Goal: Check status: Check status

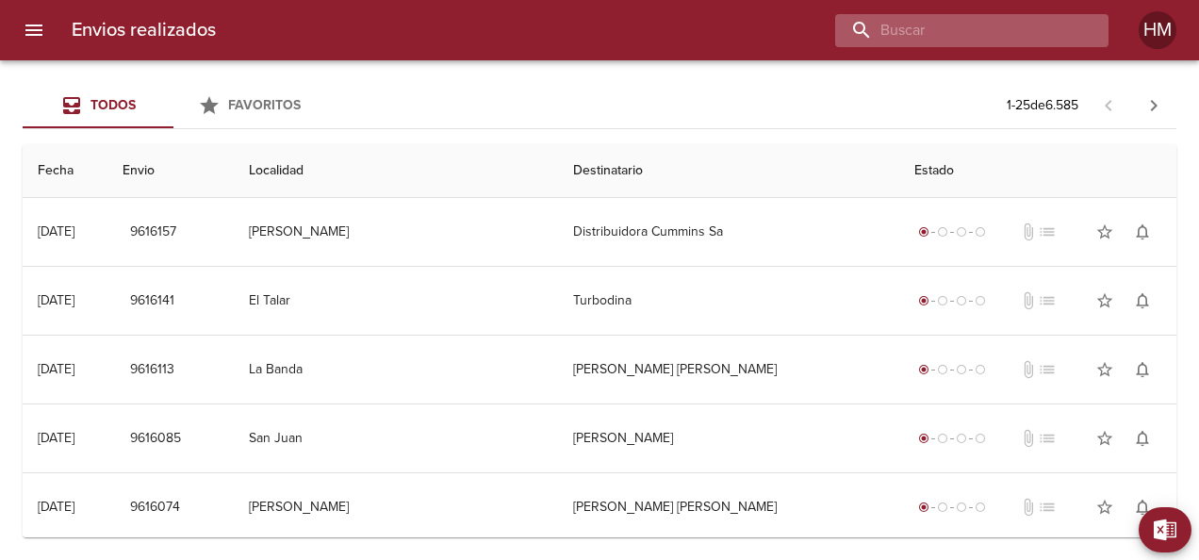
click at [1004, 19] on input "buscar" at bounding box center [955, 30] width 241 height 33
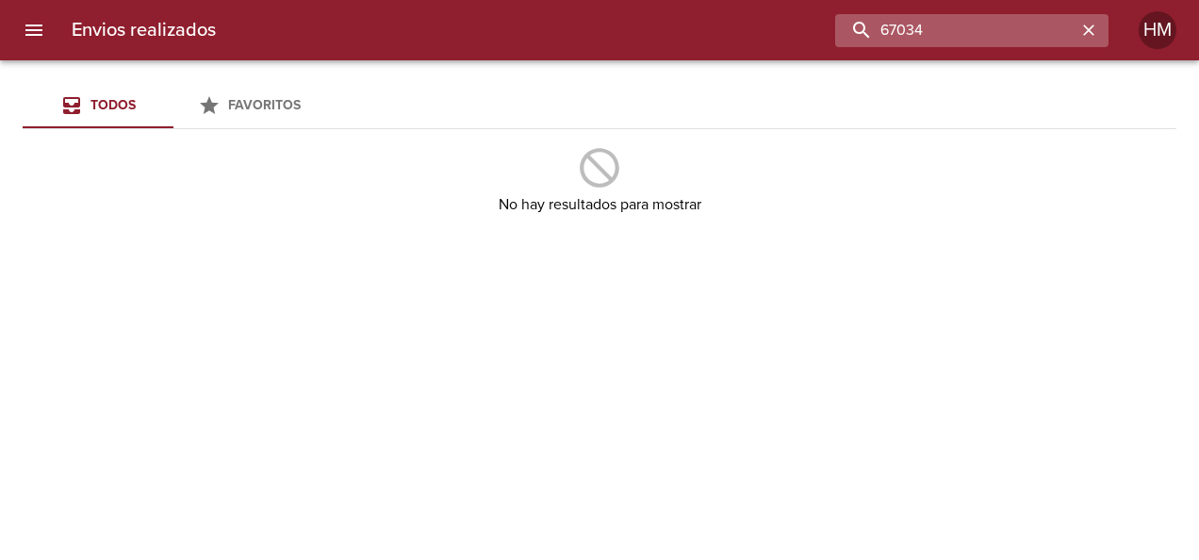
click at [963, 40] on input "67034" at bounding box center [955, 30] width 241 height 33
paste input "6869"
click at [930, 34] on input "66869" at bounding box center [955, 30] width 241 height 33
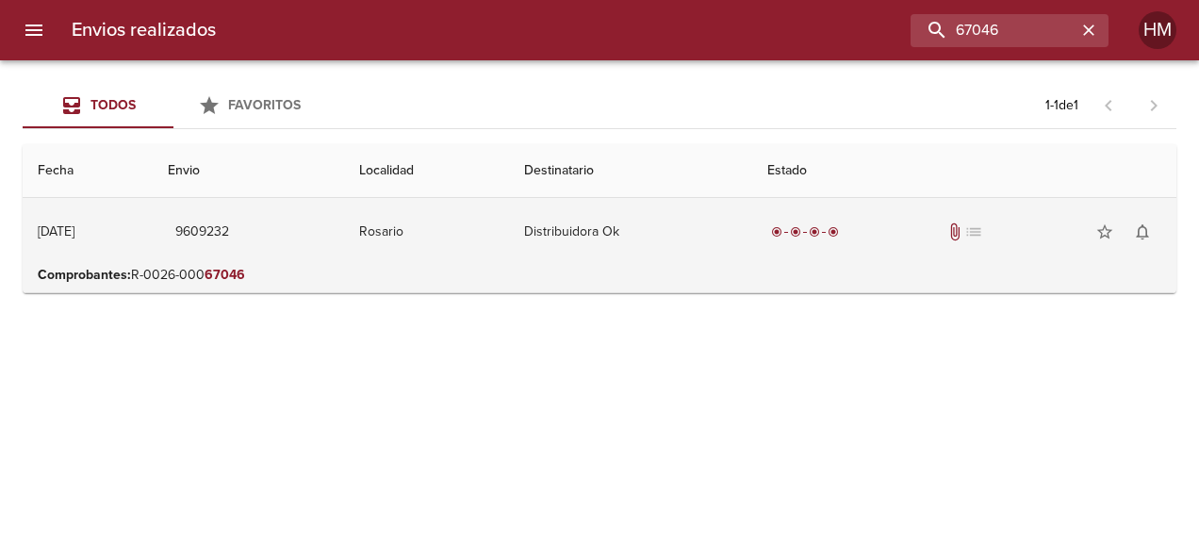
click at [735, 215] on td "Distribuidora Ok" at bounding box center [630, 232] width 243 height 68
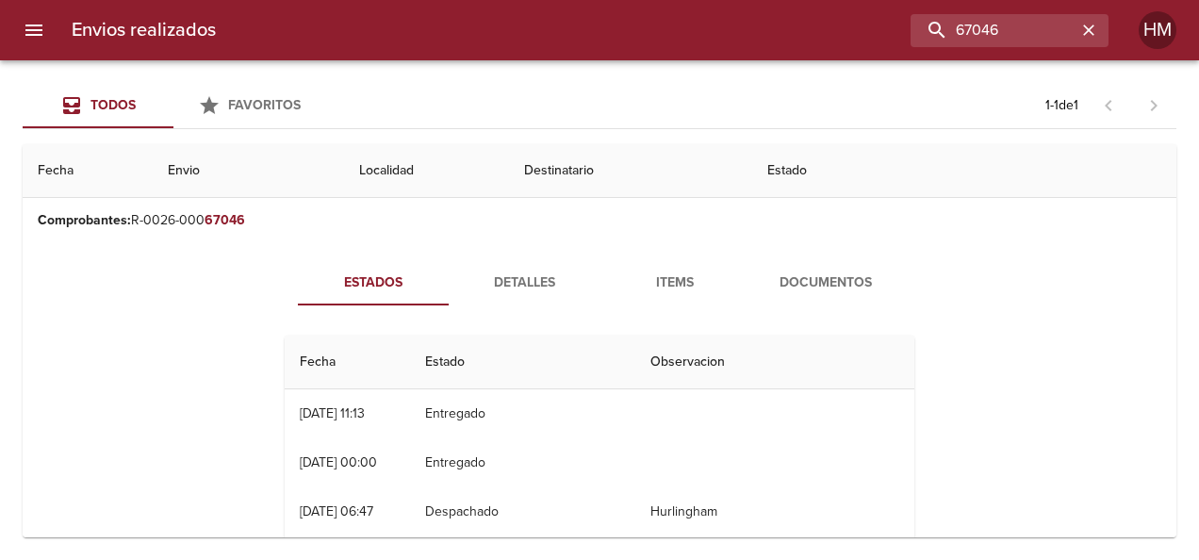
scroll to position [49, 0]
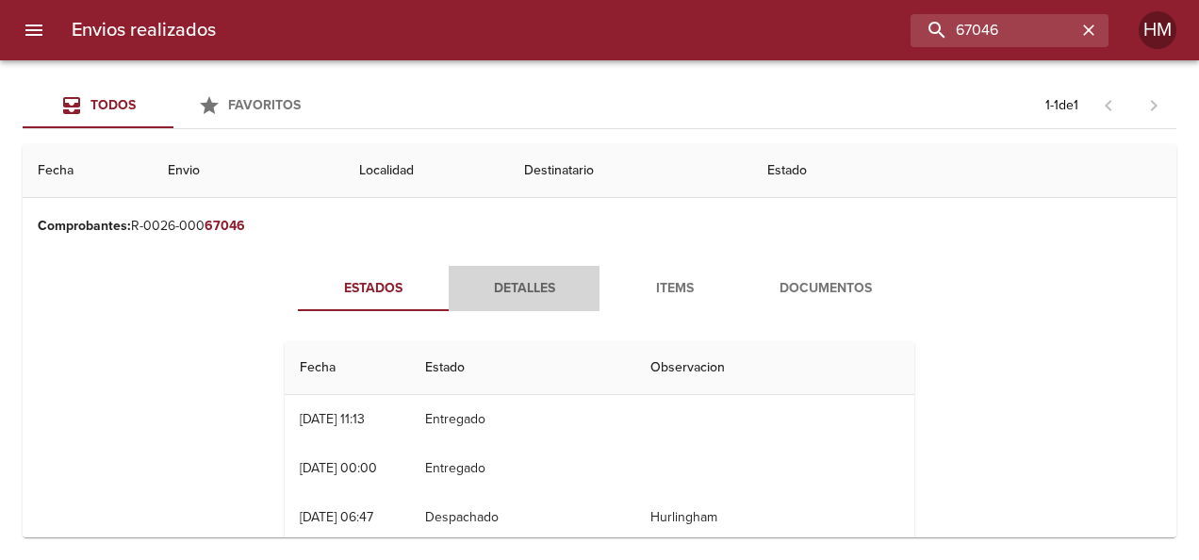
click at [513, 289] on span "Detalles" at bounding box center [524, 289] width 128 height 24
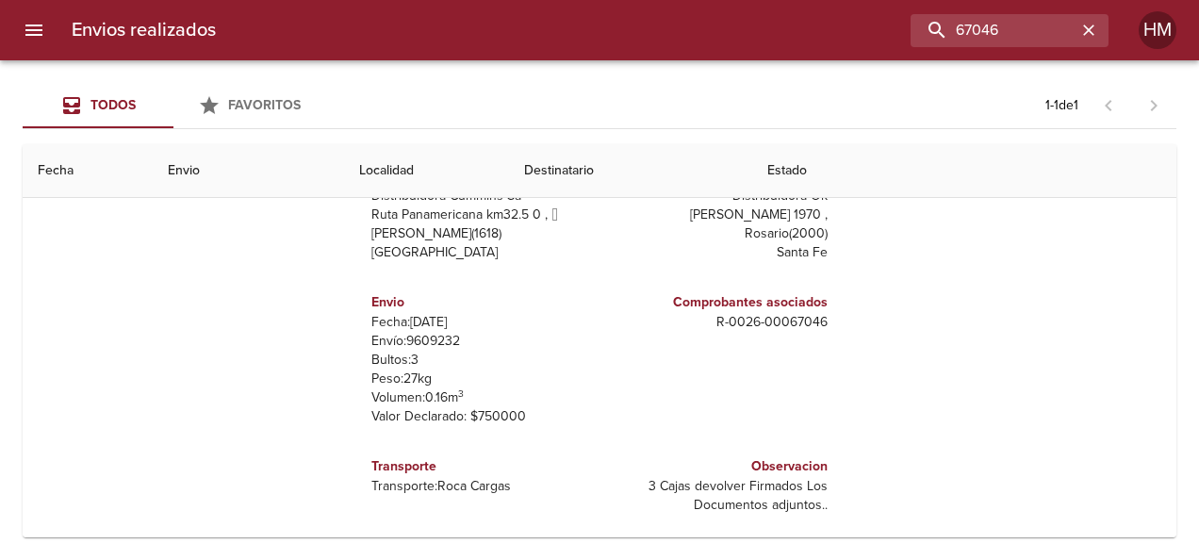
scroll to position [237, 0]
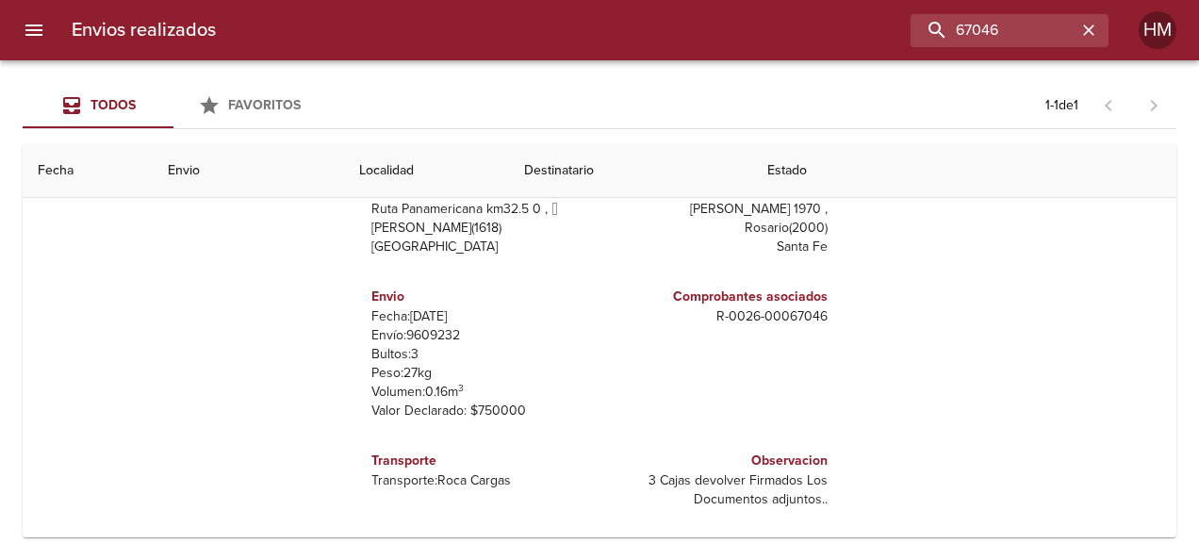
click at [422, 333] on p "Envío: 9609232" at bounding box center [481, 335] width 221 height 19
copy p "9609232"
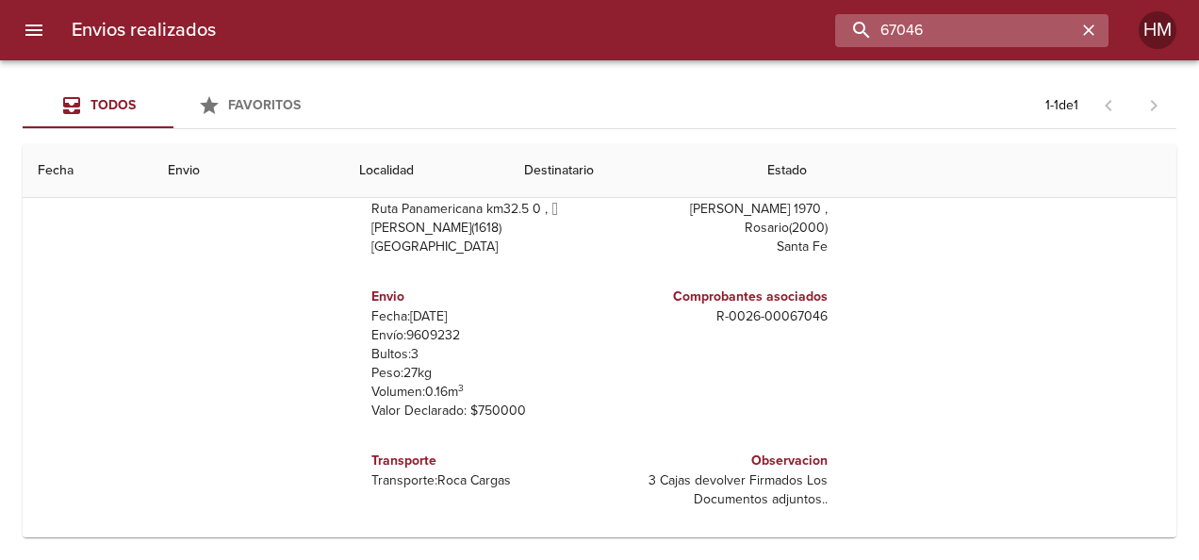
click at [1016, 33] on input "67046" at bounding box center [955, 30] width 241 height 33
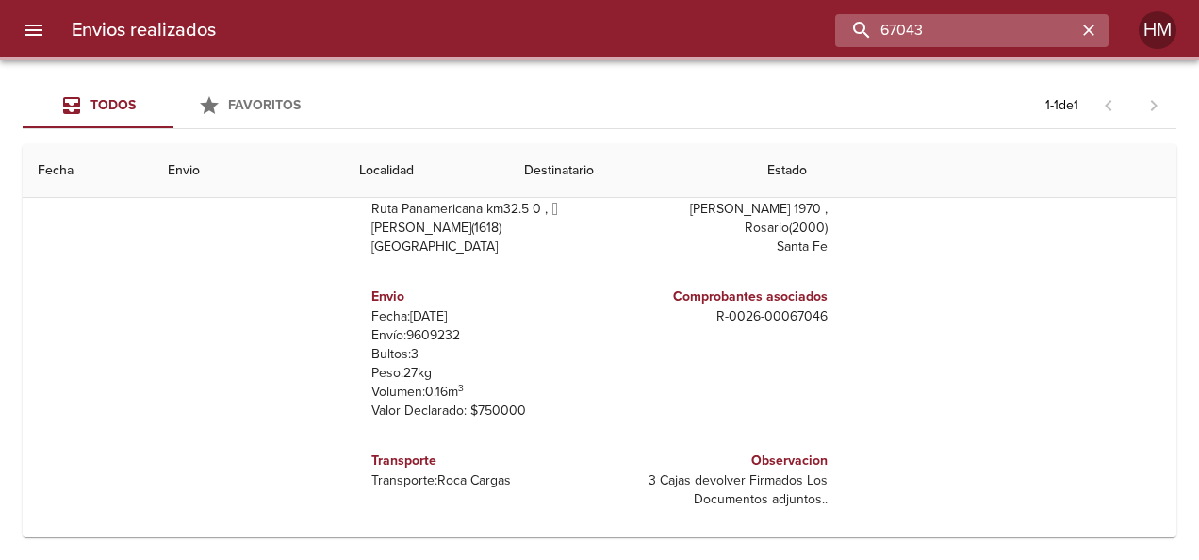
scroll to position [0, 0]
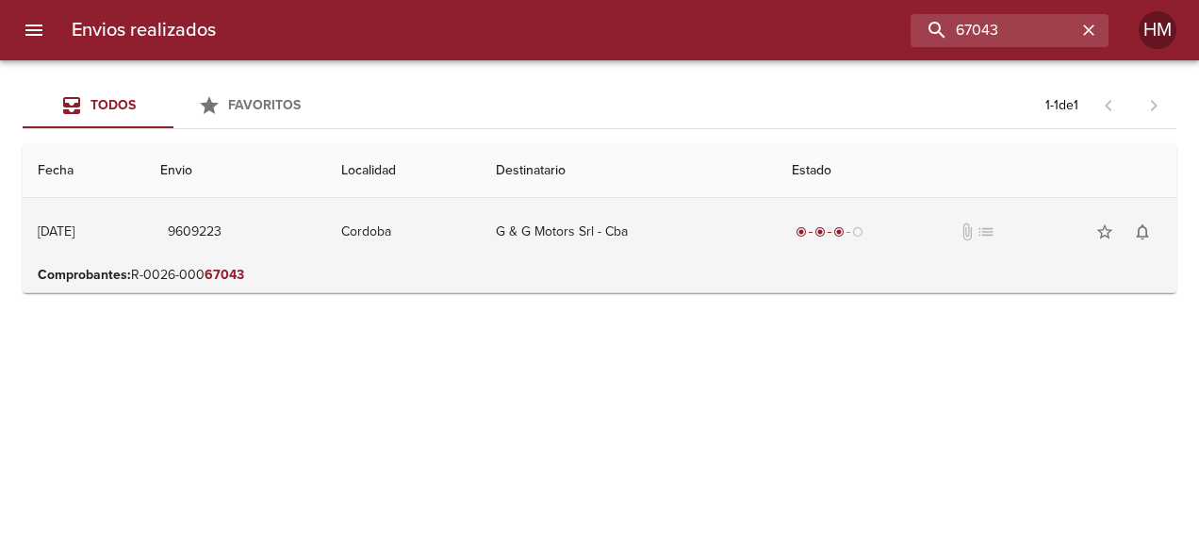
click at [646, 221] on td "G & G Motors Srl - Cba" at bounding box center [629, 232] width 296 height 68
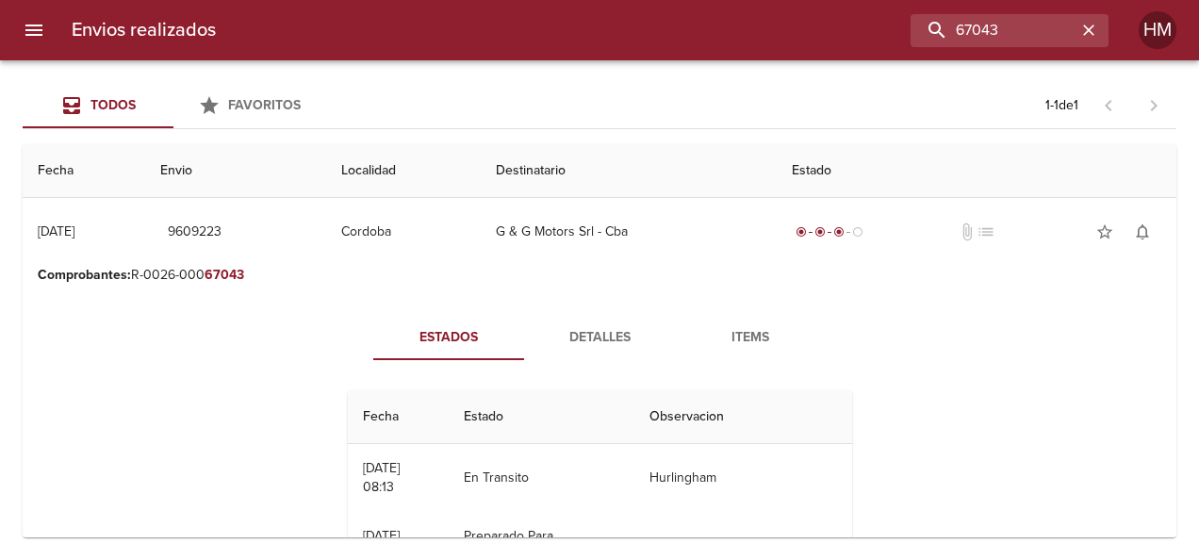
click at [539, 345] on span "Detalles" at bounding box center [599, 338] width 128 height 24
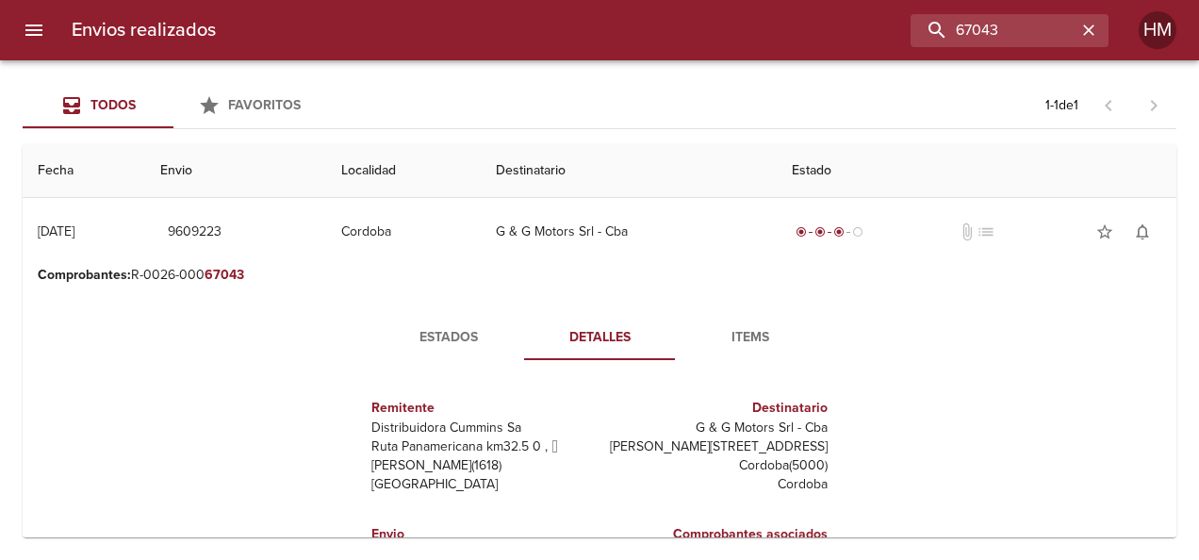
scroll to position [188, 0]
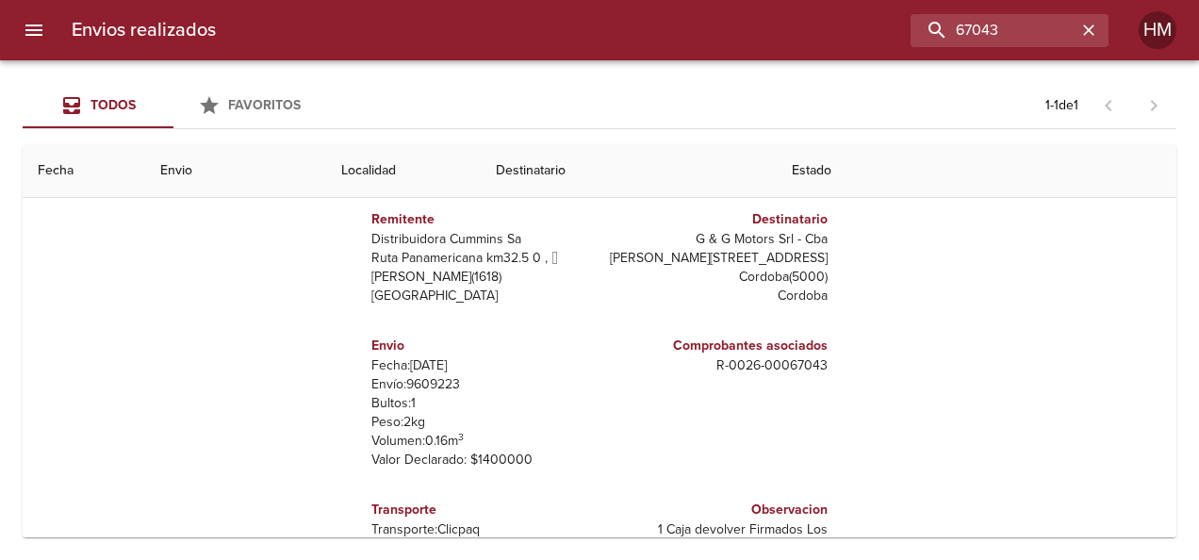
click at [430, 384] on p "Envío: 9609223" at bounding box center [481, 384] width 221 height 19
copy p "9609223"
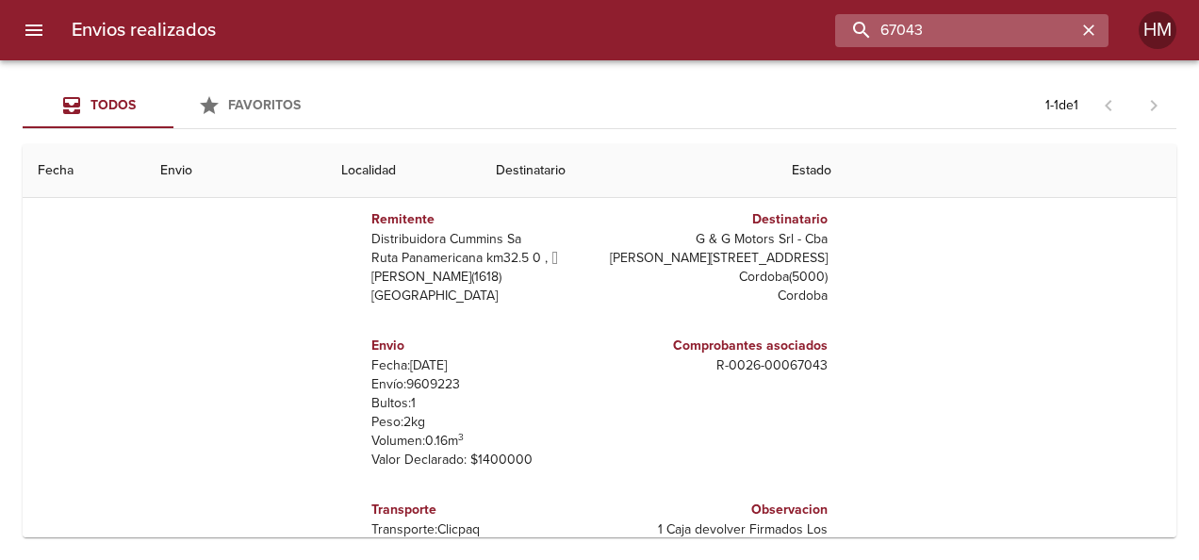
click at [1009, 22] on input "67043" at bounding box center [955, 30] width 241 height 33
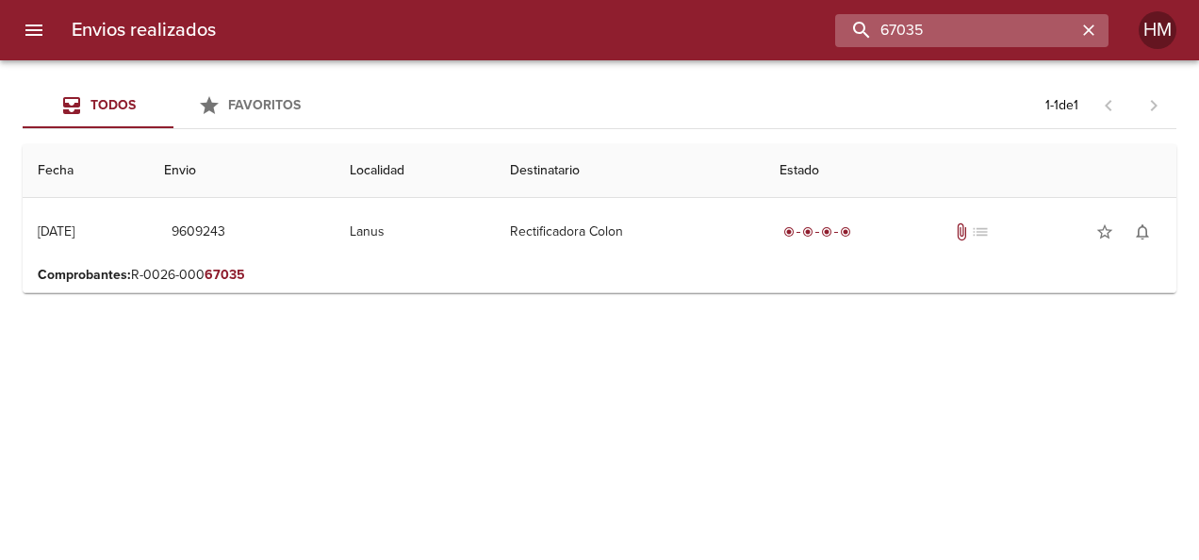
scroll to position [0, 0]
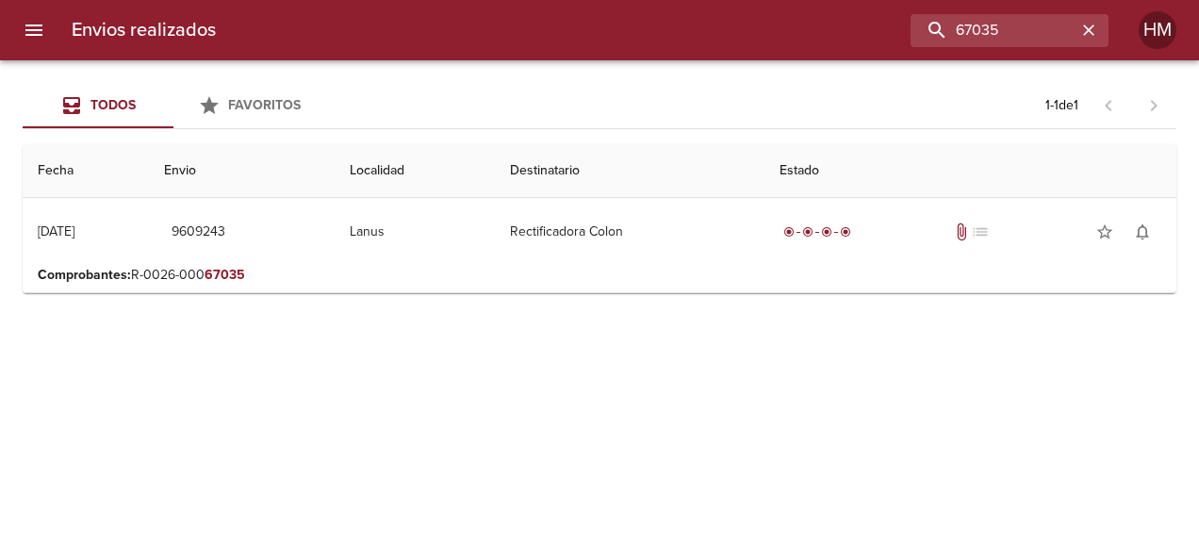
click at [683, 266] on p "Comprobantes : R-0026-000 67035" at bounding box center [599, 275] width 1123 height 19
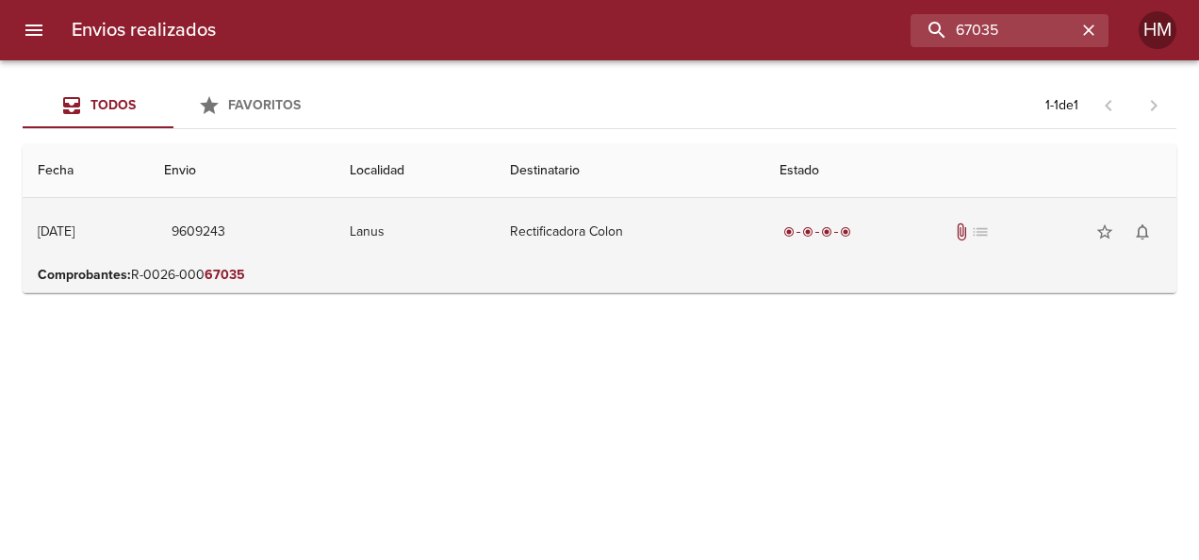
click at [660, 245] on td "Rectificadora Colon" at bounding box center [630, 232] width 270 height 68
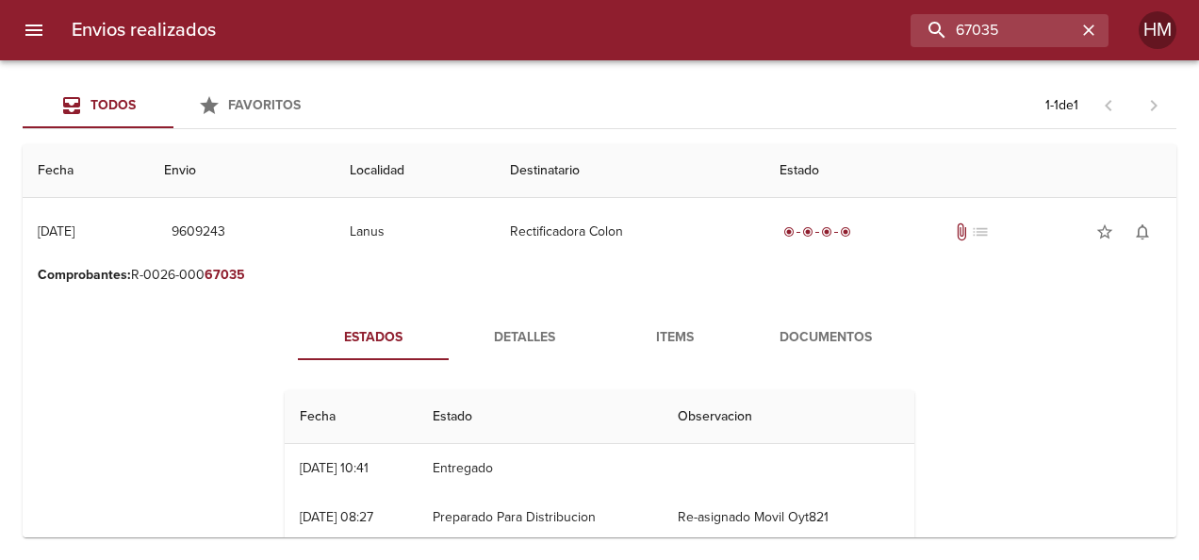
click at [509, 322] on button "Detalles" at bounding box center [524, 337] width 151 height 45
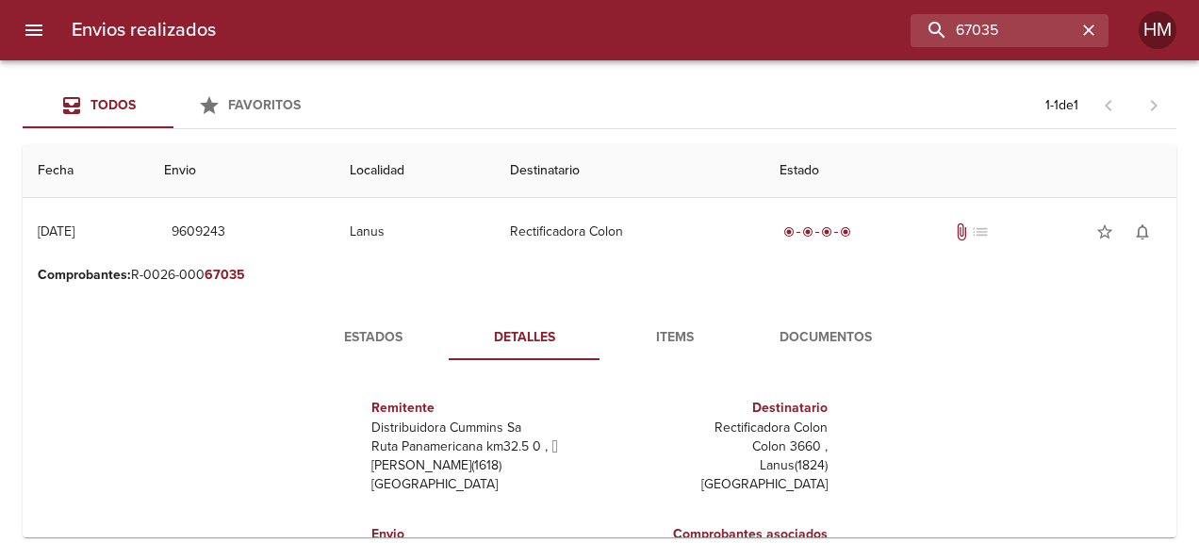
scroll to position [188, 0]
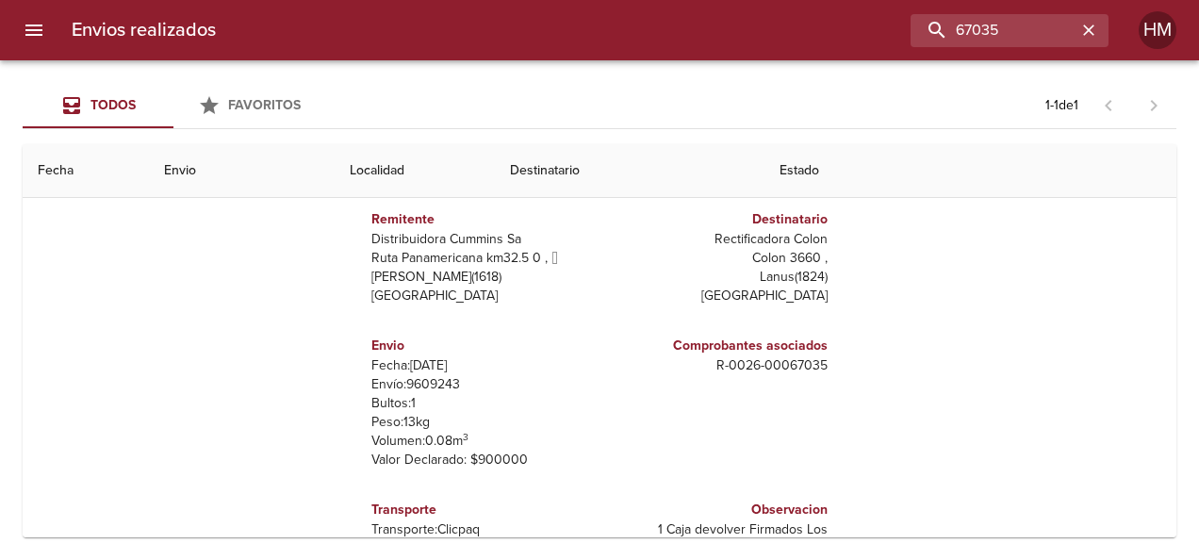
click at [437, 383] on p "Envío: 9609243" at bounding box center [481, 384] width 221 height 19
copy p "9609243"
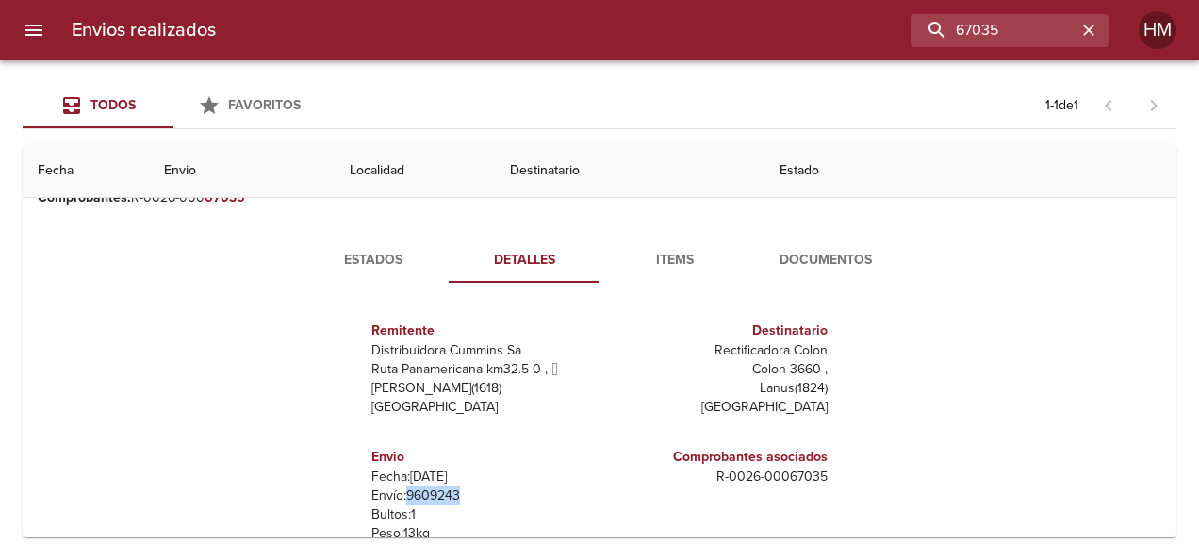
scroll to position [0, 0]
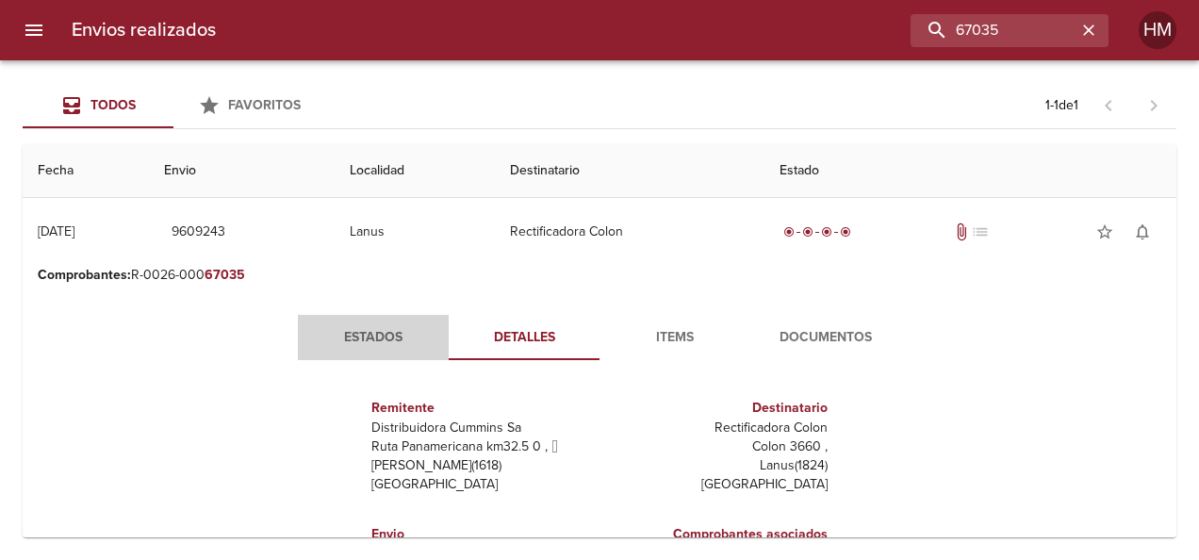
click at [396, 335] on span "Estados" at bounding box center [373, 338] width 128 height 24
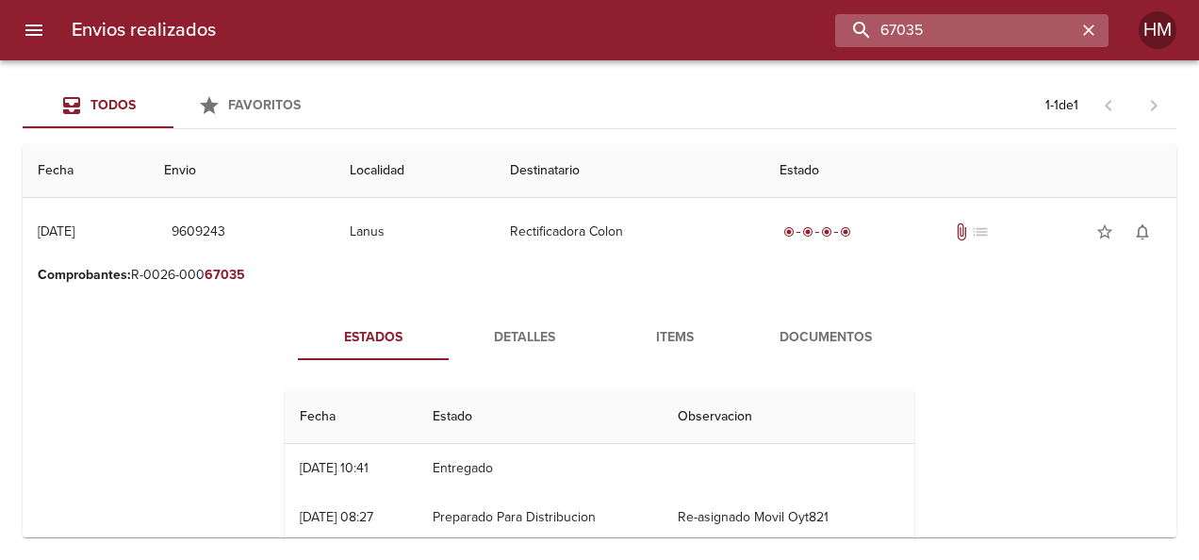
click at [1016, 29] on input "67035" at bounding box center [955, 30] width 241 height 33
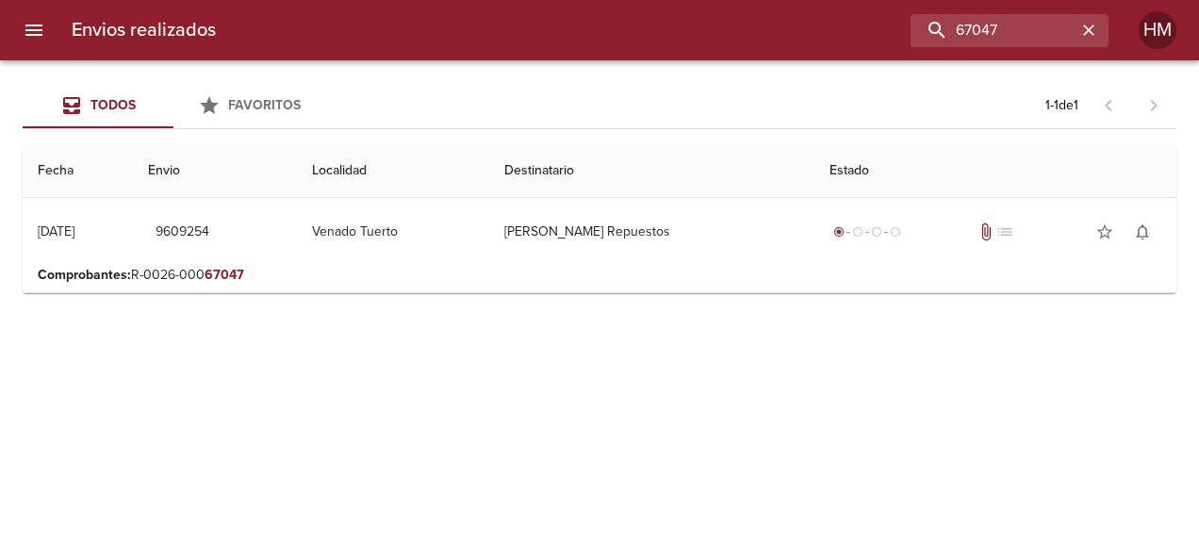
click at [596, 268] on p "Comprobantes : R-0026-000 67047" at bounding box center [599, 275] width 1123 height 19
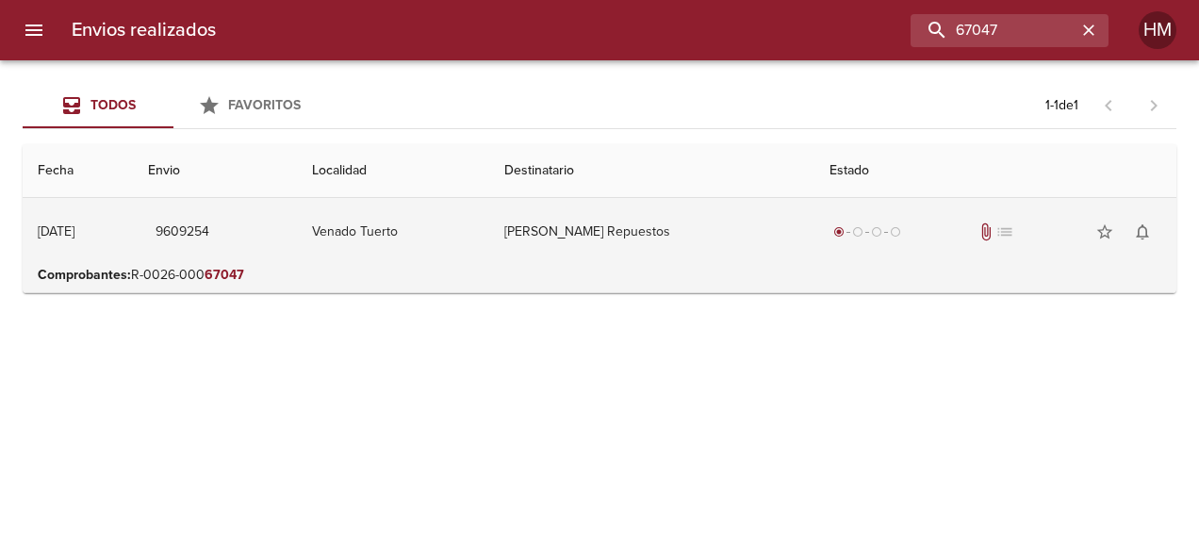
click at [591, 228] on td "[PERSON_NAME] Repuestos" at bounding box center [651, 232] width 325 height 68
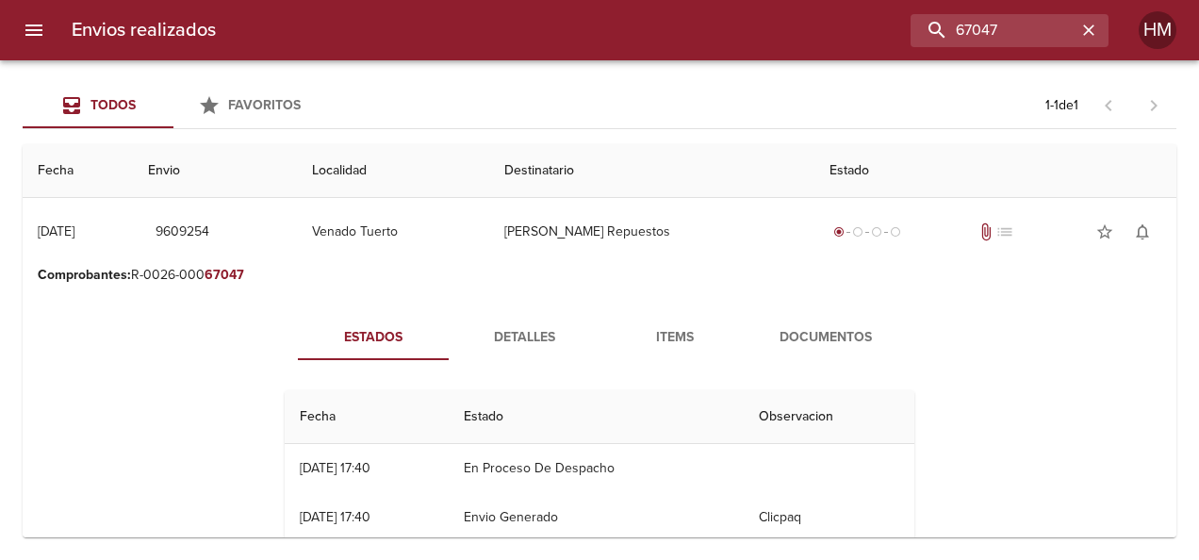
click at [524, 330] on span "Detalles" at bounding box center [524, 338] width 128 height 24
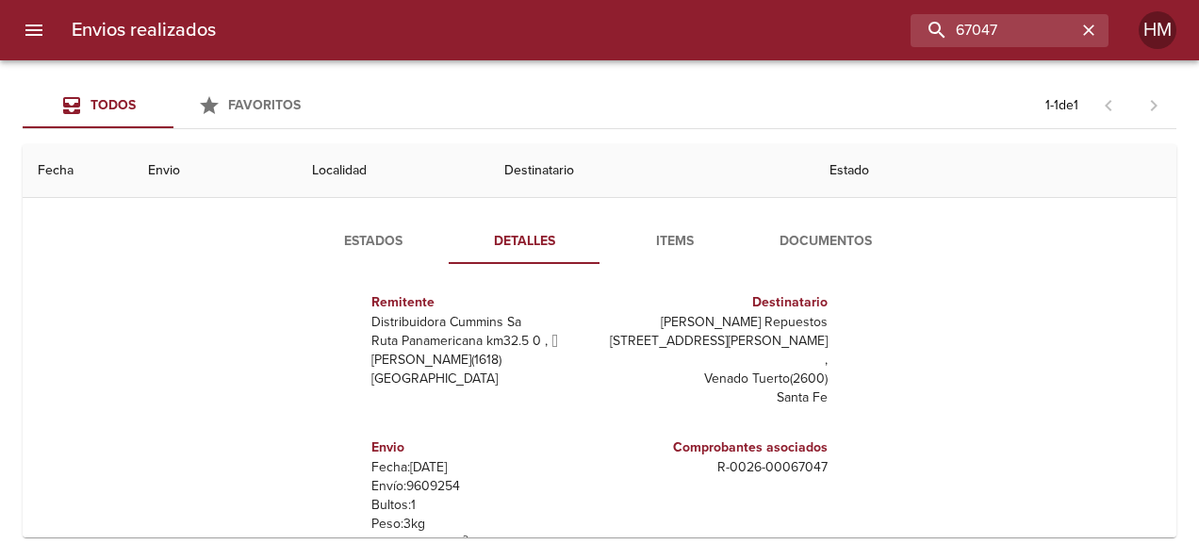
scroll to position [188, 0]
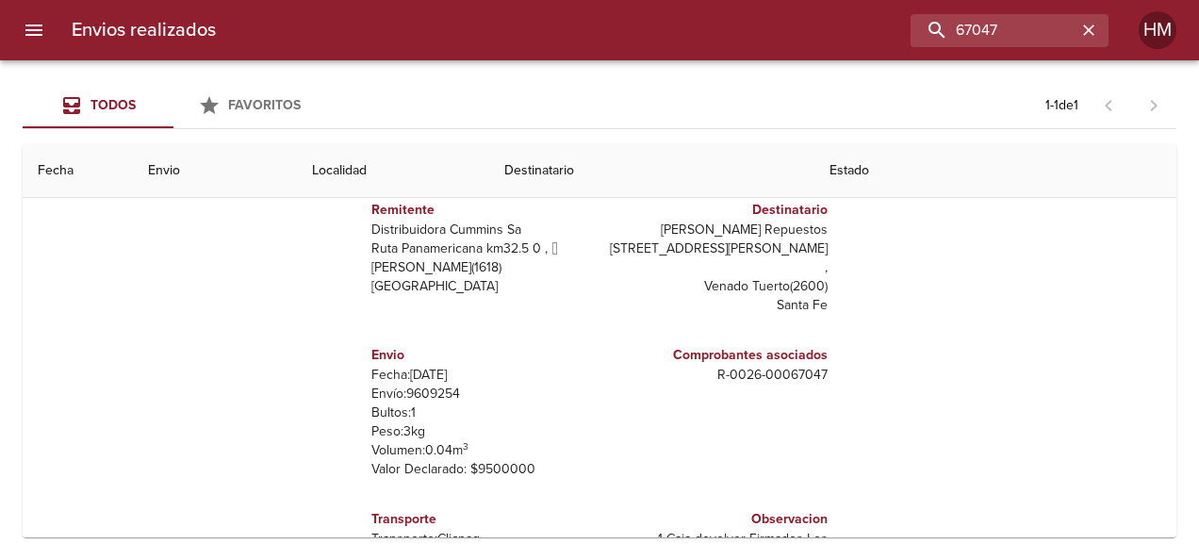
click at [426, 384] on p "Envío: 9609254" at bounding box center [481, 393] width 221 height 19
copy p "9609254"
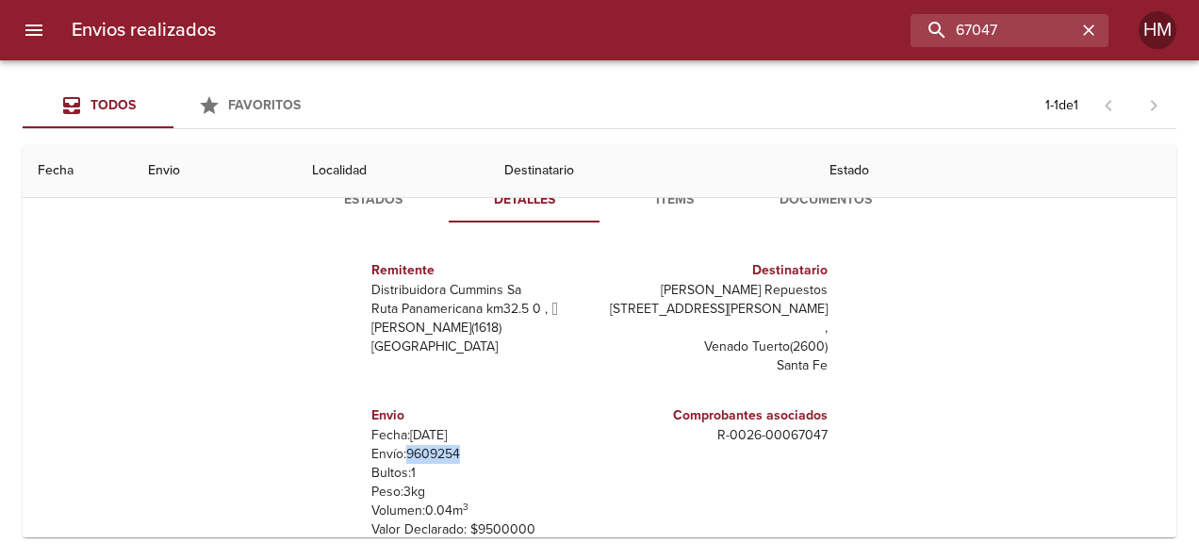
scroll to position [0, 0]
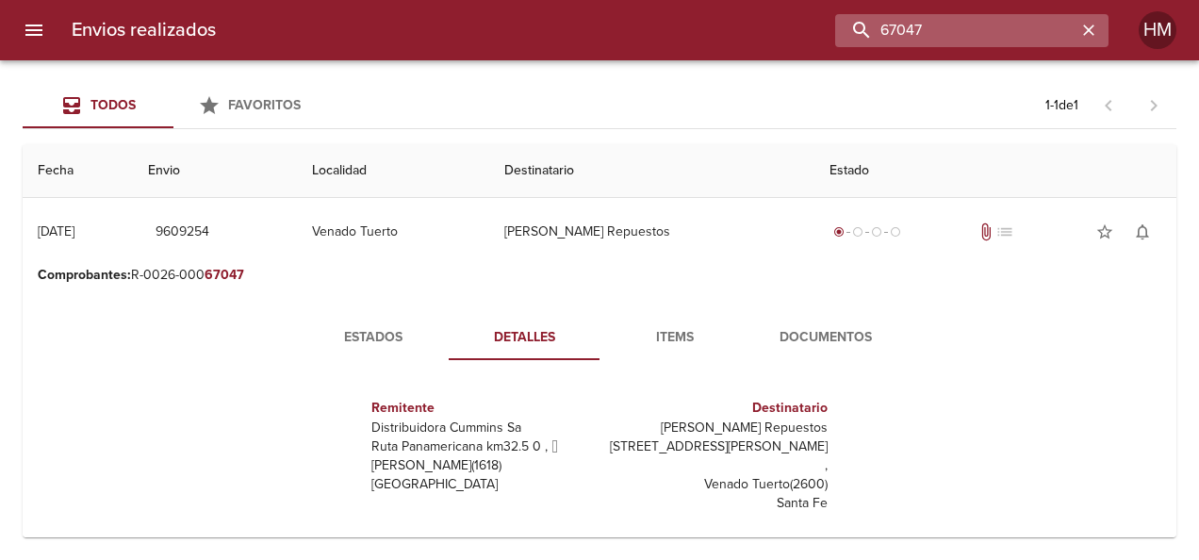
click at [1041, 36] on input "67047" at bounding box center [955, 30] width 241 height 33
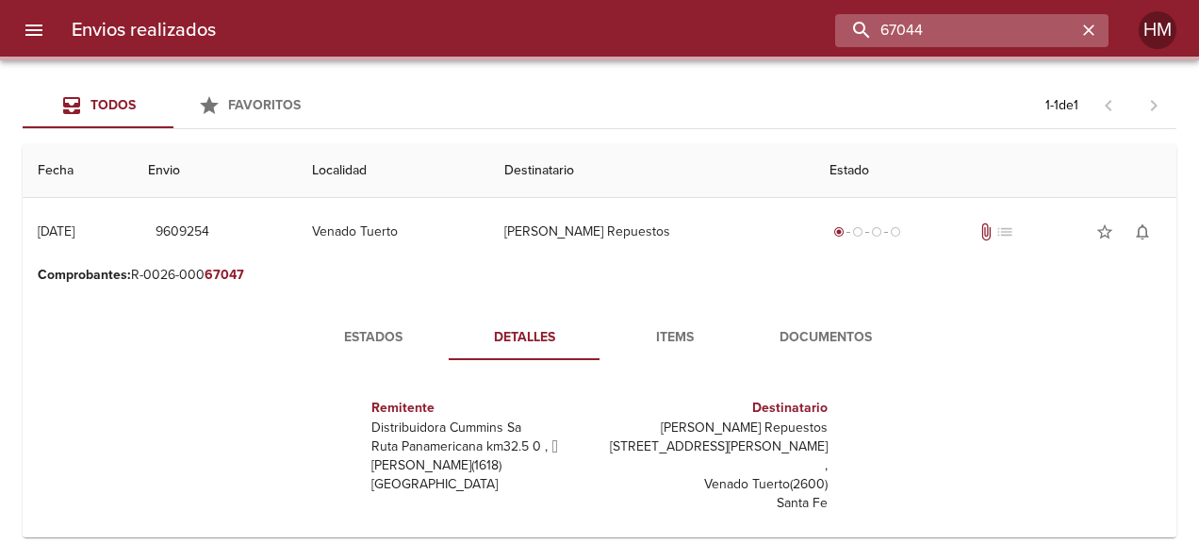
click at [1040, 34] on input "67044" at bounding box center [955, 30] width 241 height 33
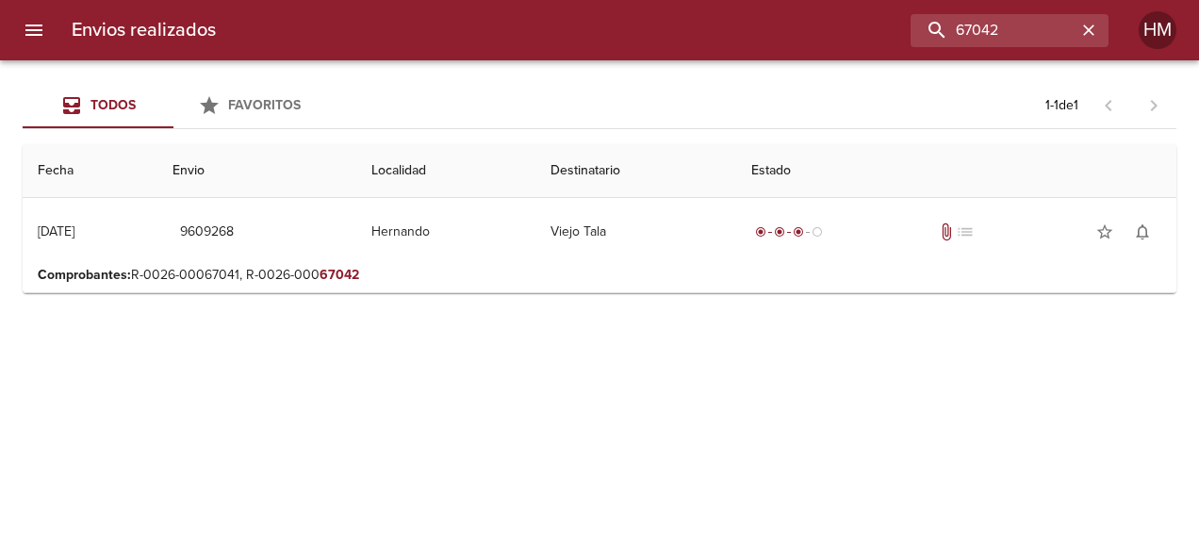
click at [600, 270] on p "Comprobantes : R-0026-00067041, R-0026-000 67042" at bounding box center [599, 275] width 1123 height 19
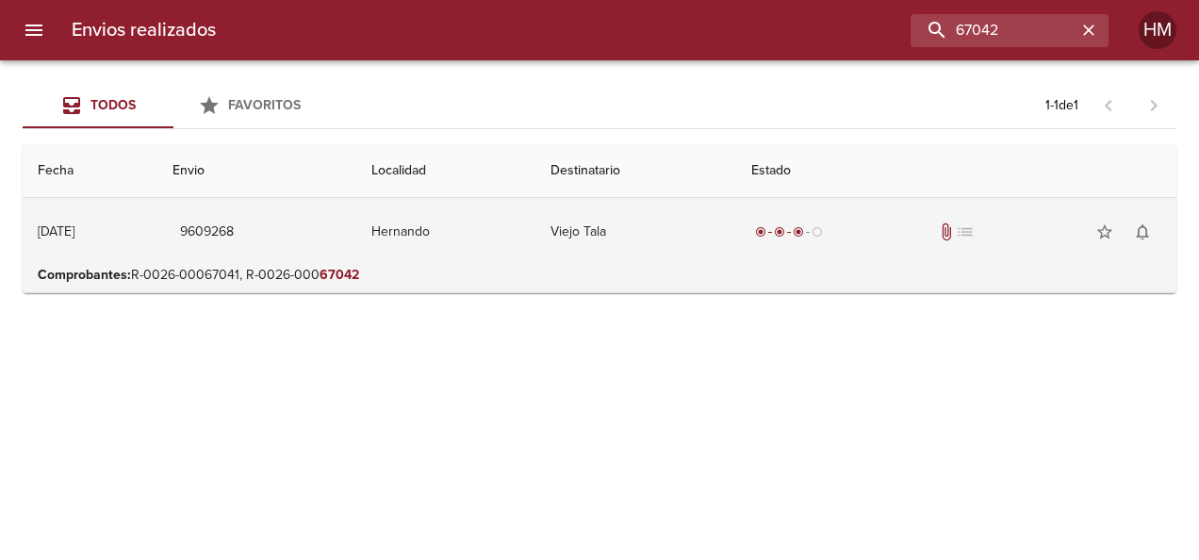
click at [600, 228] on td "Viejo Tala" at bounding box center [635, 232] width 201 height 68
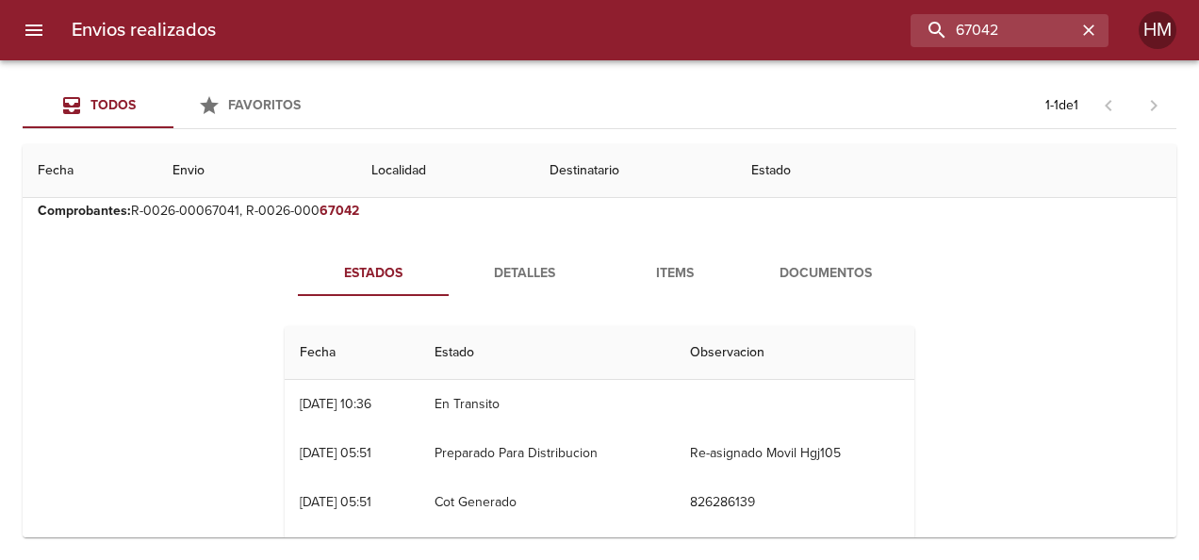
scroll to position [94, 0]
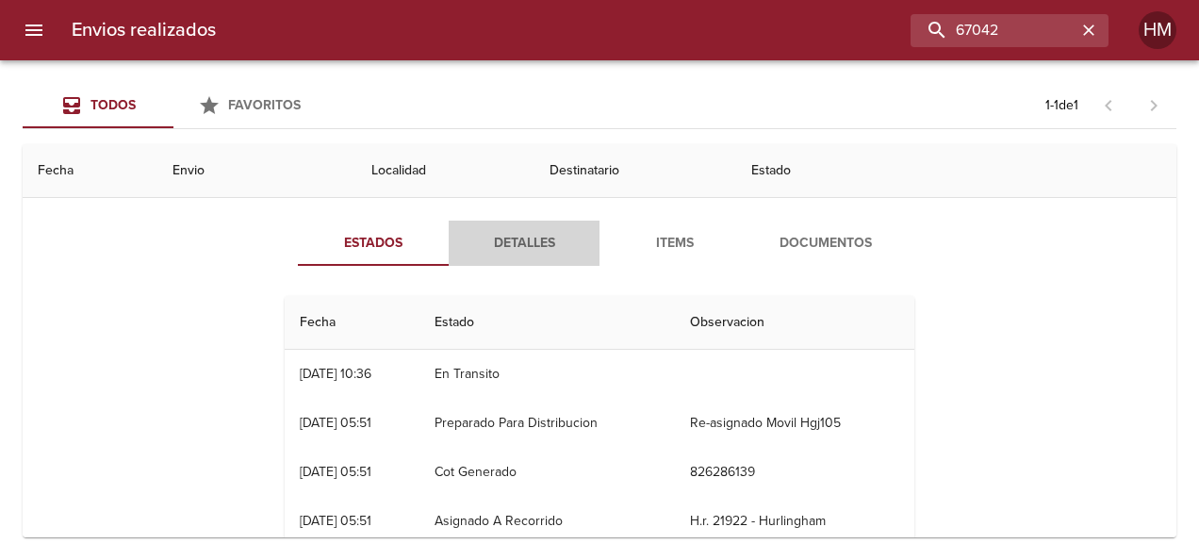
click at [494, 260] on button "Detalles" at bounding box center [524, 243] width 151 height 45
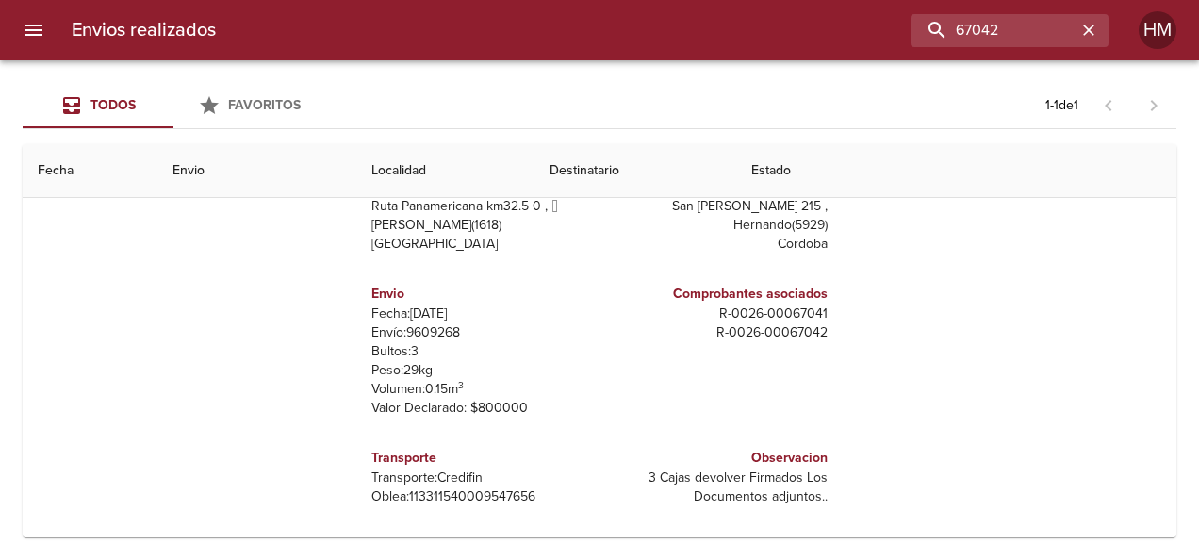
scroll to position [237, 0]
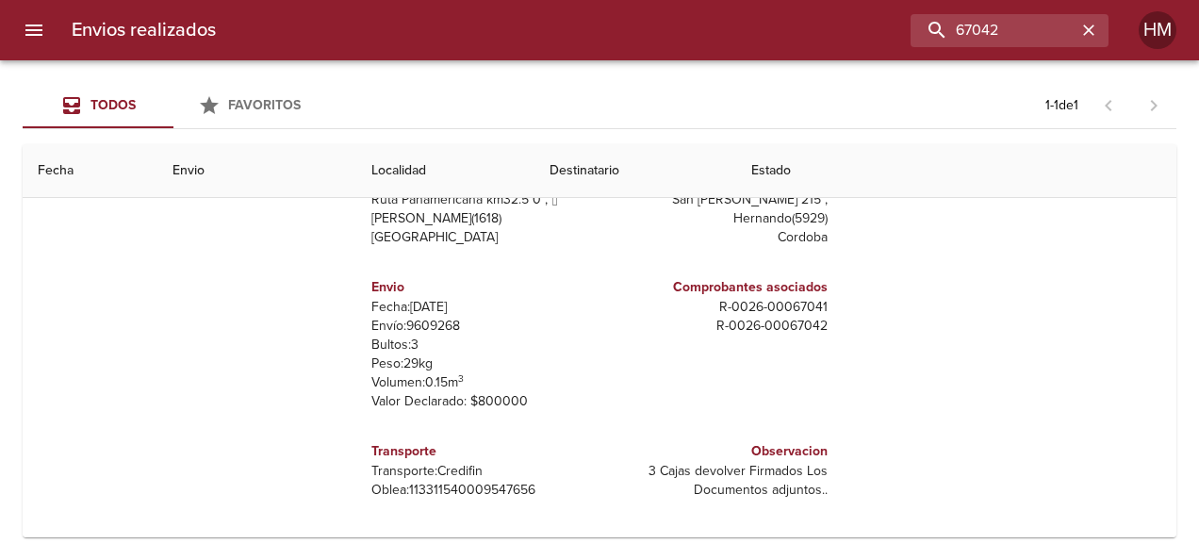
click at [435, 322] on p "Envío: 9609268" at bounding box center [481, 326] width 221 height 19
copy p "9609268"
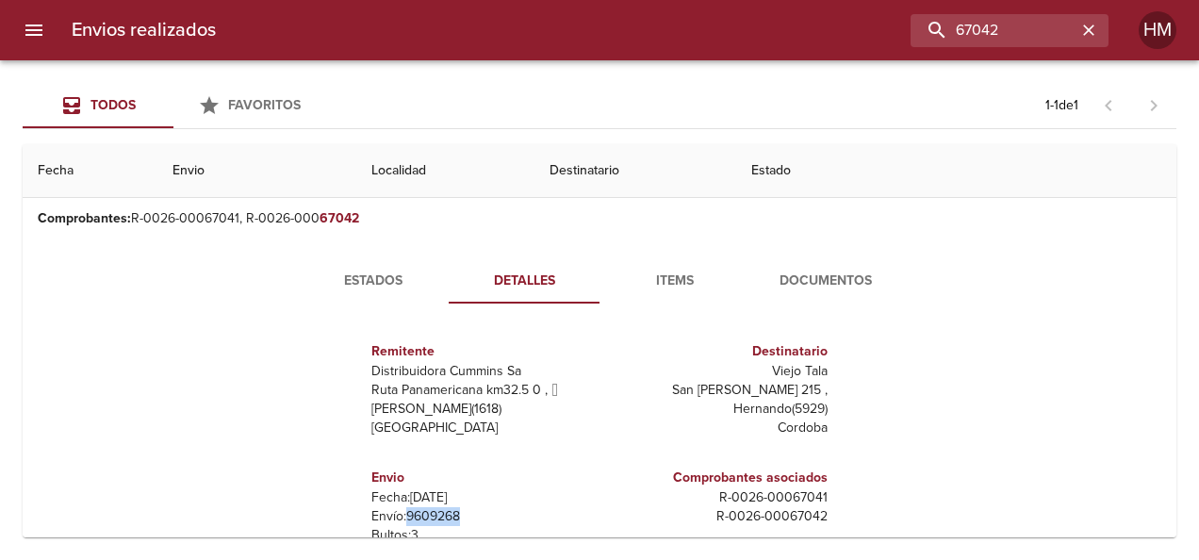
scroll to position [49, 0]
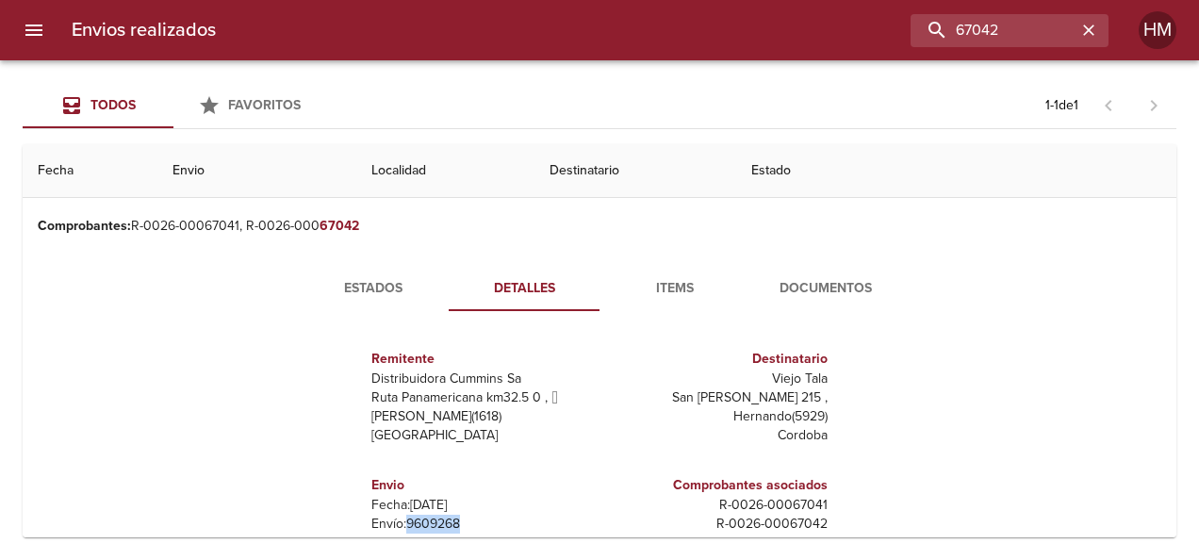
click at [386, 290] on span "Estados" at bounding box center [373, 289] width 128 height 24
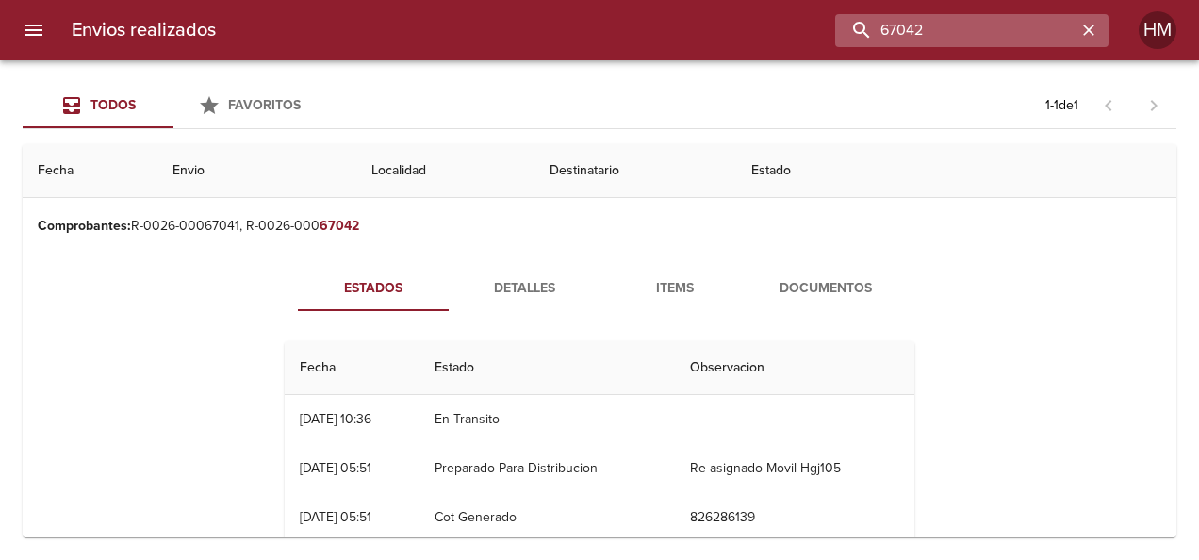
click at [1037, 31] on input "67042" at bounding box center [955, 30] width 241 height 33
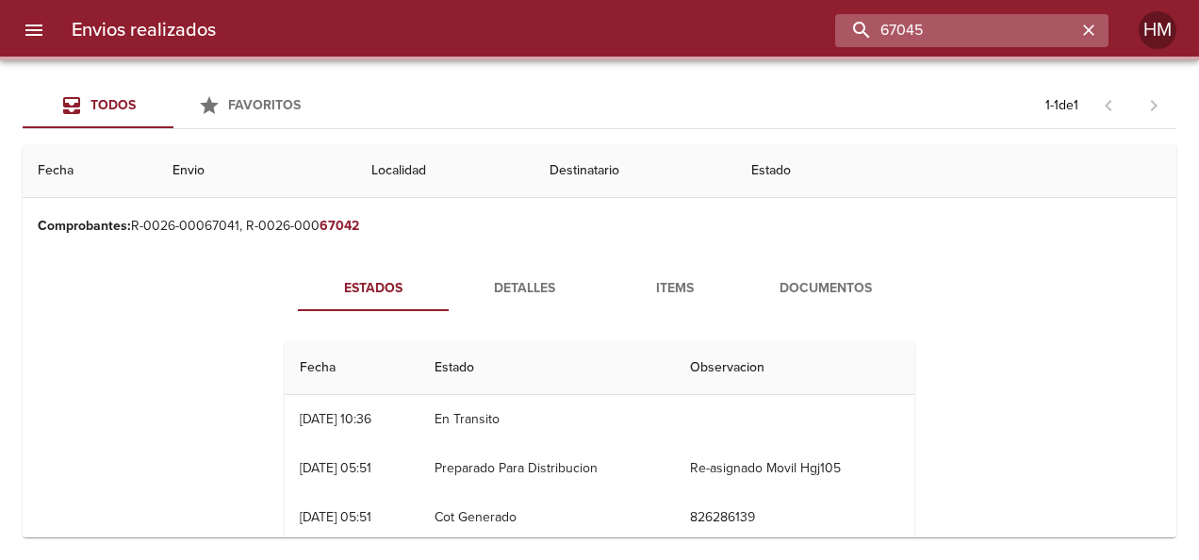
scroll to position [0, 0]
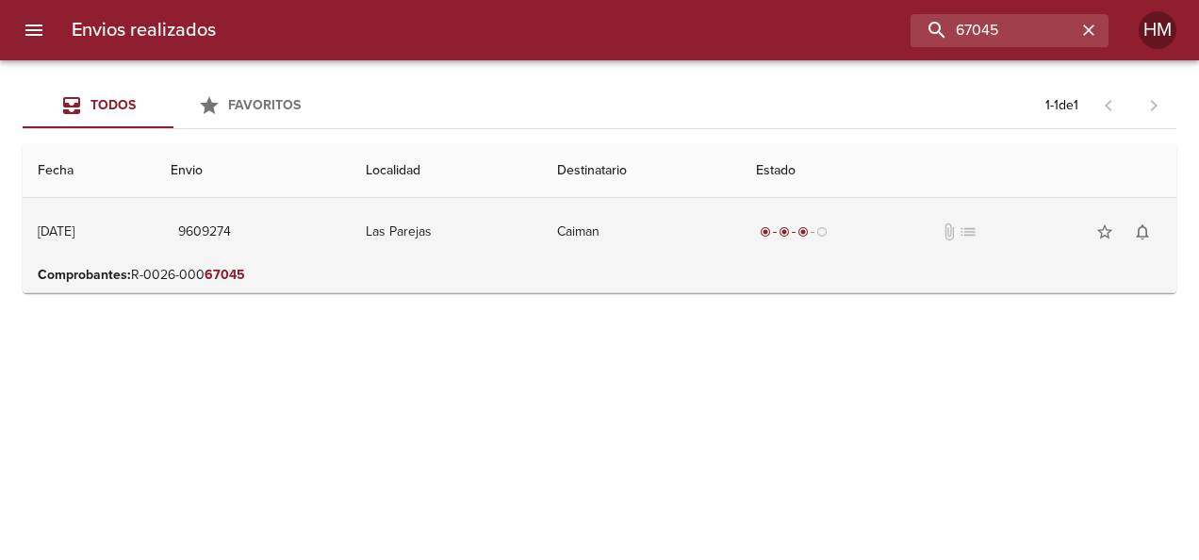
click at [588, 243] on td "Caiman" at bounding box center [641, 232] width 199 height 68
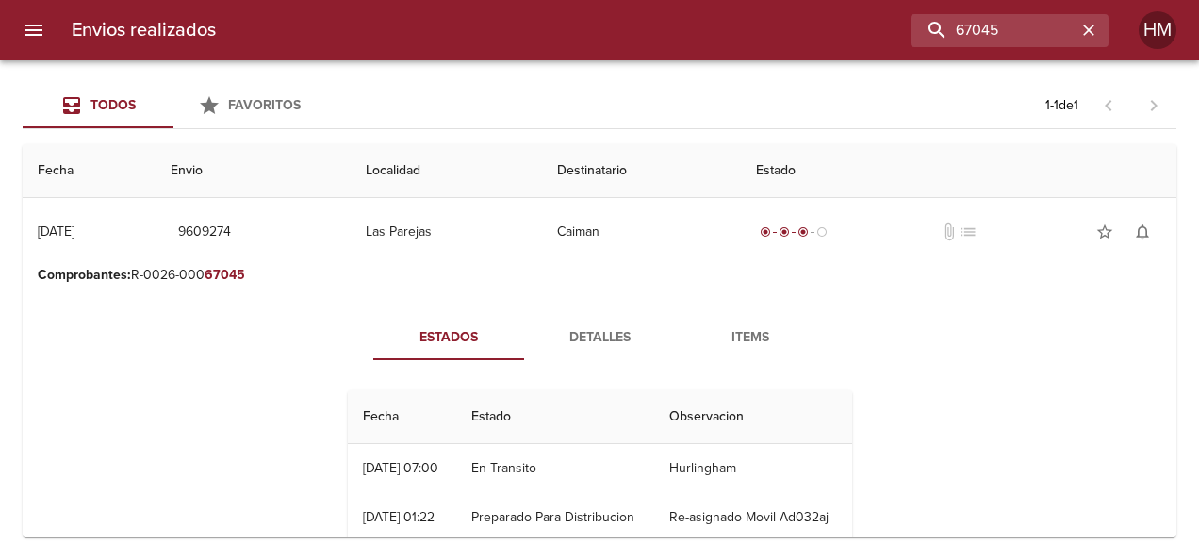
click at [583, 320] on button "Detalles" at bounding box center [599, 337] width 151 height 45
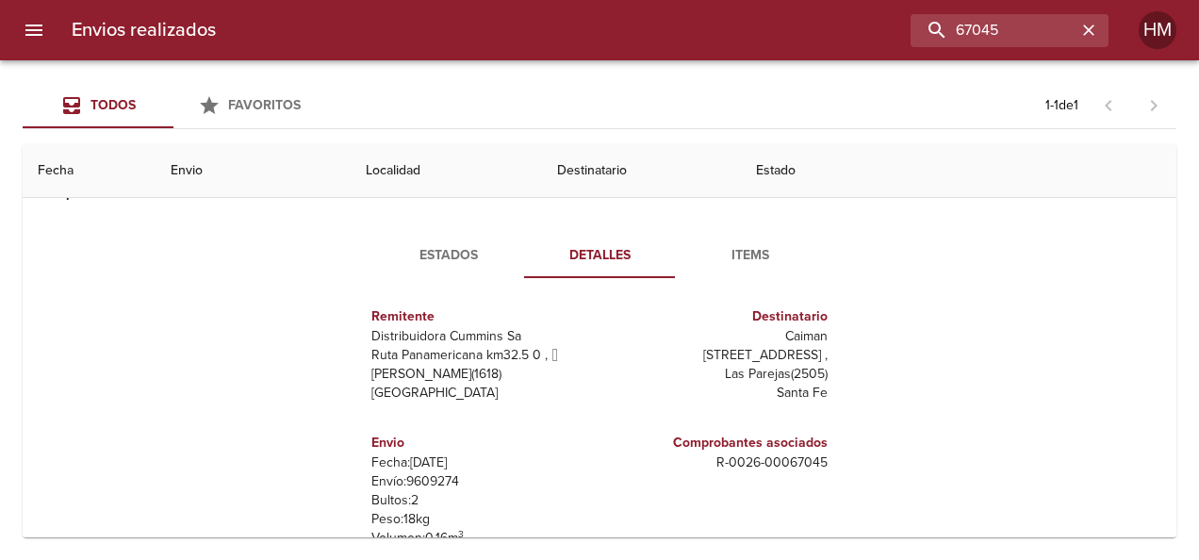
scroll to position [188, 0]
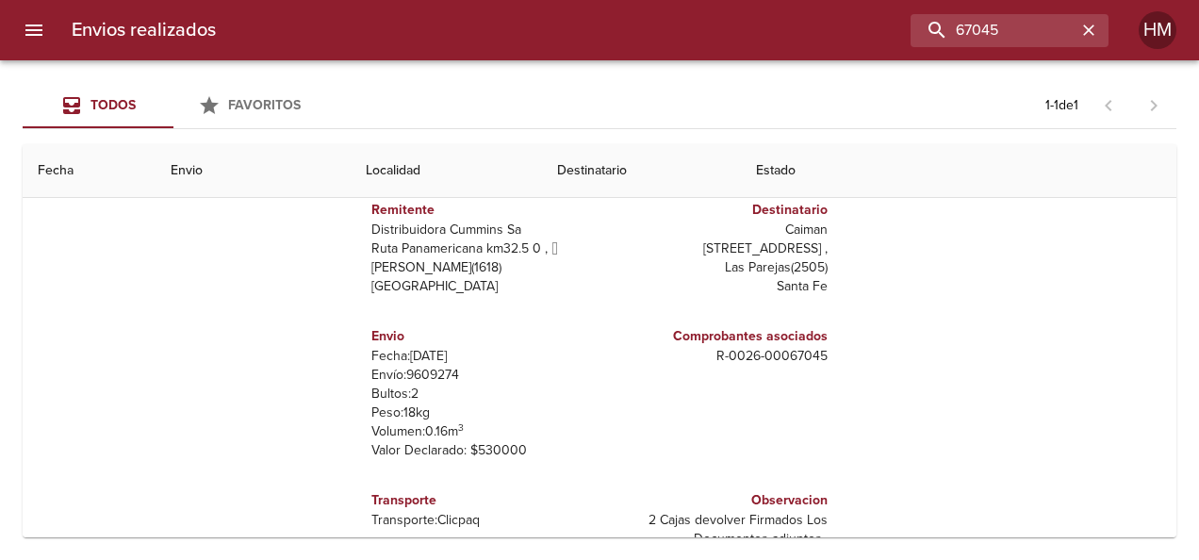
click at [428, 371] on p "Envío: 9609274" at bounding box center [481, 375] width 221 height 19
click at [425, 371] on p "Envío: 9609274" at bounding box center [481, 375] width 221 height 19
copy p "9609274"
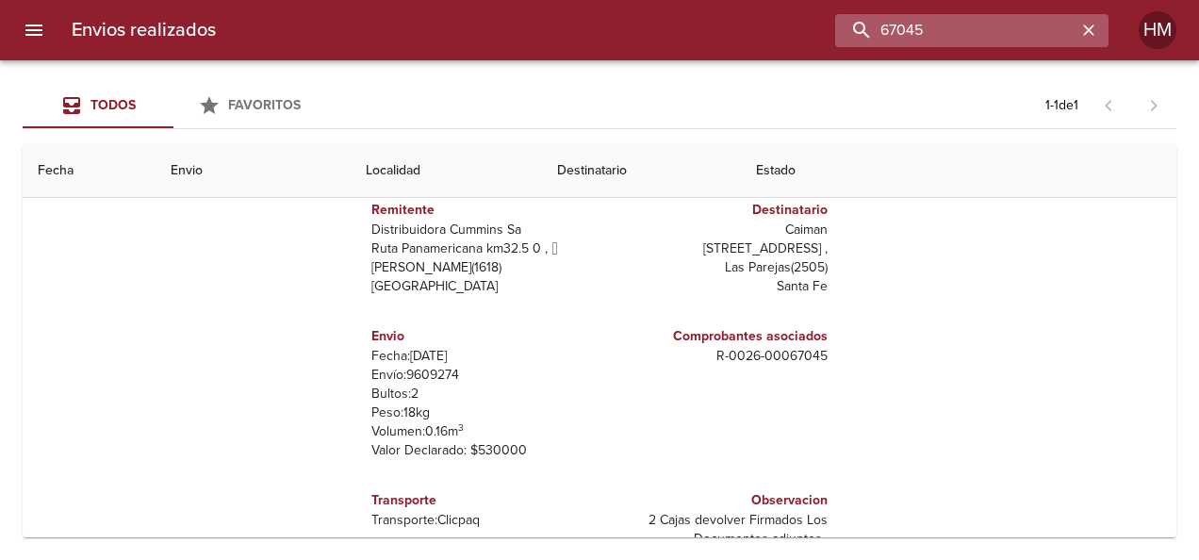
click at [1022, 33] on input "67045" at bounding box center [955, 30] width 241 height 33
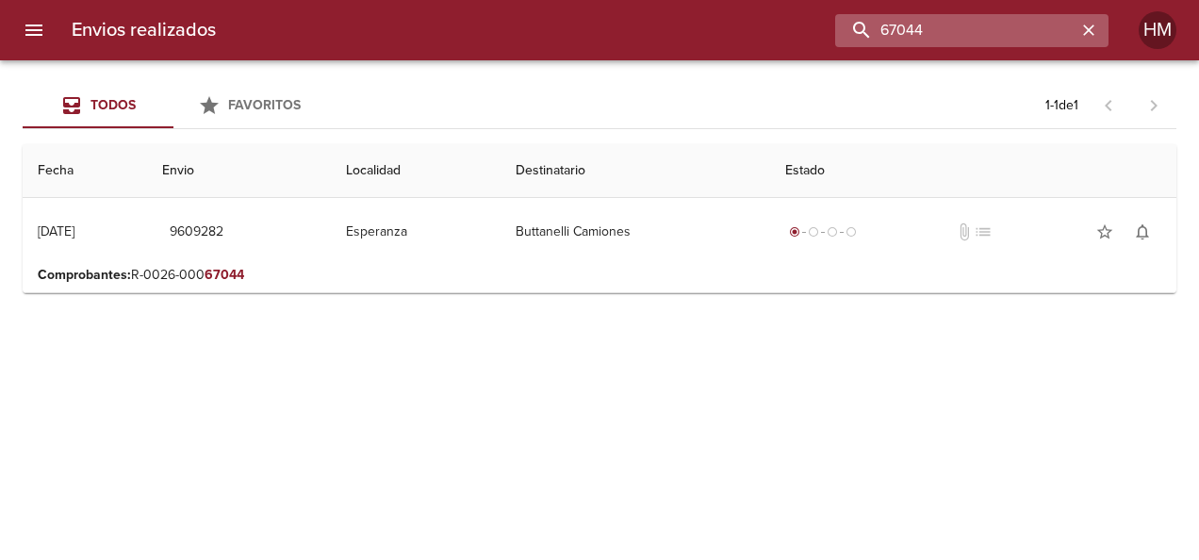
scroll to position [0, 0]
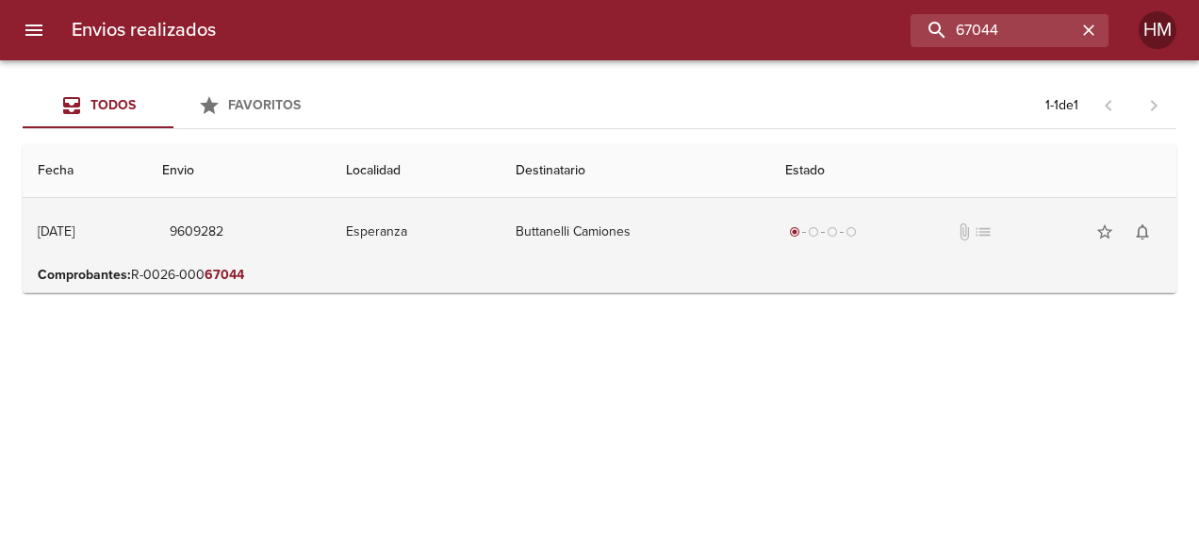
click at [607, 256] on td "Buttanelli Camiones" at bounding box center [635, 232] width 270 height 68
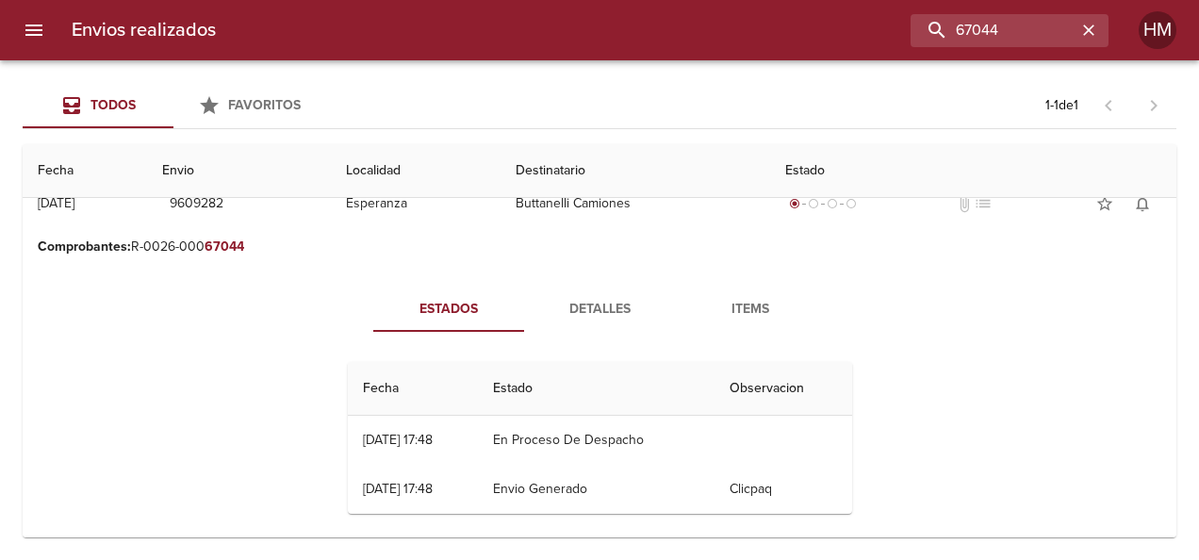
scroll to position [41, 0]
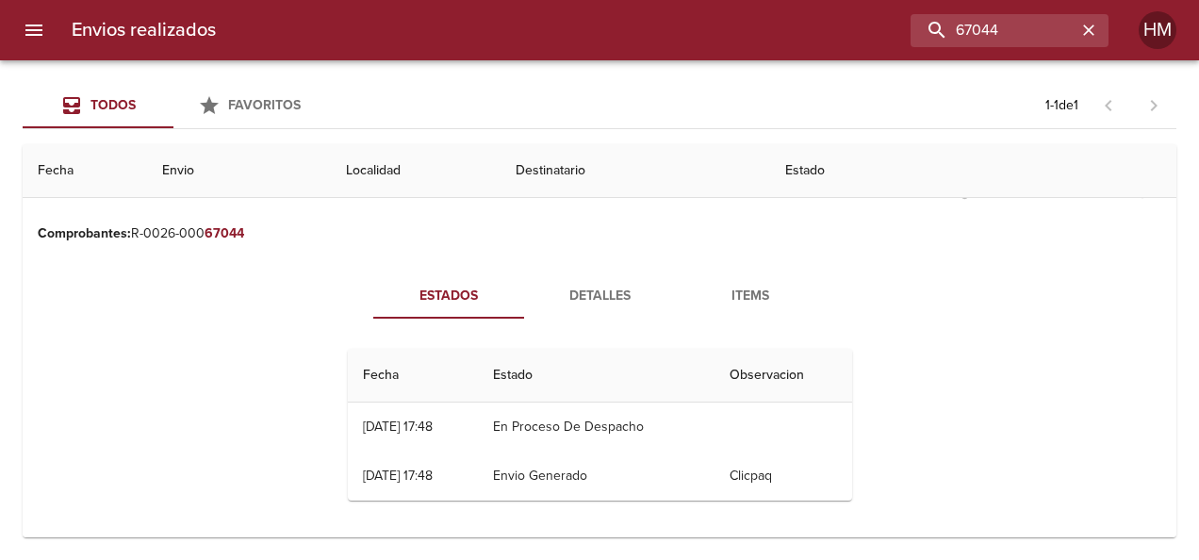
click at [579, 294] on span "Detalles" at bounding box center [599, 297] width 128 height 24
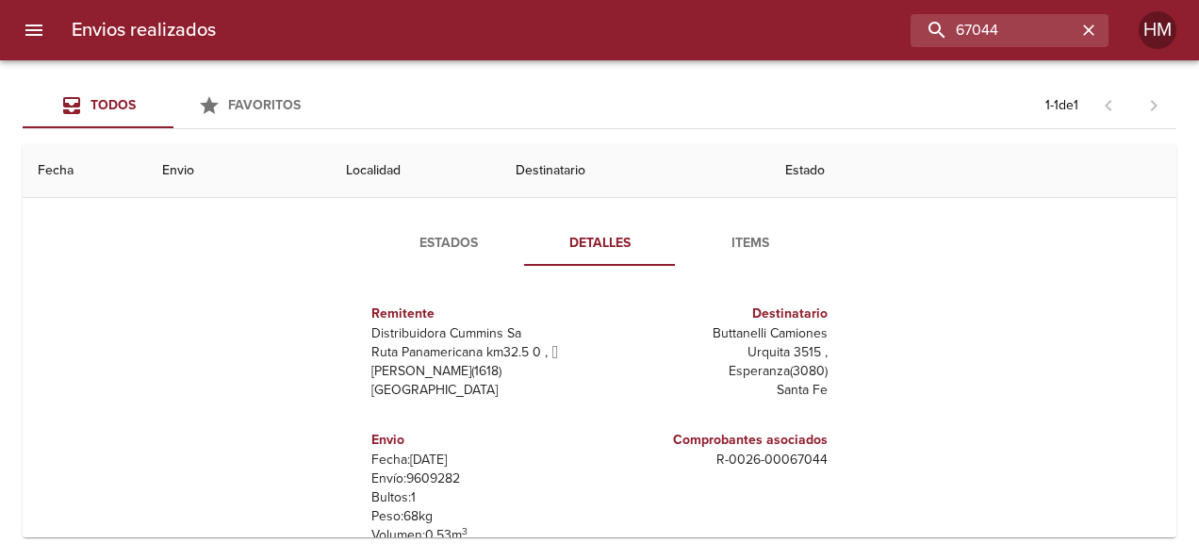
scroll to position [237, 0]
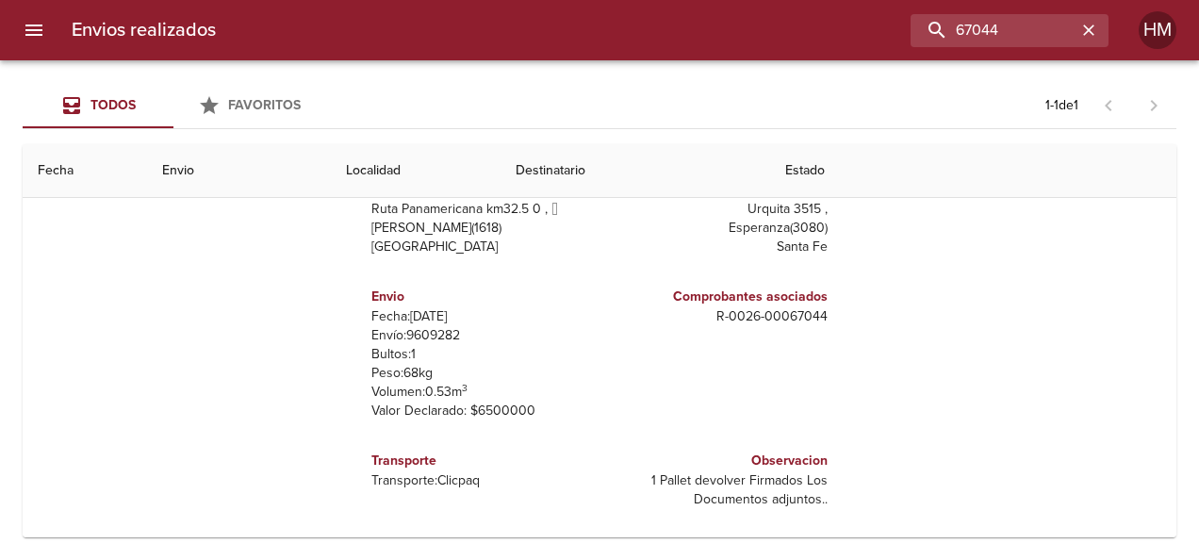
click at [439, 334] on p "Envío: 9609282" at bounding box center [481, 335] width 221 height 19
click at [435, 334] on p "Envío: 9609282" at bounding box center [481, 335] width 221 height 19
copy p "9609282"
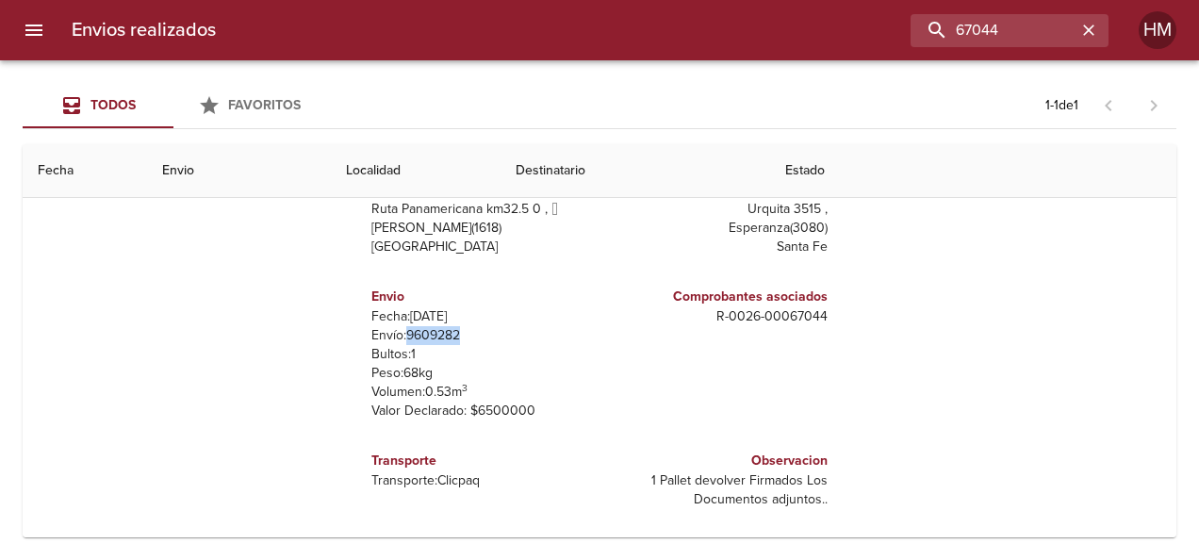
click at [430, 330] on p "Envío: 9609282" at bounding box center [481, 335] width 221 height 19
click at [433, 332] on p "Envío: 9609282" at bounding box center [481, 335] width 221 height 19
copy p "9609282"
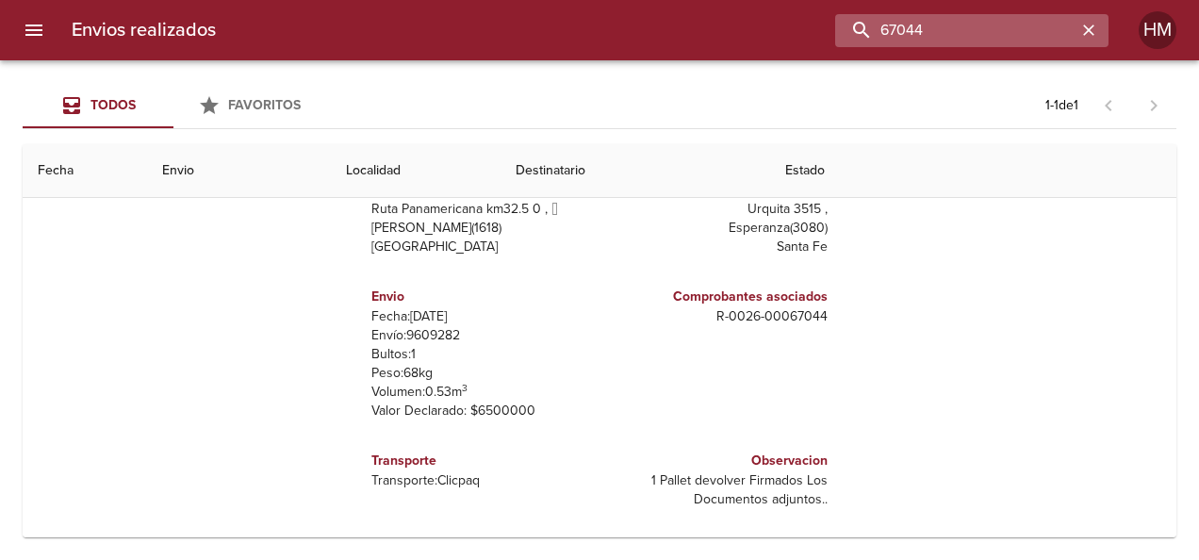
click at [1031, 26] on input "67044" at bounding box center [955, 30] width 241 height 33
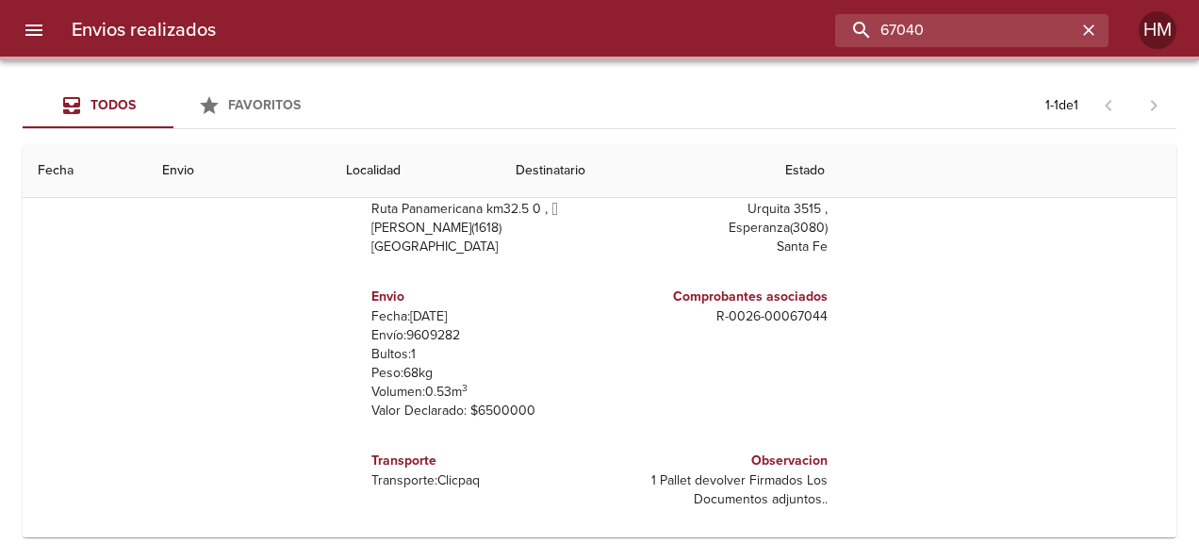
scroll to position [0, 0]
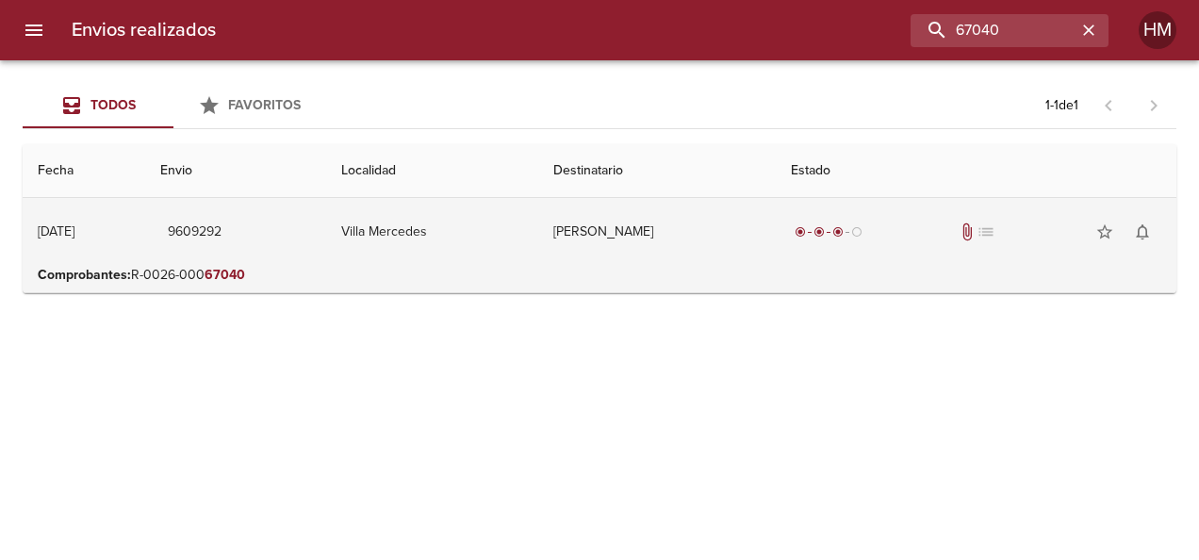
click at [613, 241] on td "[PERSON_NAME]" at bounding box center [656, 232] width 237 height 68
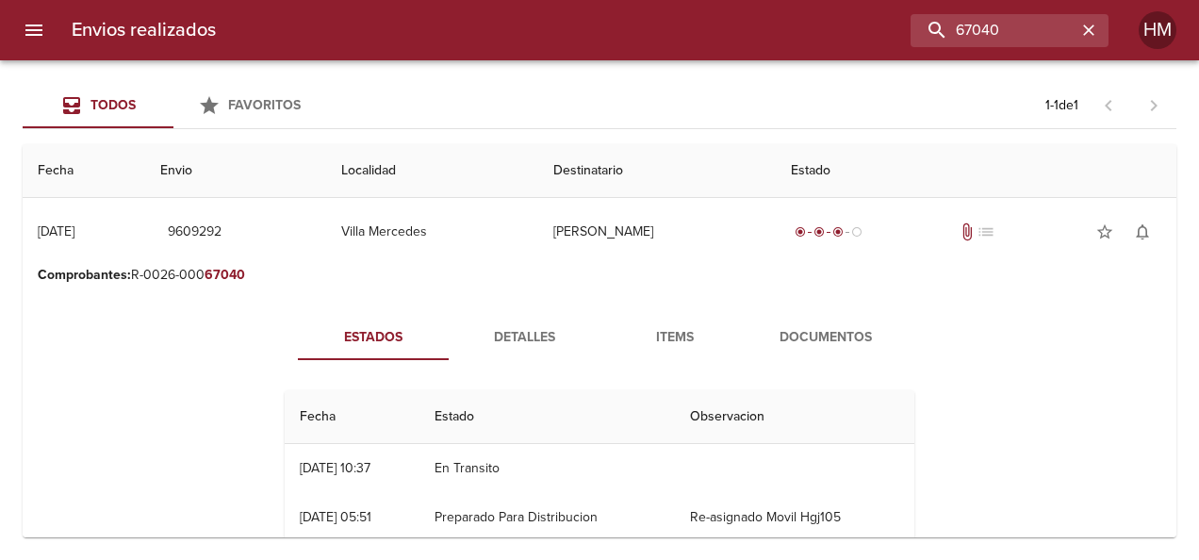
click at [519, 321] on button "Detalles" at bounding box center [524, 337] width 151 height 45
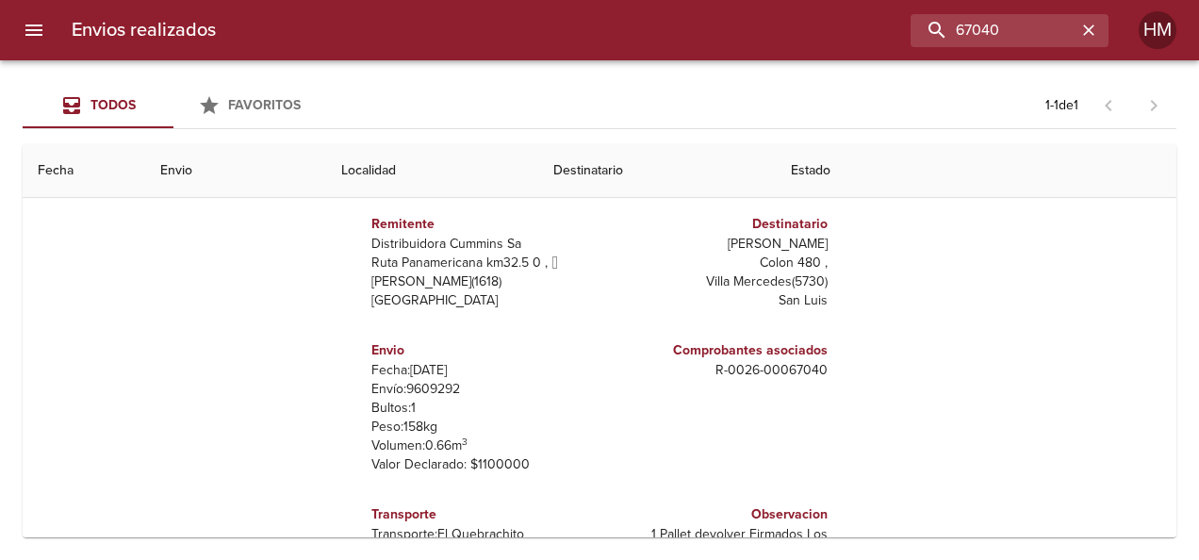
scroll to position [188, 0]
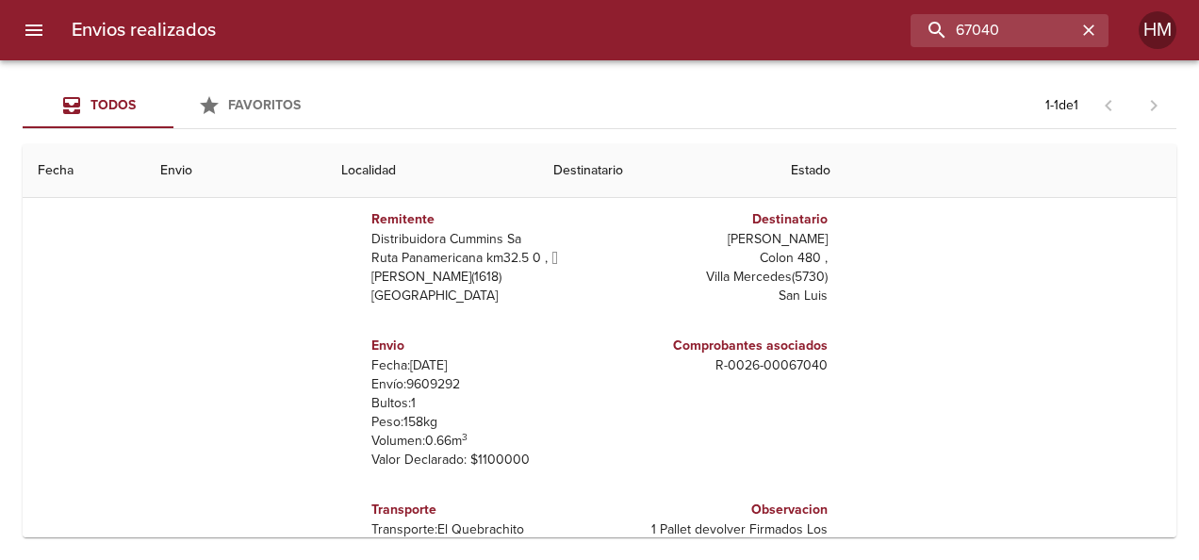
click at [443, 379] on p "Envío: 9609292" at bounding box center [481, 384] width 221 height 19
click at [442, 381] on p "Envío: 9609292" at bounding box center [481, 384] width 221 height 19
copy p "9609292"
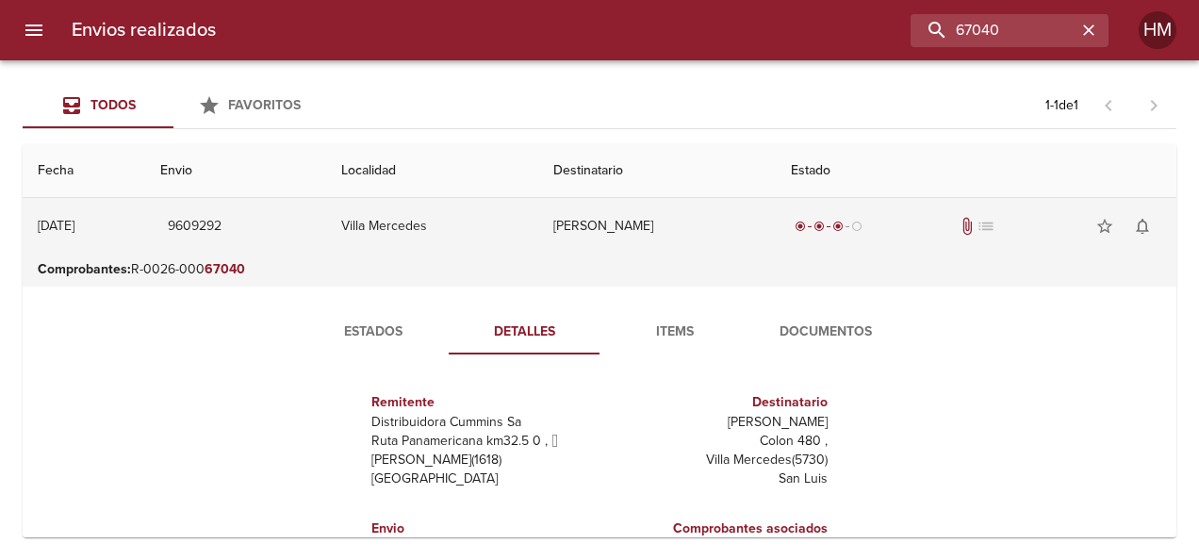
scroll to position [0, 0]
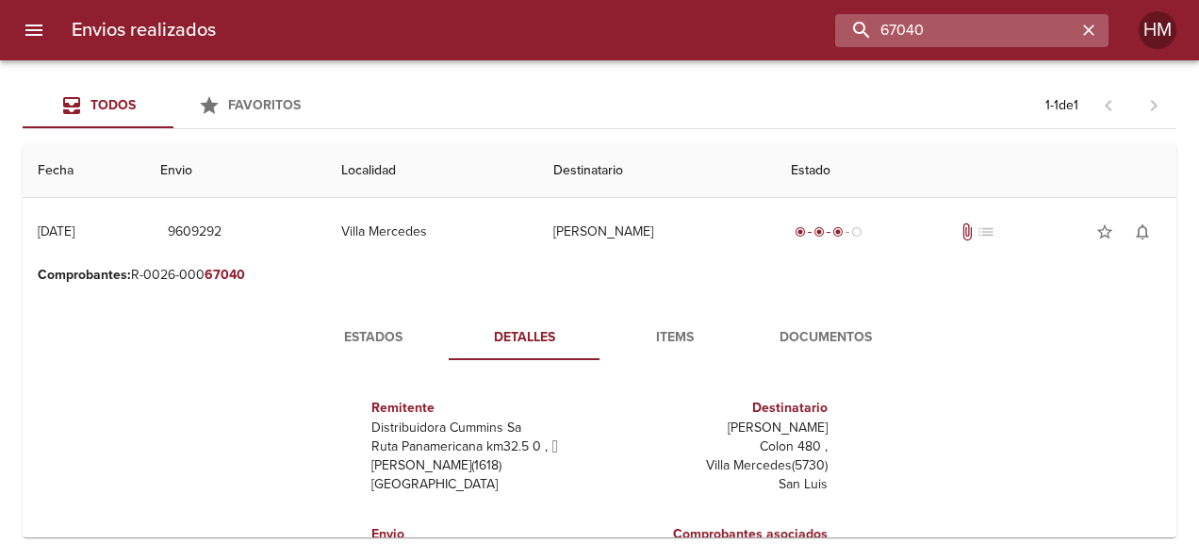
click at [1048, 28] on input "67040" at bounding box center [955, 30] width 241 height 33
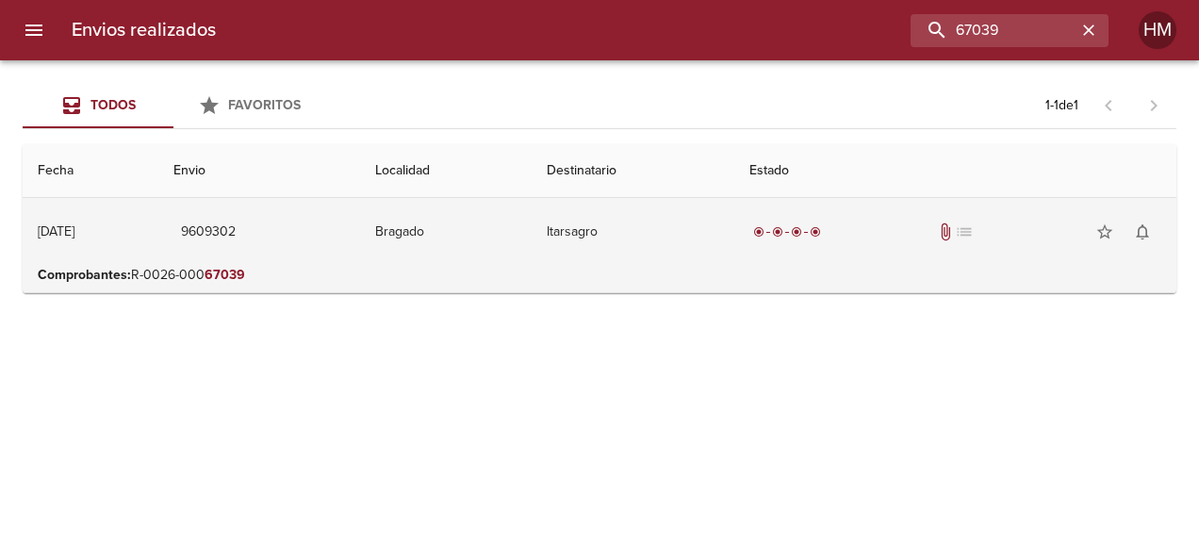
click at [663, 225] on td "Itarsagro" at bounding box center [632, 232] width 202 height 68
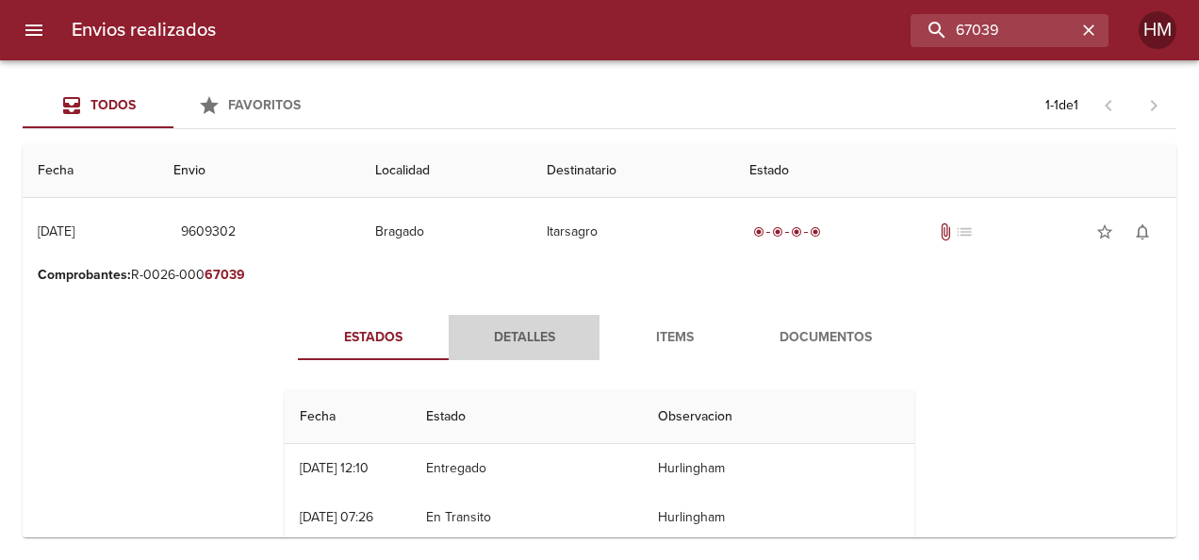
drag, startPoint x: 535, startPoint y: 331, endPoint x: 471, endPoint y: 325, distance: 64.3
click at [528, 333] on span "Detalles" at bounding box center [524, 338] width 128 height 24
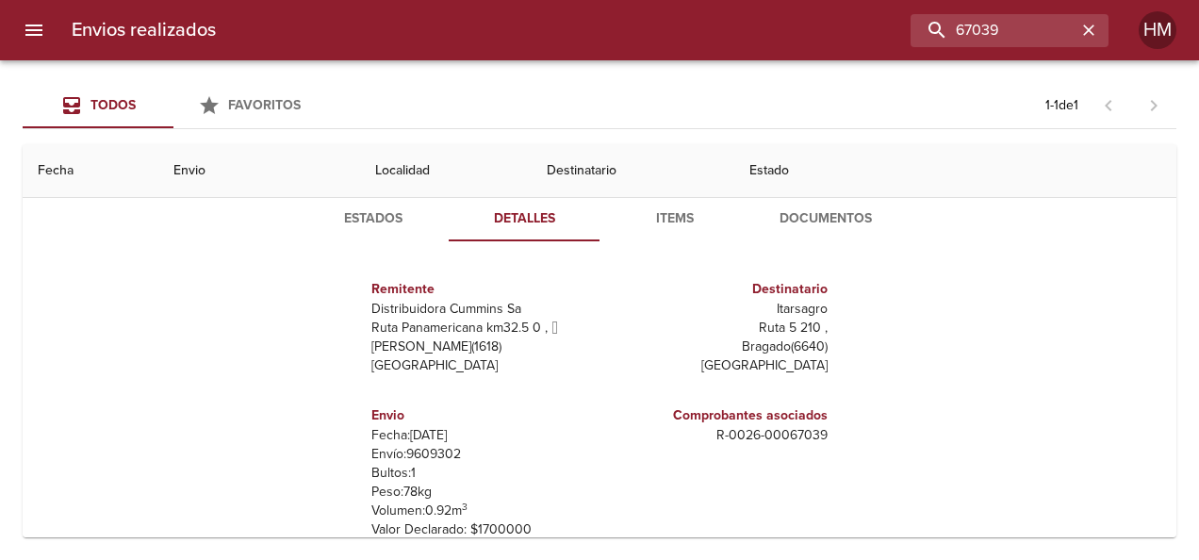
scroll to position [237, 0]
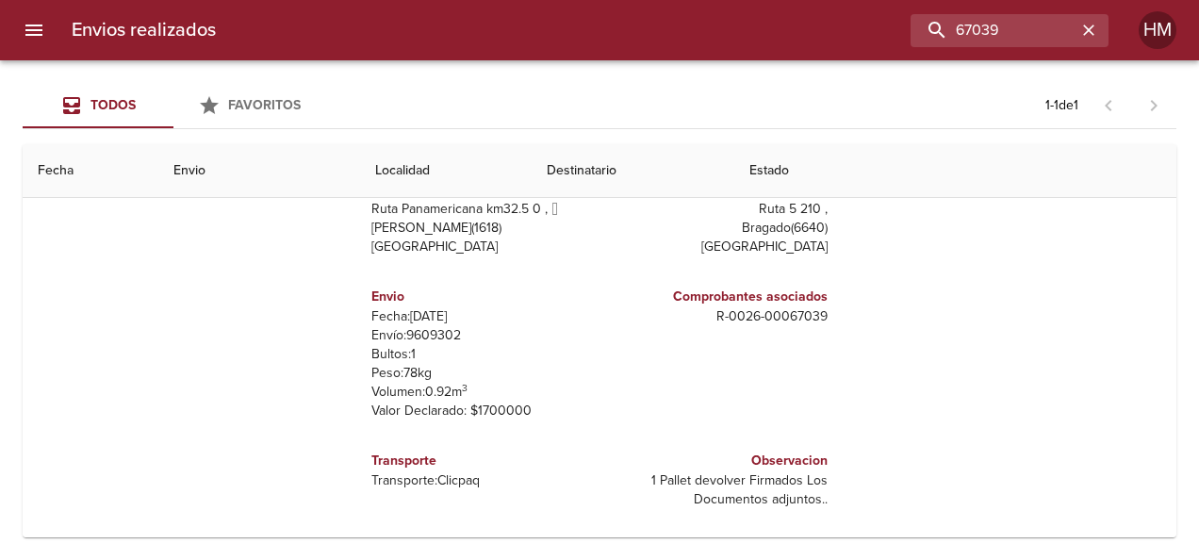
click at [432, 338] on p "Envío: 9609302" at bounding box center [481, 335] width 221 height 19
click at [432, 337] on p "Envío: 9609302" at bounding box center [481, 335] width 221 height 19
copy p "9609302"
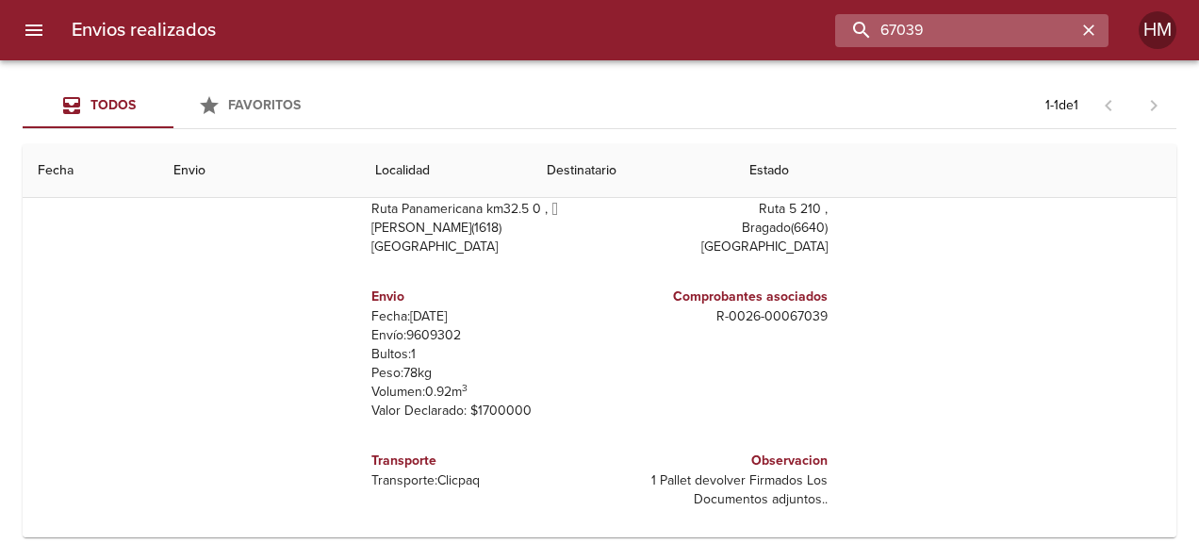
click at [1034, 28] on input "67039" at bounding box center [955, 30] width 241 height 33
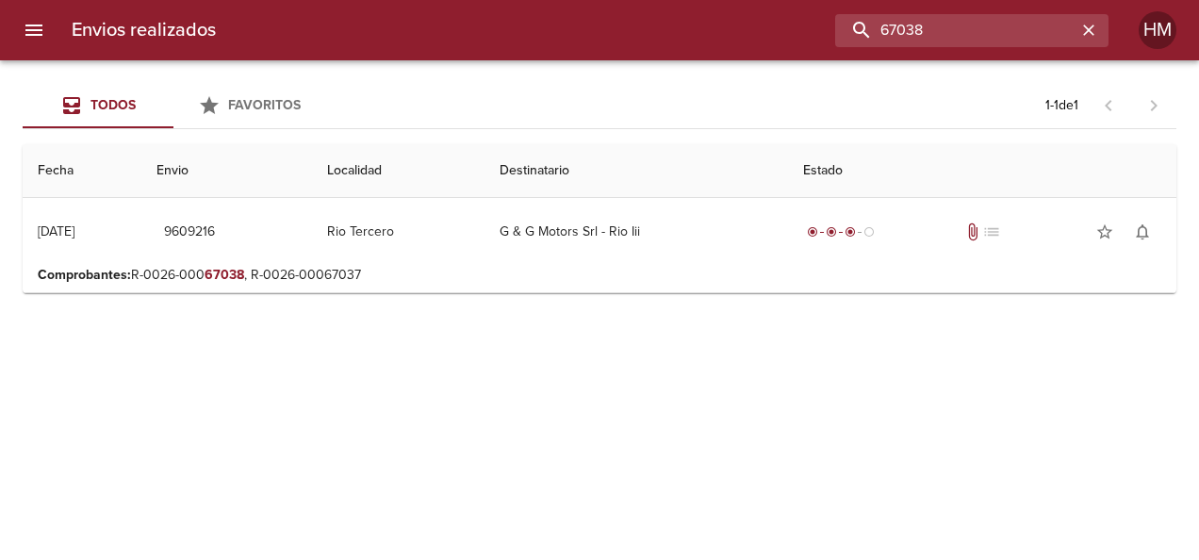
scroll to position [0, 0]
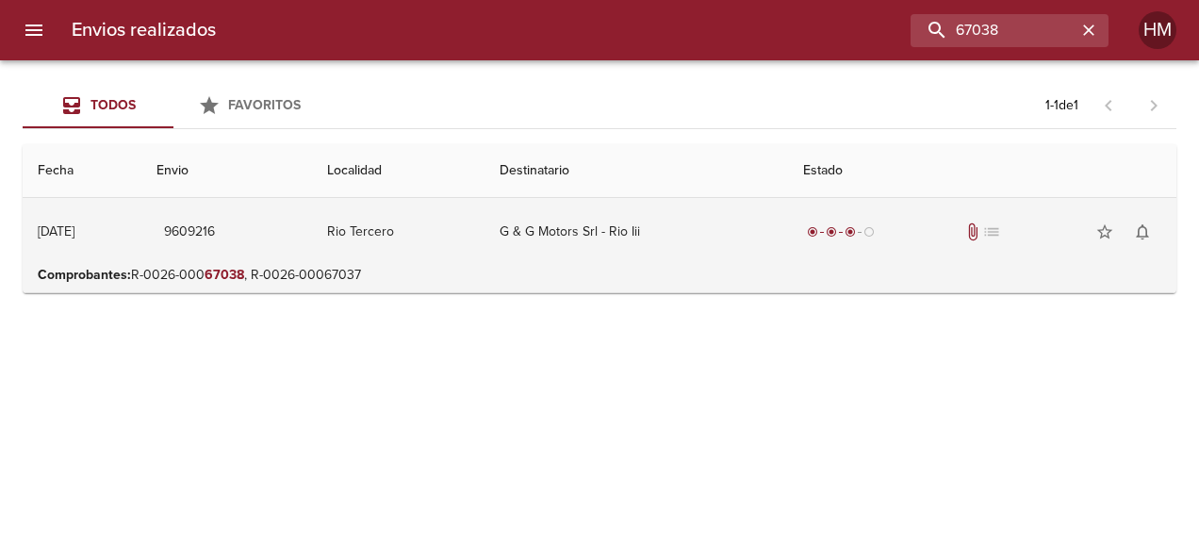
click at [648, 242] on td "G & G Motors Srl - Rio Iii" at bounding box center [635, 232] width 303 height 68
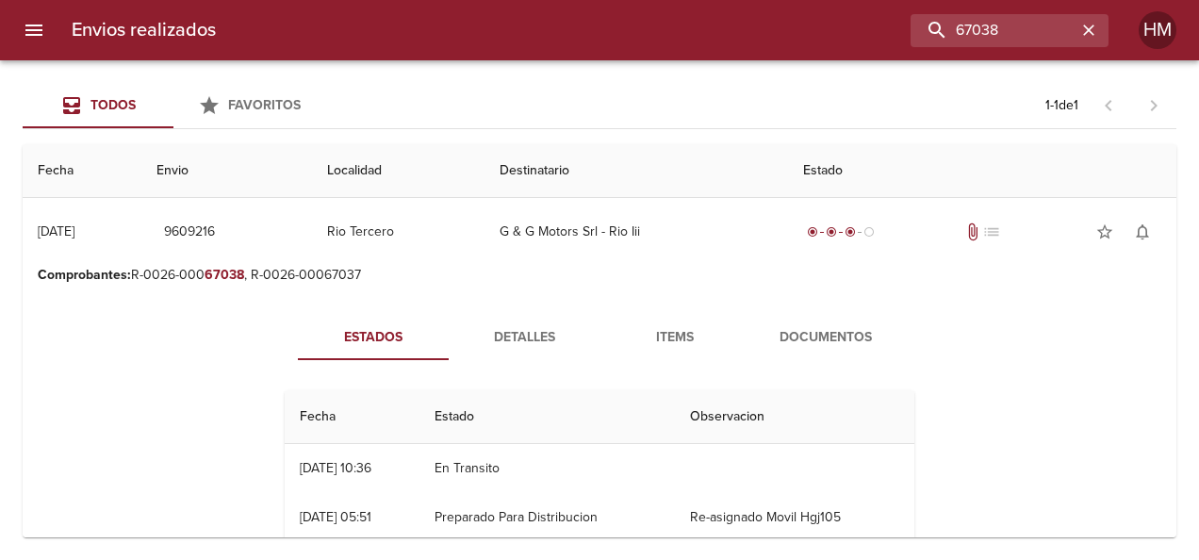
click at [512, 332] on span "Detalles" at bounding box center [524, 338] width 128 height 24
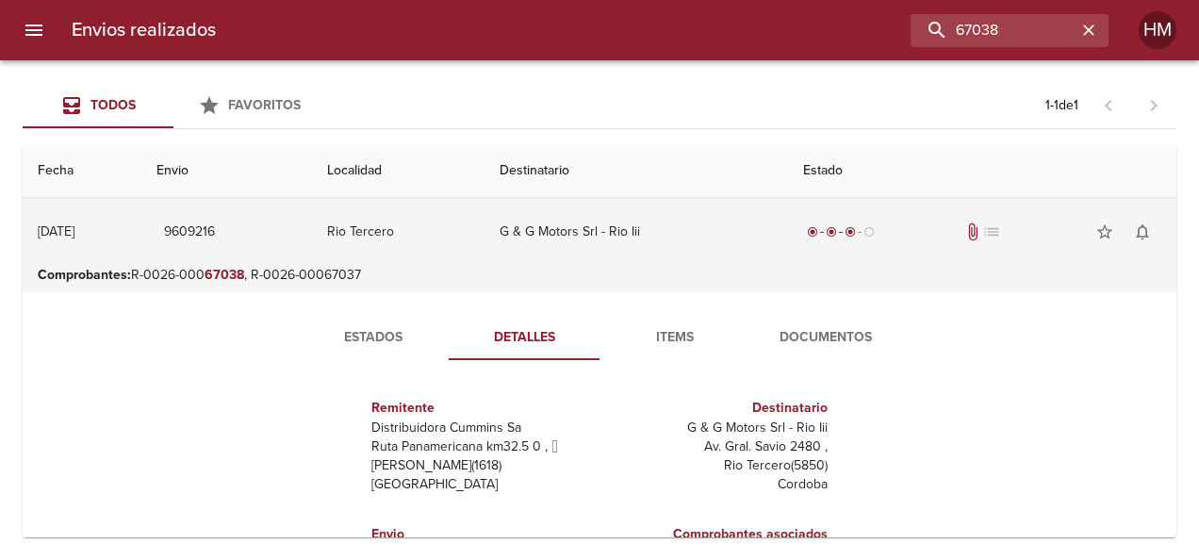
scroll to position [237, 0]
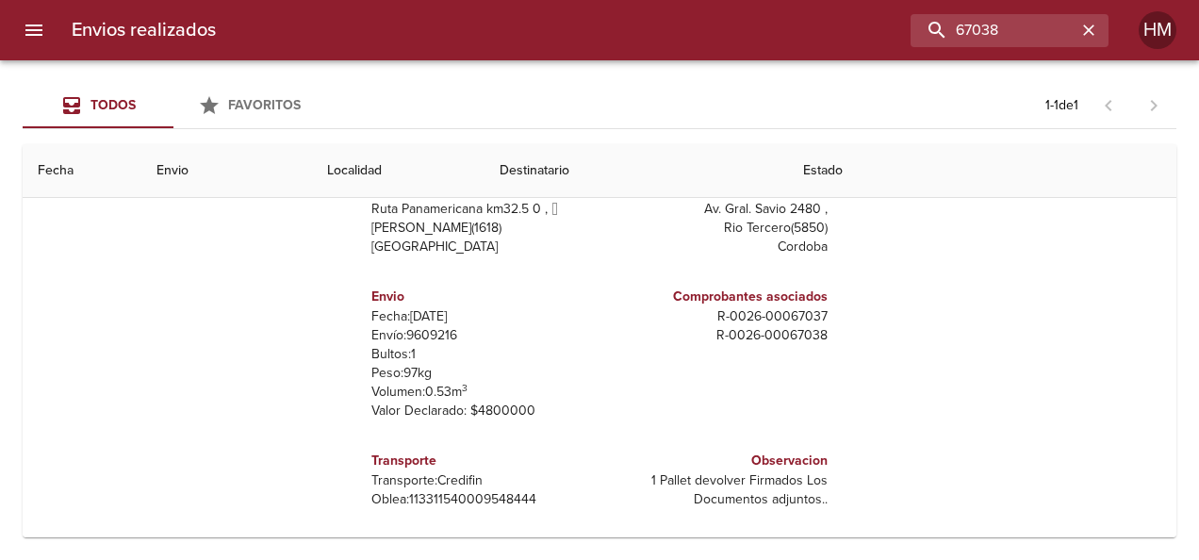
click at [425, 337] on p "Envío: 9609216" at bounding box center [481, 335] width 221 height 19
click at [426, 335] on p "Envío: 9609216" at bounding box center [481, 335] width 221 height 19
drag, startPoint x: 426, startPoint y: 335, endPoint x: 416, endPoint y: 335, distance: 10.4
click at [416, 335] on p "Envío: 9609216" at bounding box center [481, 335] width 221 height 19
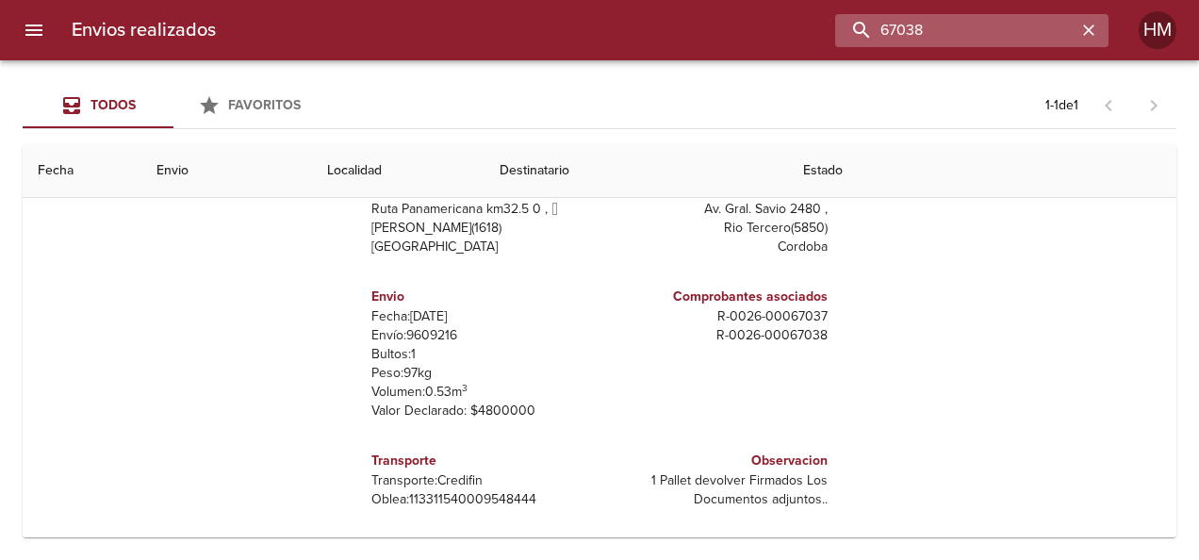
click at [1035, 32] on input "67038" at bounding box center [955, 30] width 241 height 33
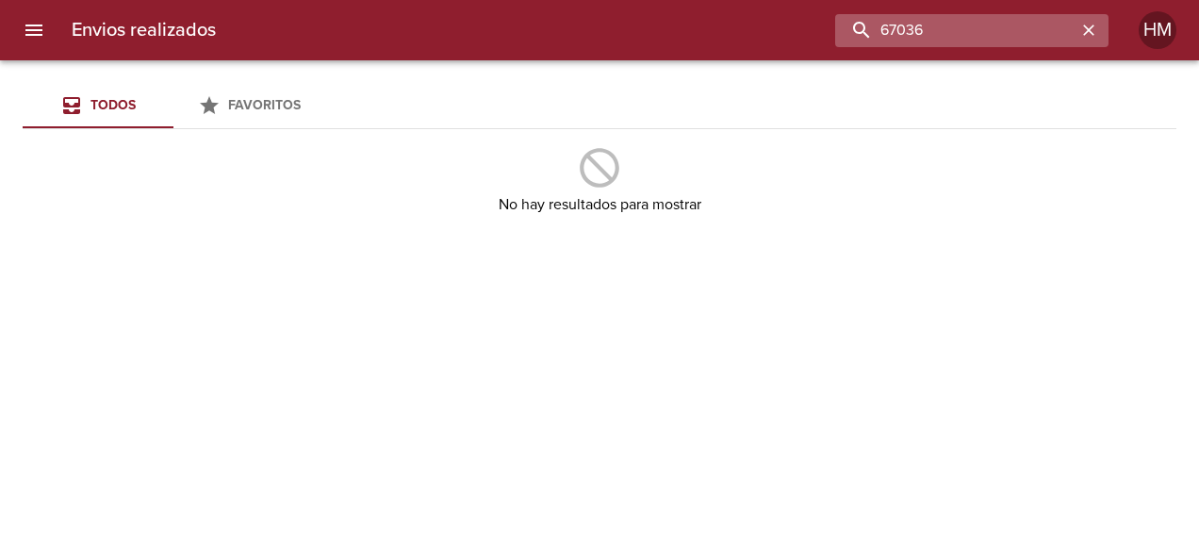
click at [980, 28] on input "67036" at bounding box center [955, 30] width 241 height 33
click at [944, 26] on input "67074" at bounding box center [955, 30] width 241 height 33
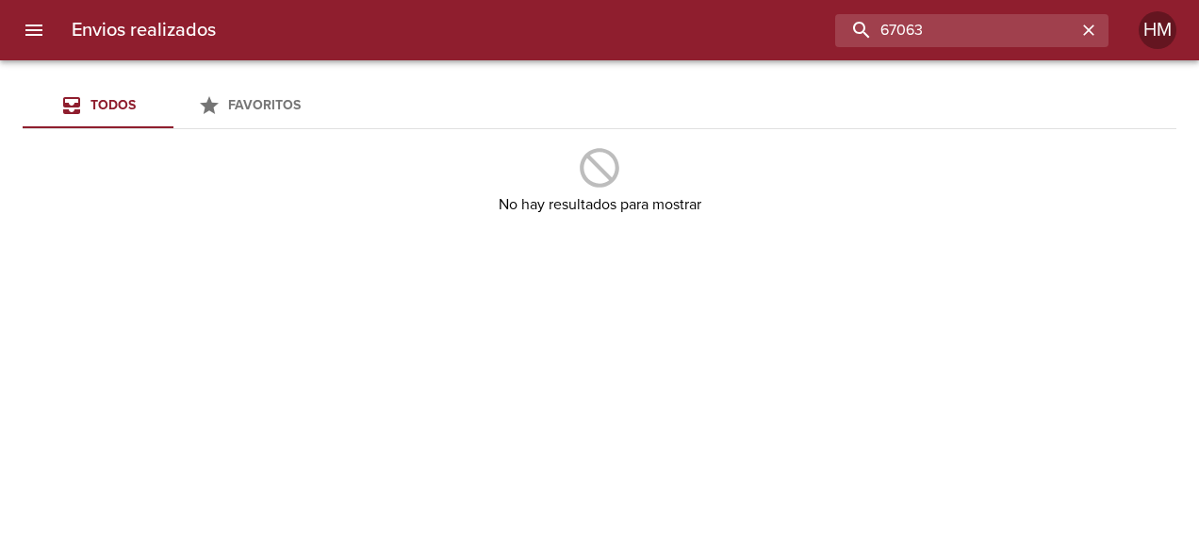
drag, startPoint x: 940, startPoint y: 27, endPoint x: 837, endPoint y: 51, distance: 106.3
click at [837, 51] on div "Envios realizados 67063 HM" at bounding box center [599, 30] width 1199 height 60
type input "3337"
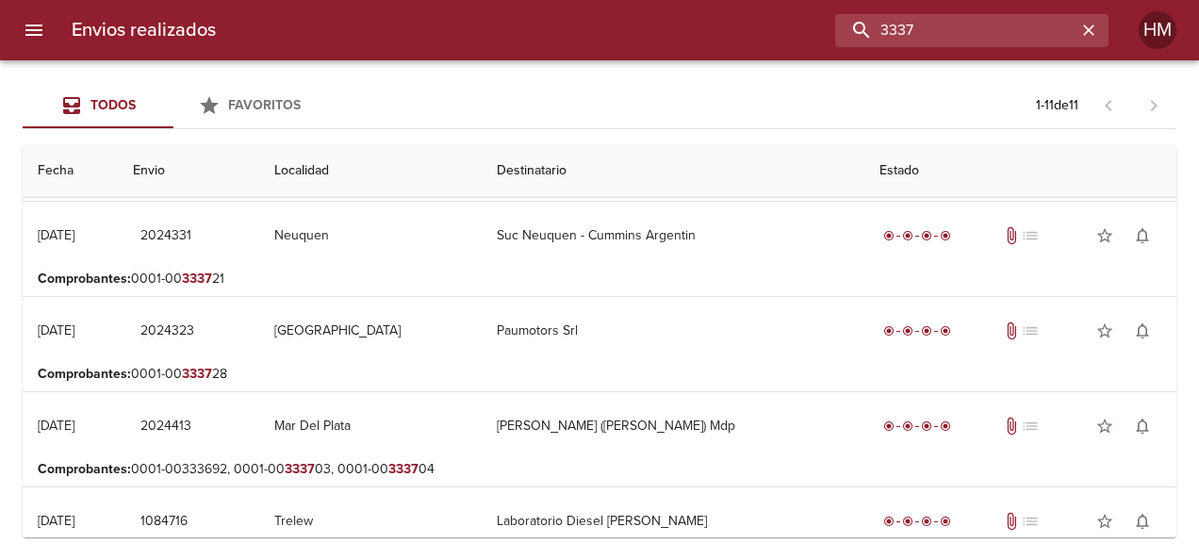
scroll to position [471, 0]
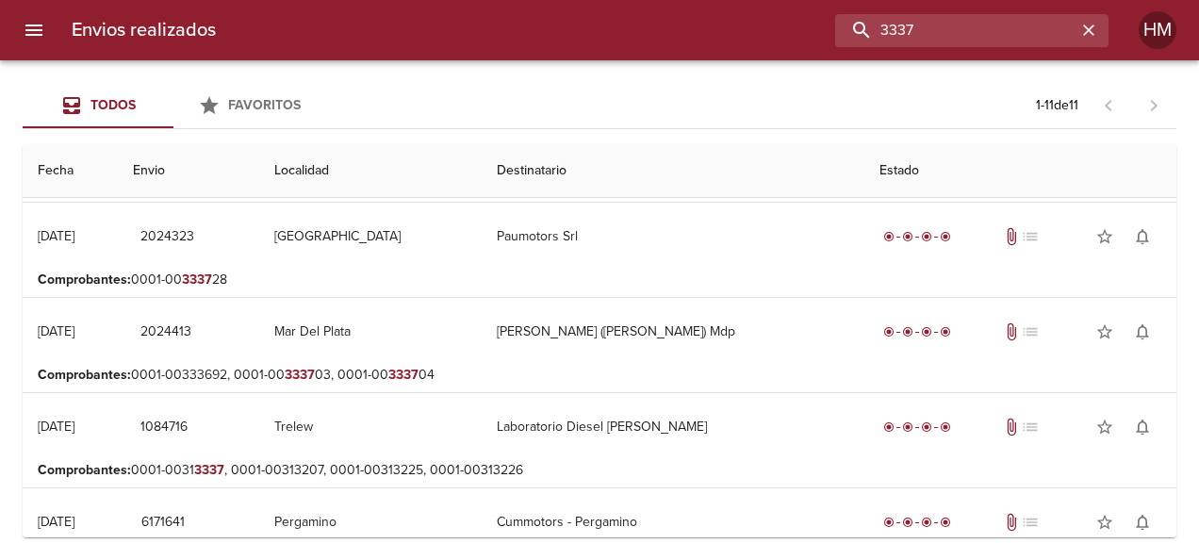
drag, startPoint x: 967, startPoint y: 26, endPoint x: 835, endPoint y: 34, distance: 132.1
click at [835, 34] on div "3337" at bounding box center [669, 30] width 877 height 33
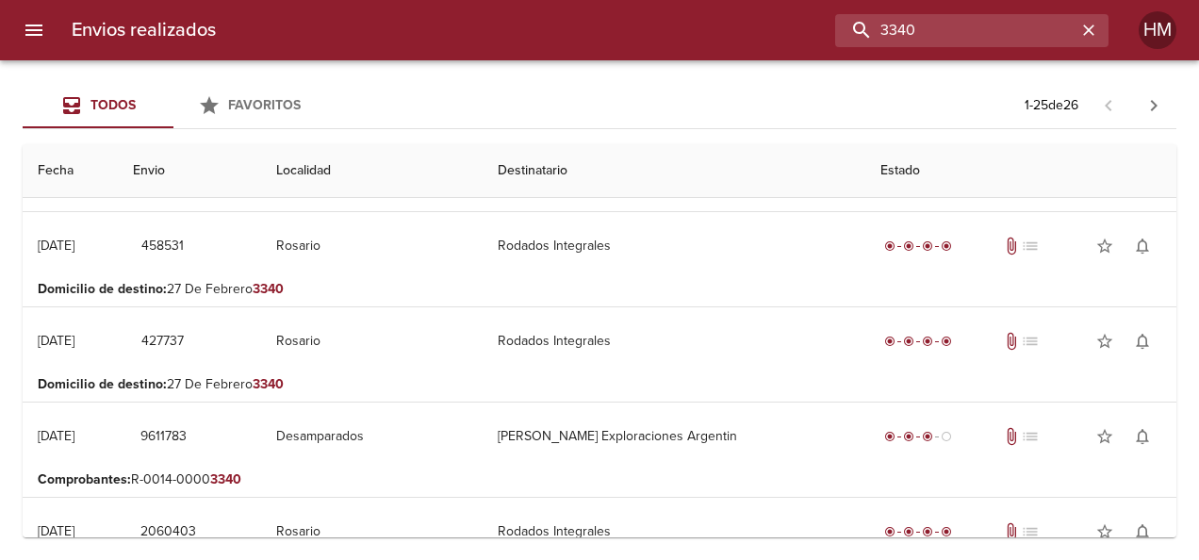
scroll to position [1414, 0]
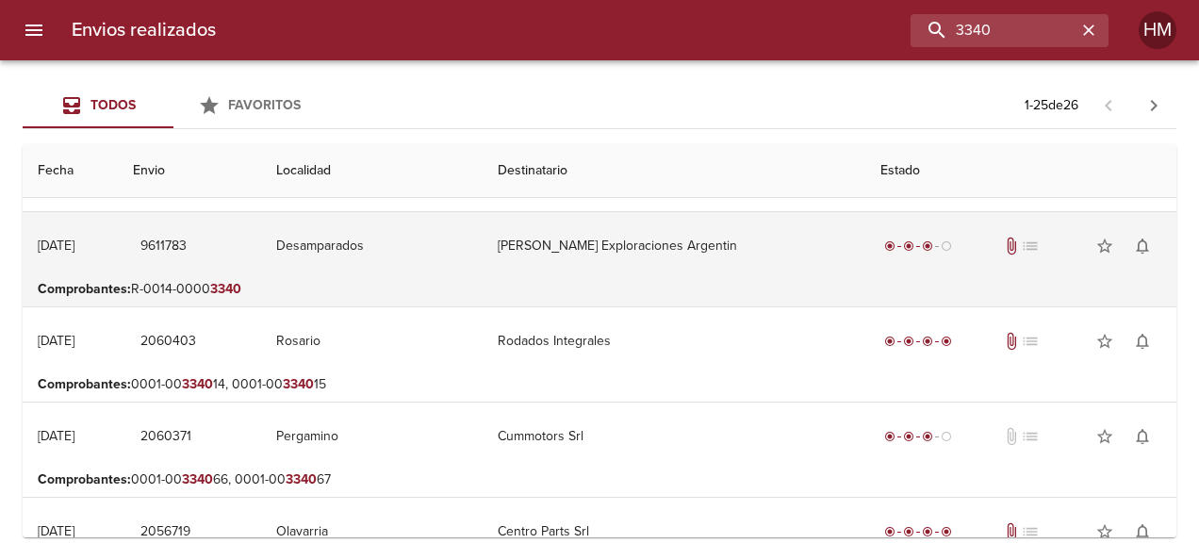
click at [463, 268] on td "Desamparados" at bounding box center [372, 246] width 222 height 68
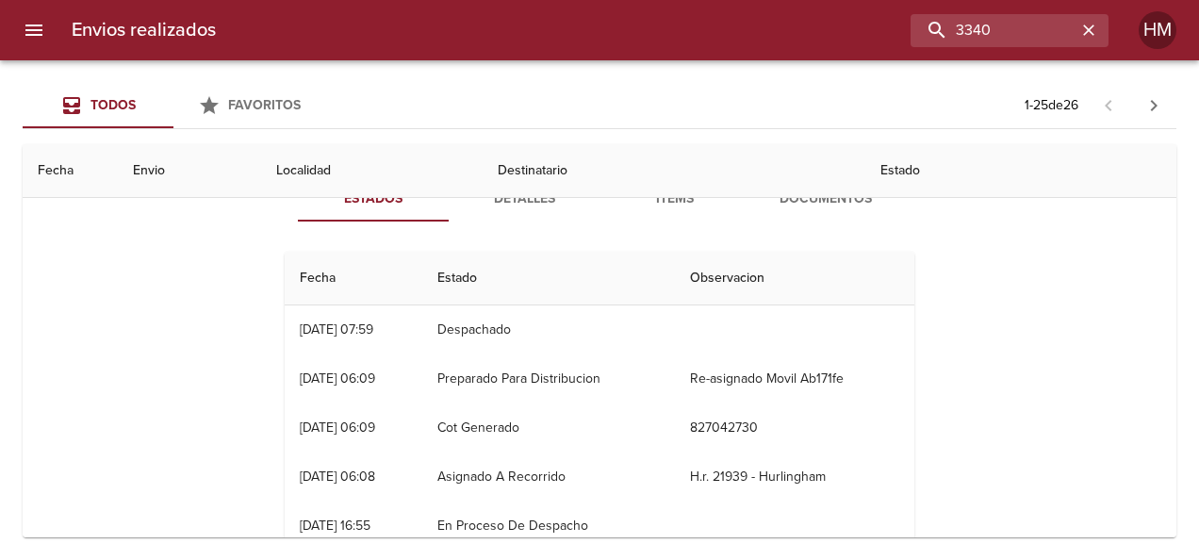
scroll to position [1602, 0]
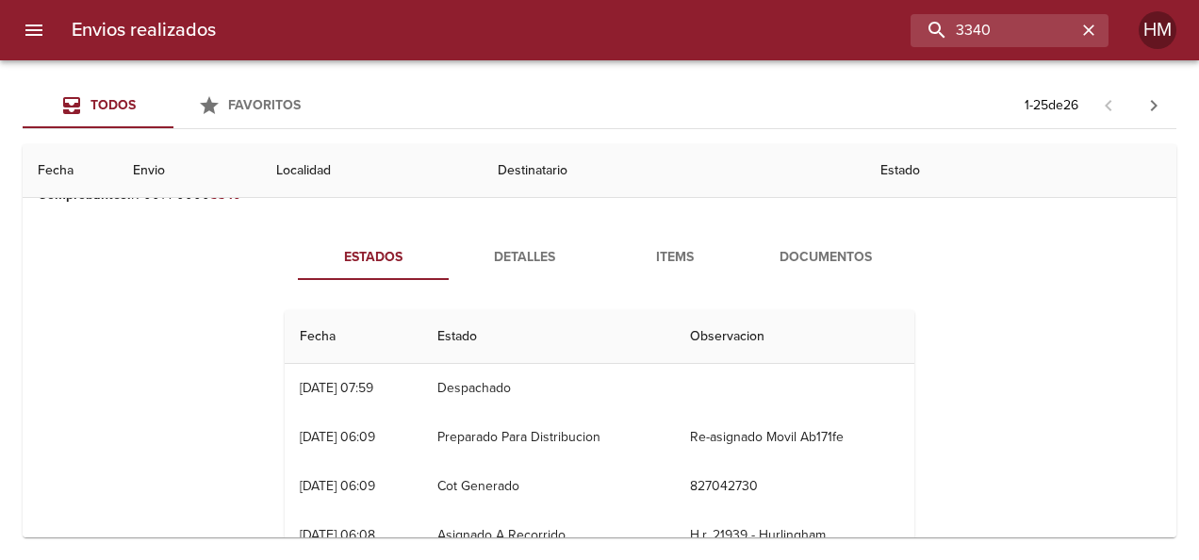
click at [522, 258] on span "Detalles" at bounding box center [524, 258] width 128 height 24
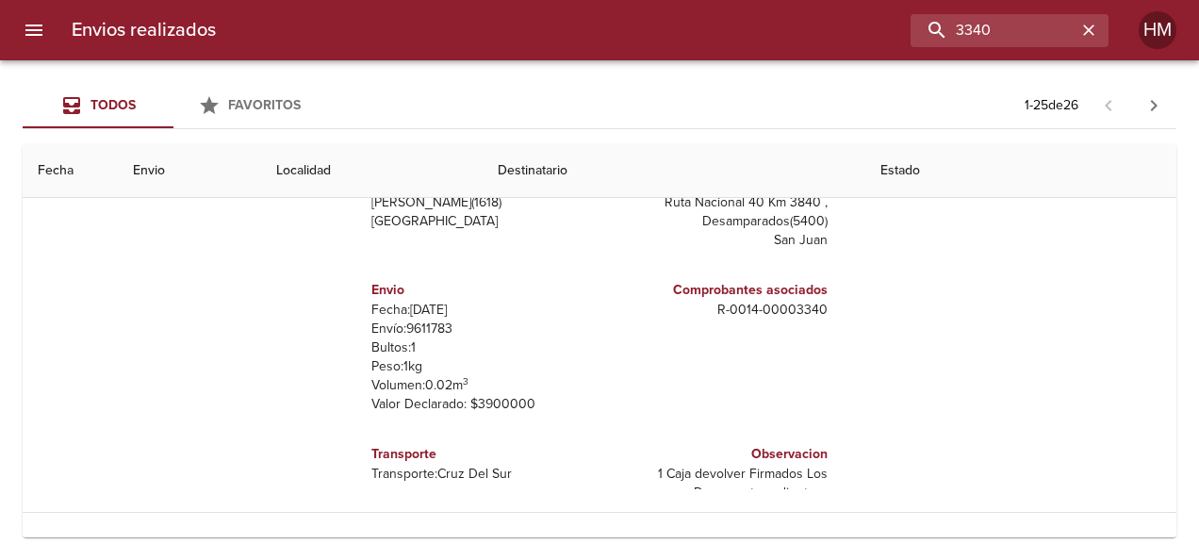
scroll to position [1696, 0]
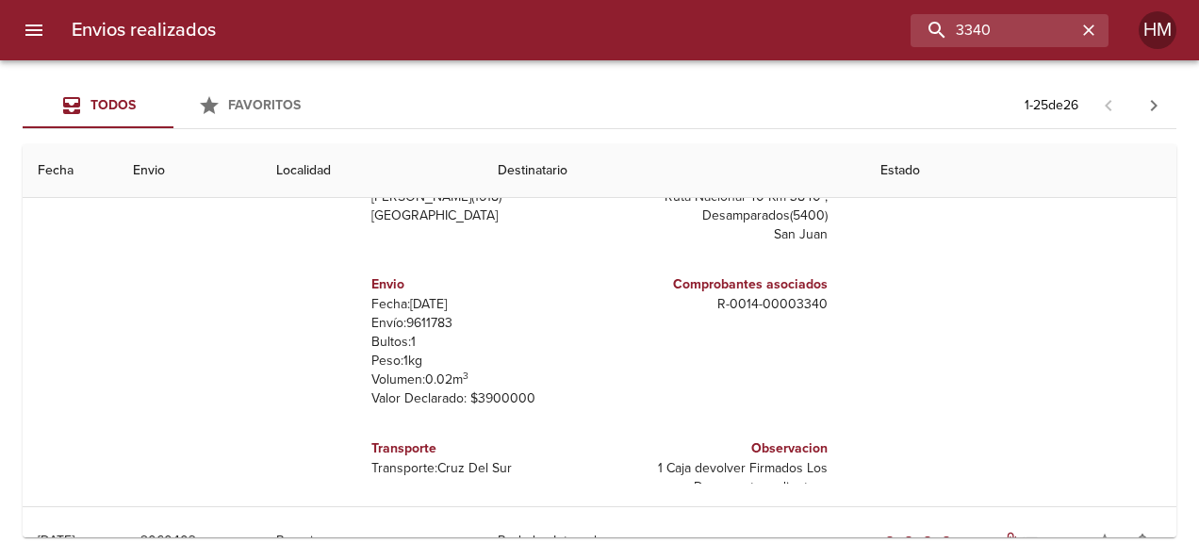
click at [409, 314] on p "Envío: 9611783" at bounding box center [481, 323] width 221 height 19
drag, startPoint x: 953, startPoint y: 32, endPoint x: 836, endPoint y: 43, distance: 117.4
click at [837, 42] on div "3340" at bounding box center [669, 30] width 877 height 33
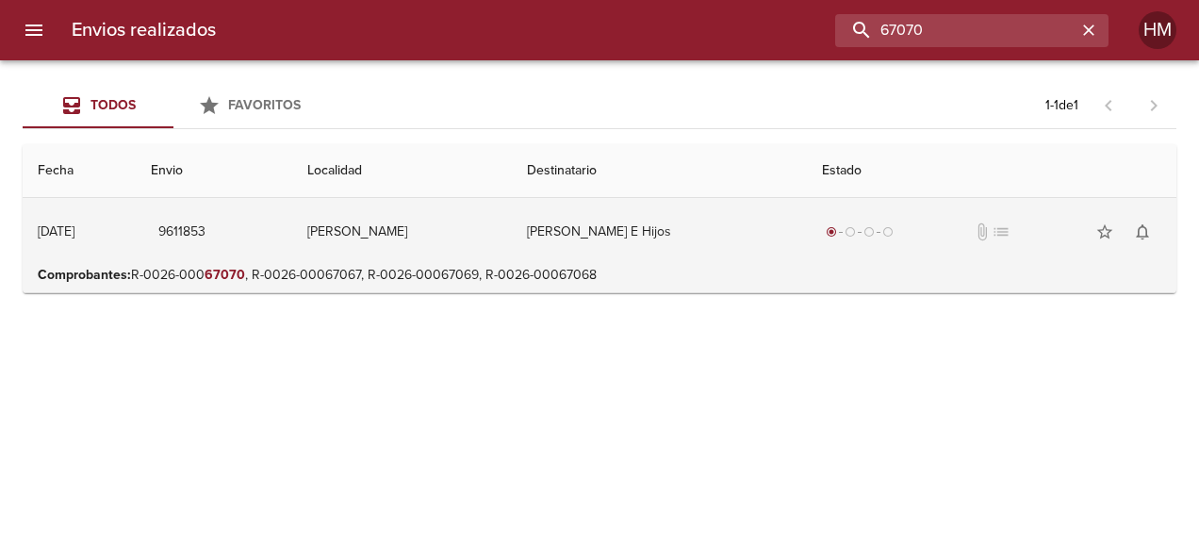
scroll to position [0, 0]
click at [684, 253] on td "[PERSON_NAME] E Hijos" at bounding box center [659, 232] width 295 height 68
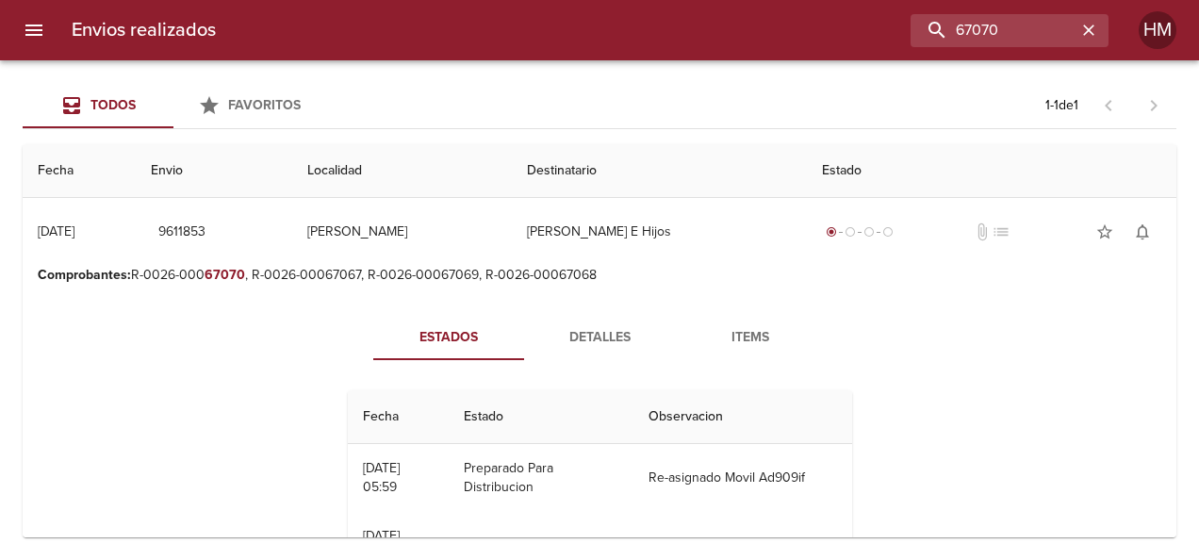
click at [595, 319] on button "Detalles" at bounding box center [599, 337] width 151 height 45
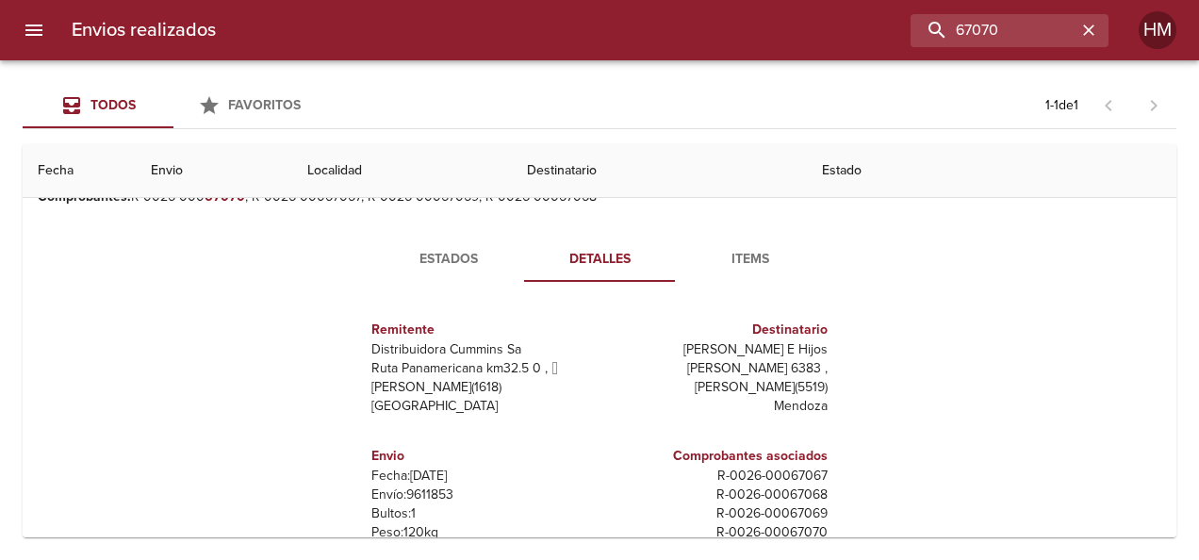
scroll to position [188, 0]
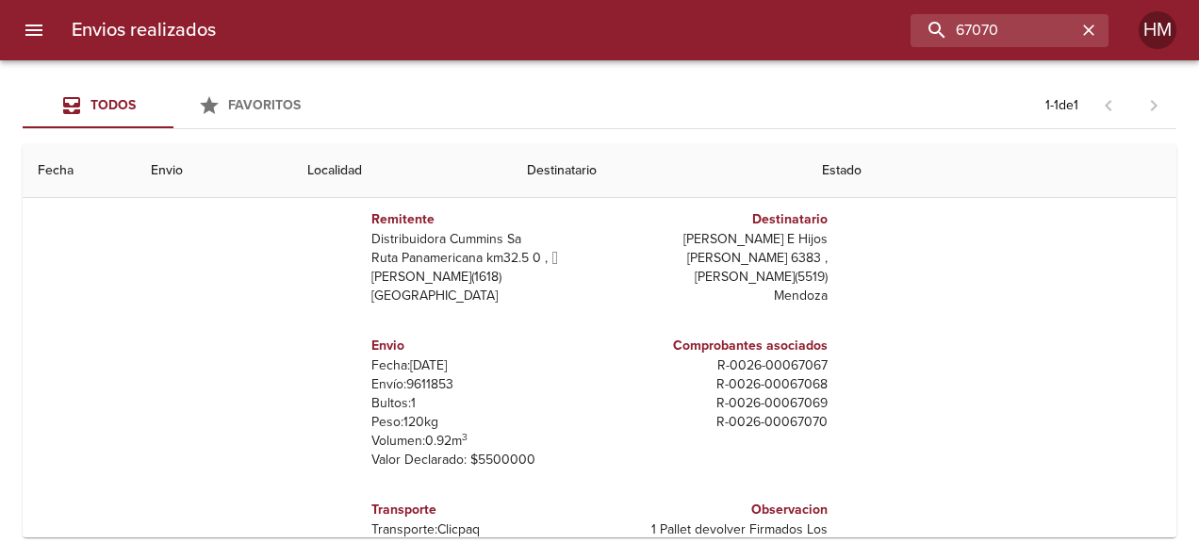
click at [430, 384] on p "Envío: 9611853" at bounding box center [481, 384] width 221 height 19
click at [430, 383] on p "Envío: 9611853" at bounding box center [481, 384] width 221 height 19
click at [1042, 41] on input "67070" at bounding box center [955, 30] width 241 height 33
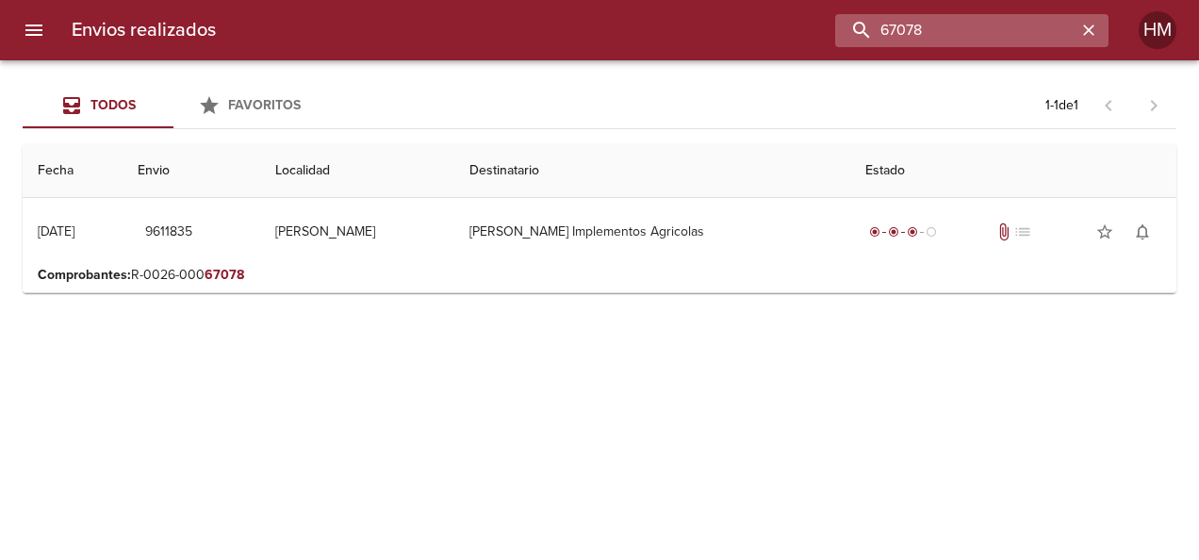
scroll to position [0, 0]
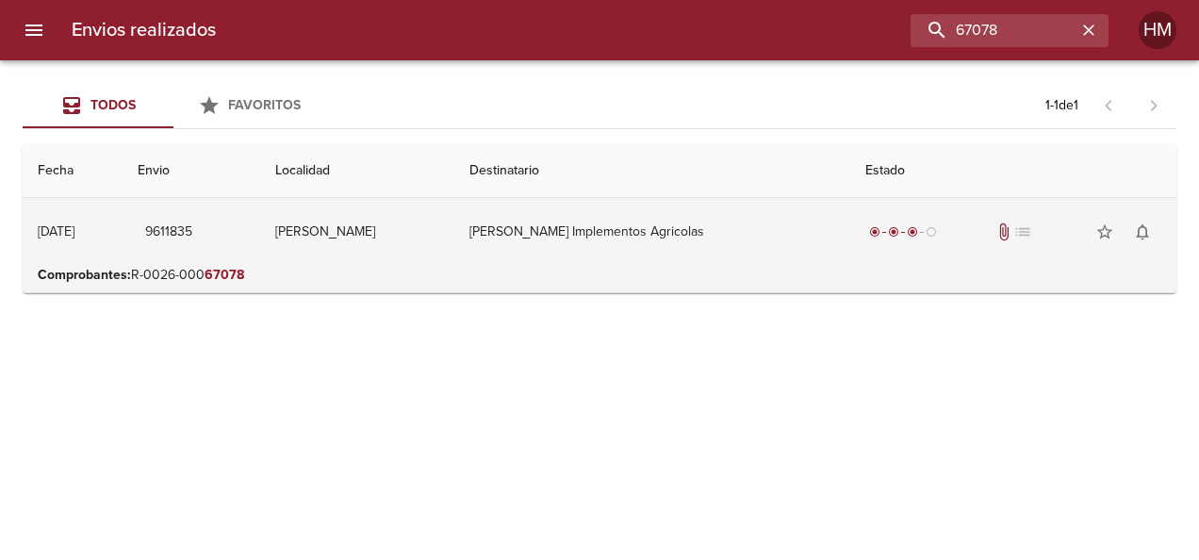
click at [709, 253] on td "[PERSON_NAME] Implementos Agricolas" at bounding box center [652, 232] width 396 height 68
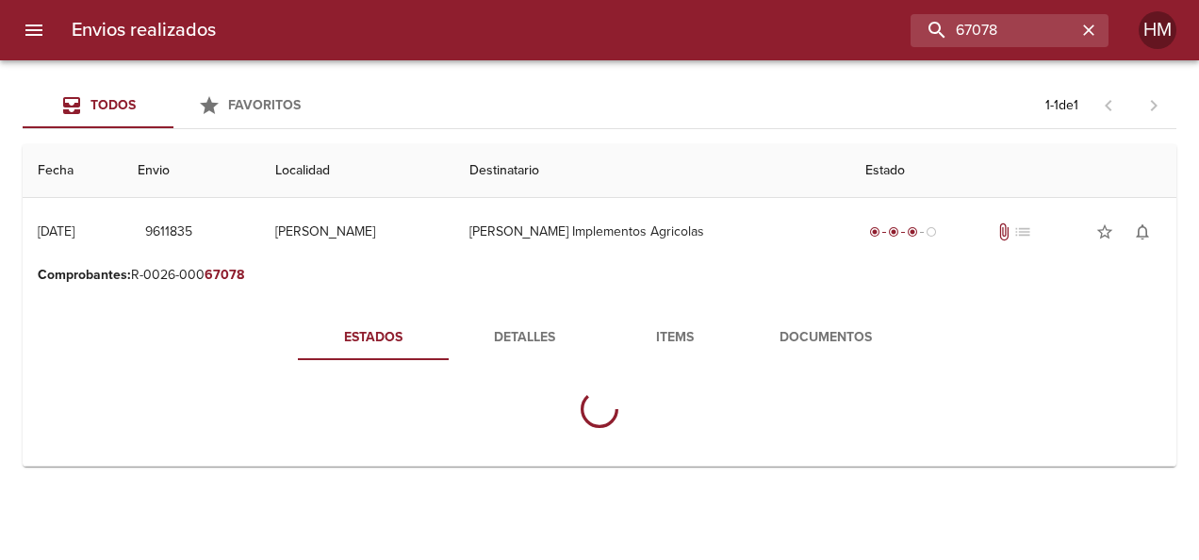
click at [486, 345] on span "Detalles" at bounding box center [524, 338] width 128 height 24
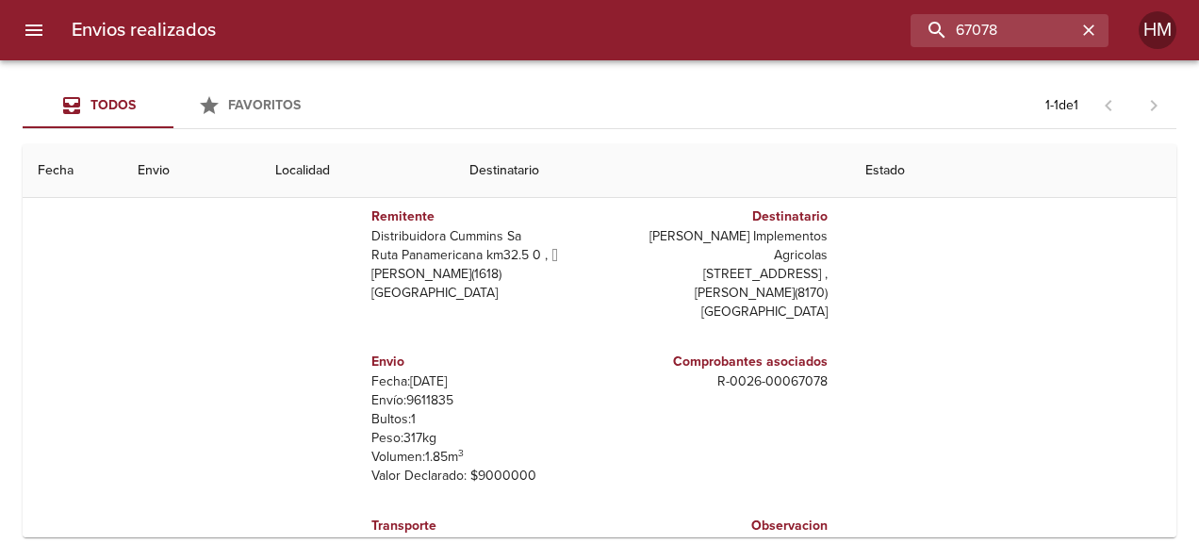
scroll to position [188, 0]
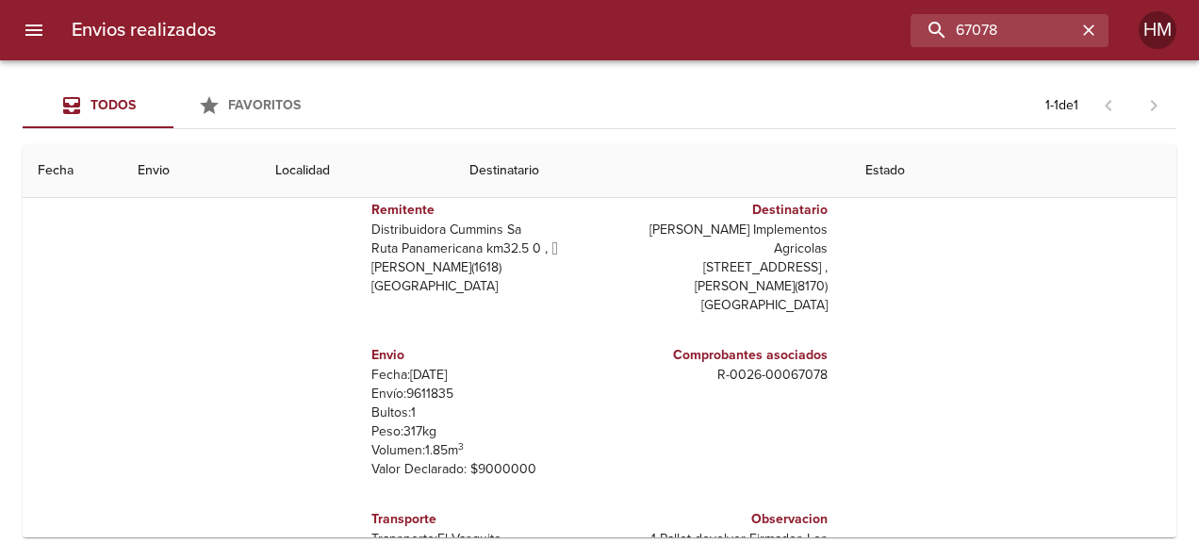
click at [419, 384] on p "Envío: 9611835" at bounding box center [481, 393] width 221 height 19
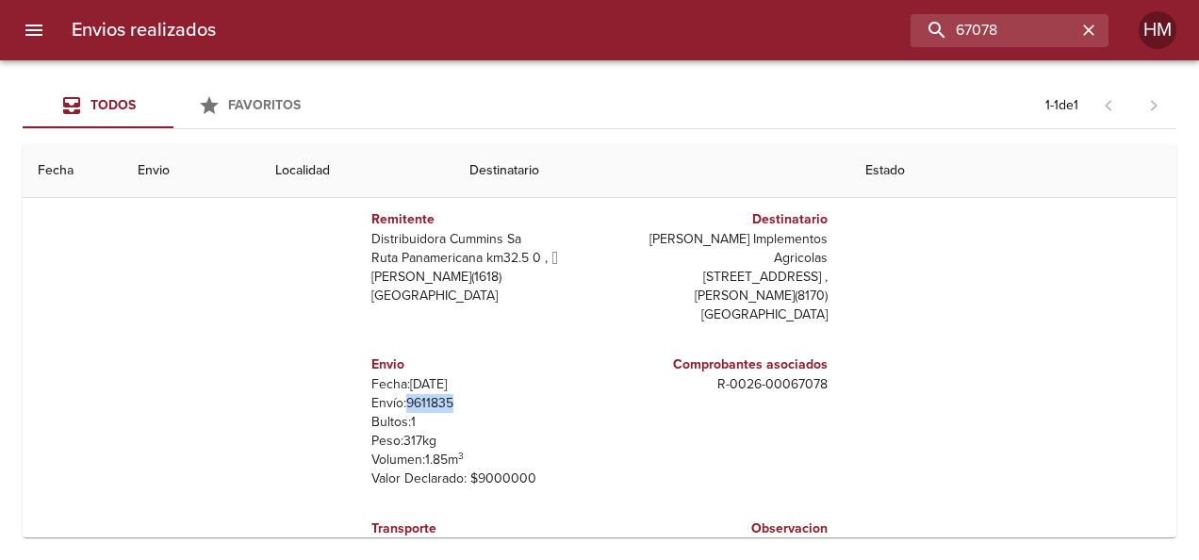
scroll to position [0, 0]
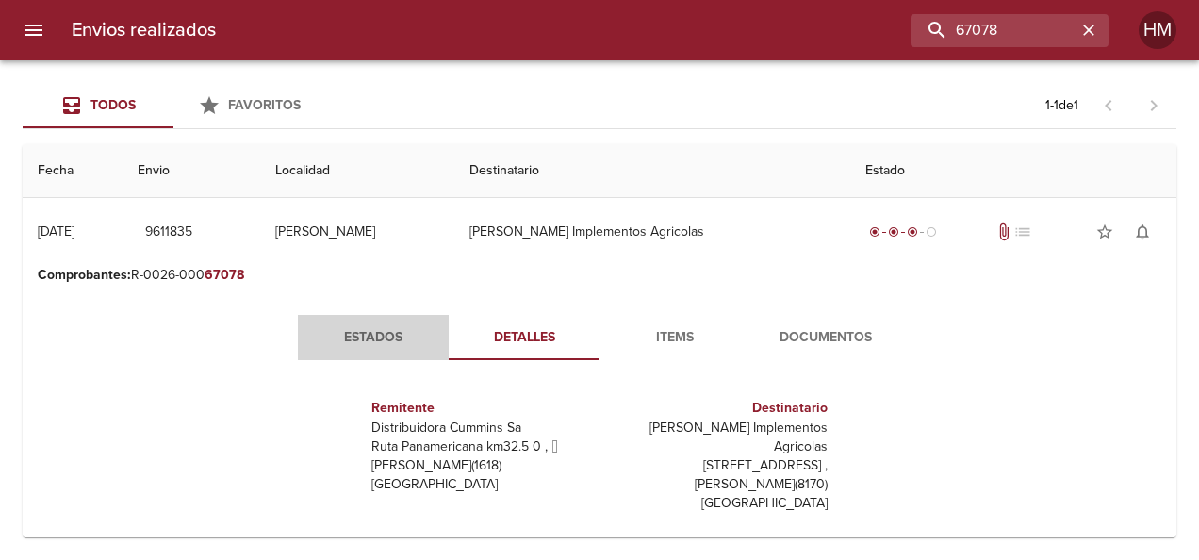
click at [377, 347] on span "Estados" at bounding box center [373, 338] width 128 height 24
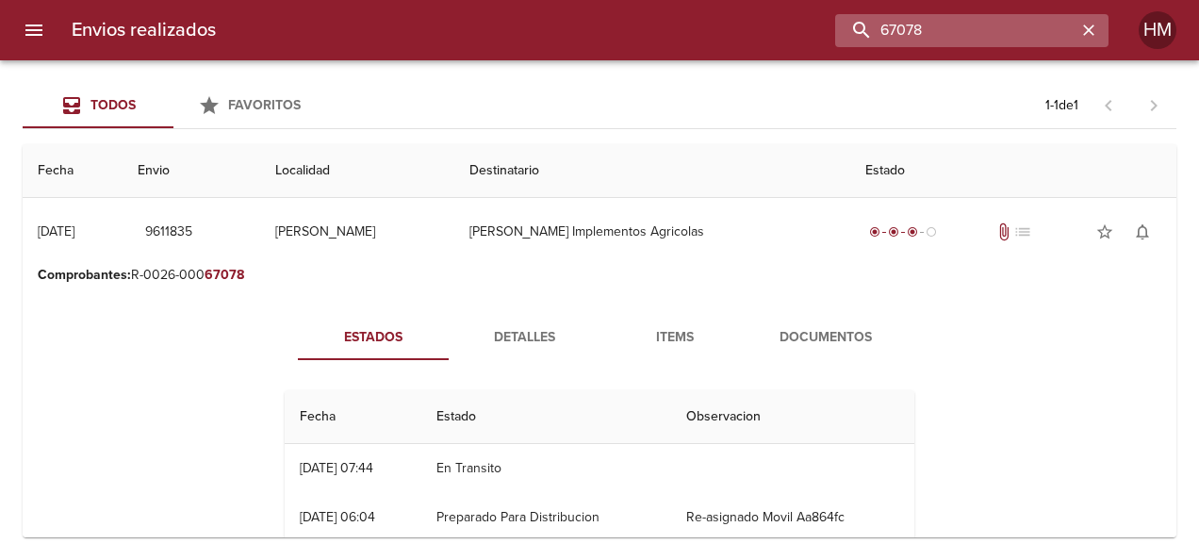
click at [1037, 33] on input "67078" at bounding box center [955, 30] width 241 height 33
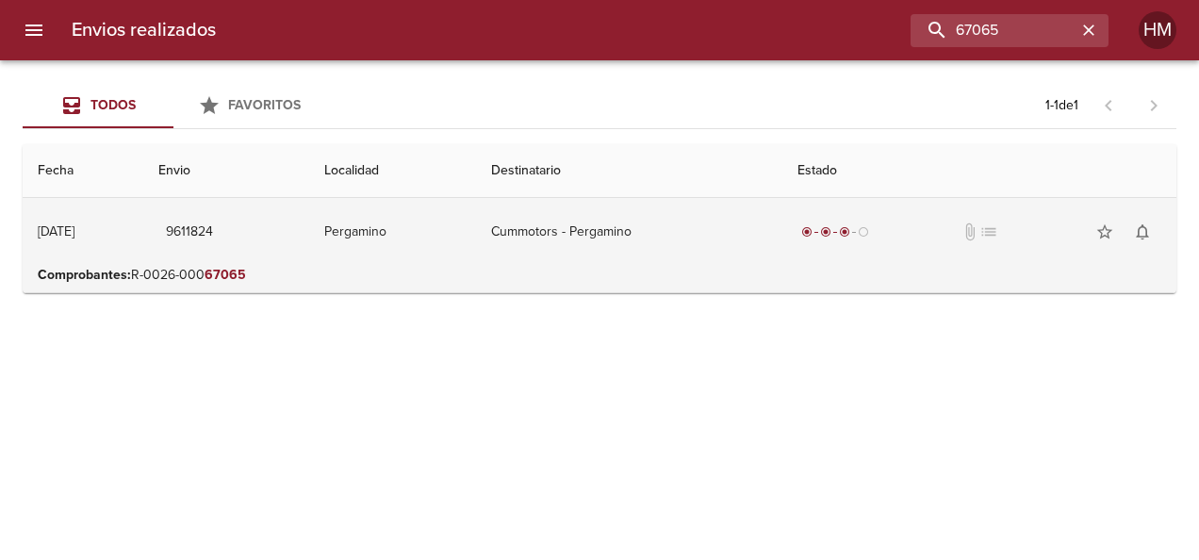
drag, startPoint x: 684, startPoint y: 247, endPoint x: 694, endPoint y: 256, distance: 13.3
click at [684, 245] on td "Cummotors - Pergamino" at bounding box center [629, 232] width 307 height 68
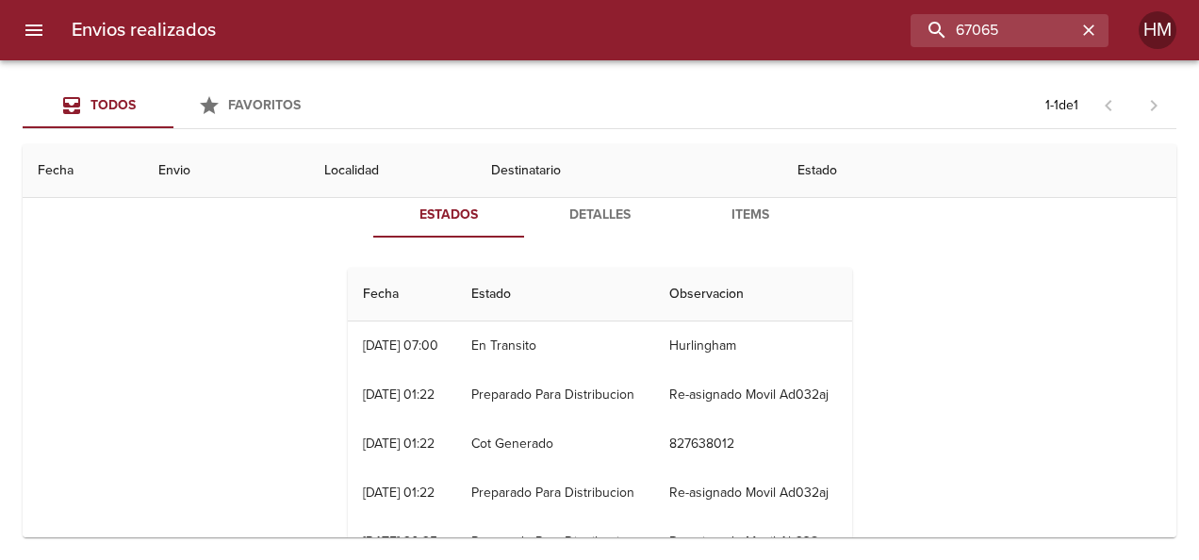
scroll to position [94, 0]
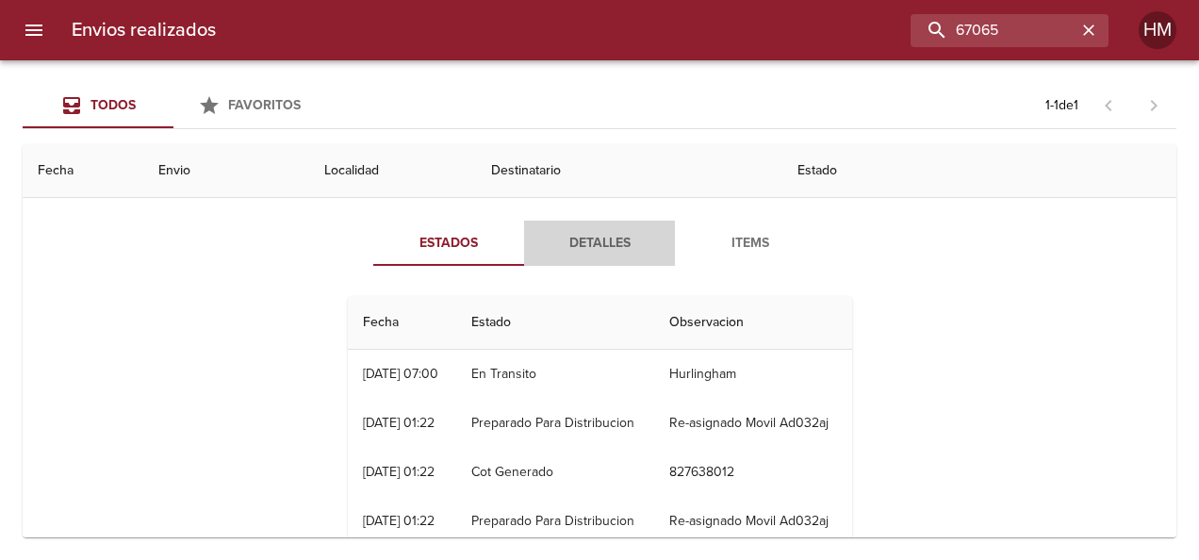
click at [586, 247] on span "Detalles" at bounding box center [599, 244] width 128 height 24
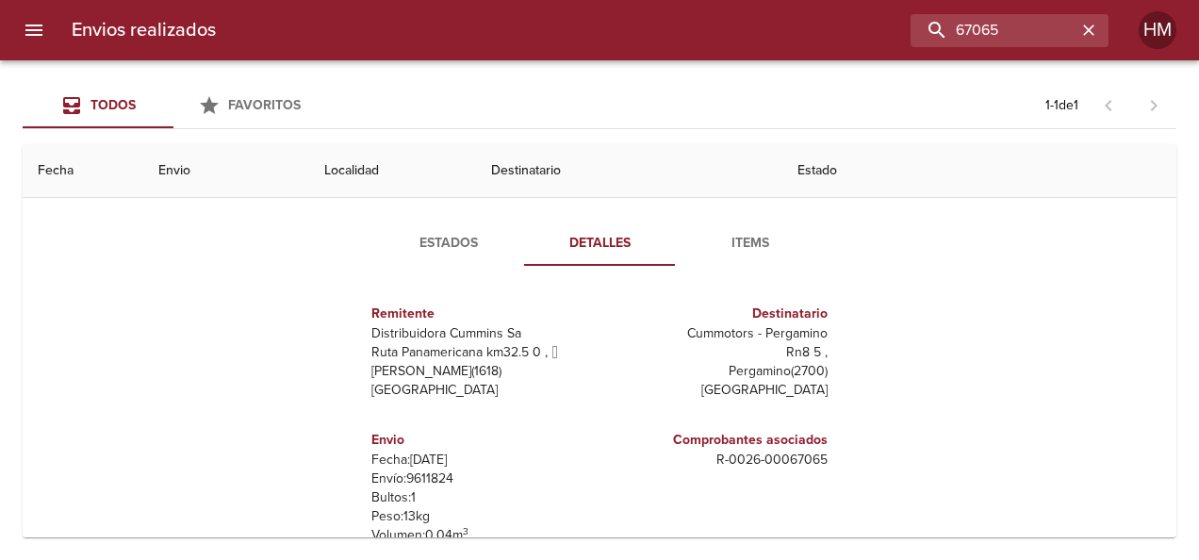
click at [419, 474] on p "Envío: 9611824" at bounding box center [481, 478] width 221 height 19
click at [1016, 36] on input "67065" at bounding box center [955, 30] width 241 height 33
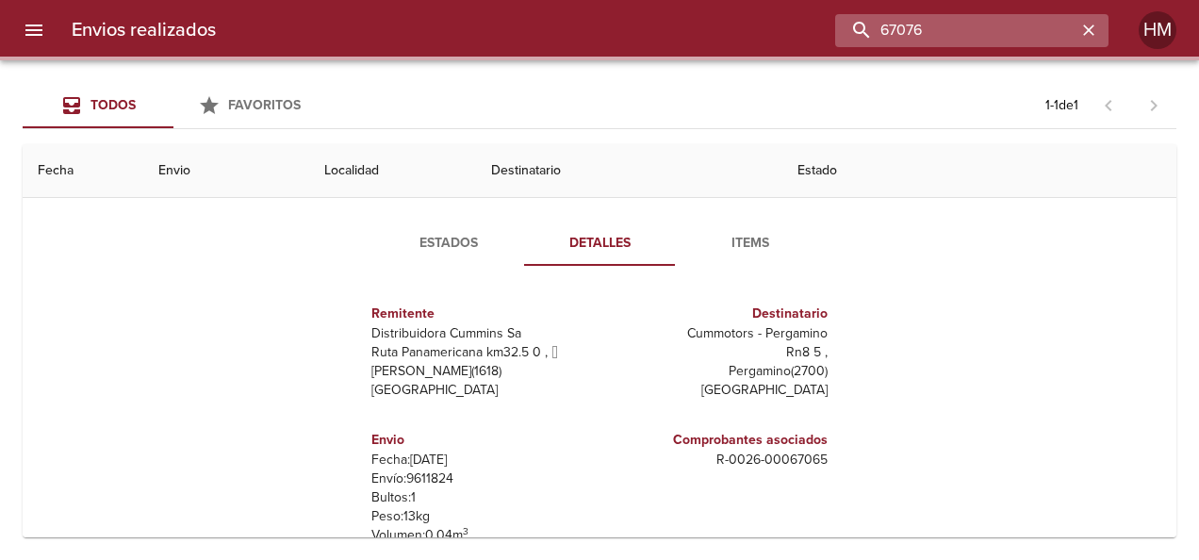
scroll to position [0, 0]
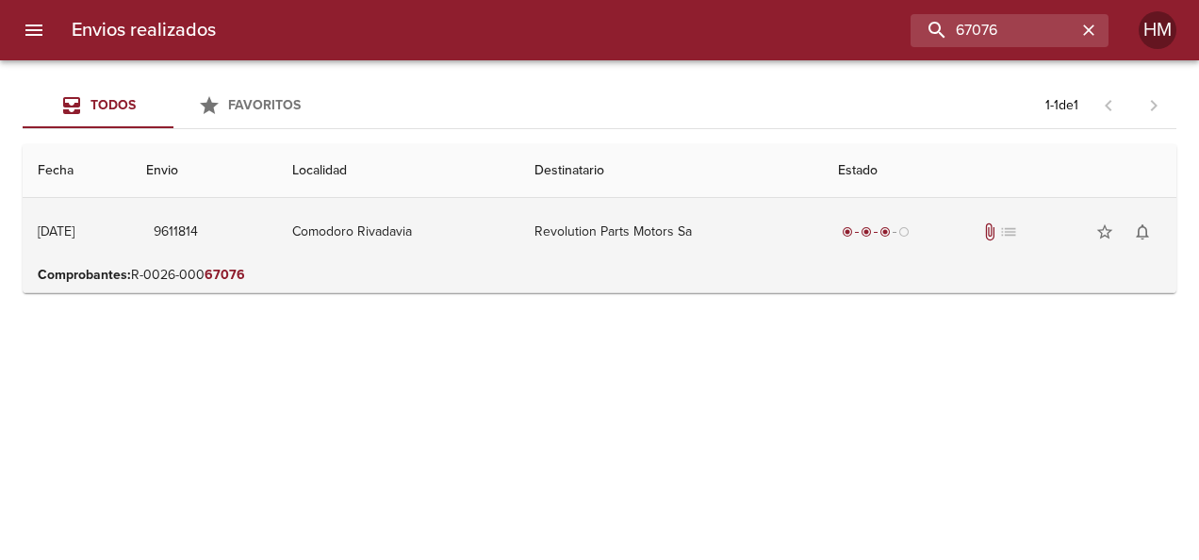
click at [711, 218] on td "Revolution Parts Motors Sa" at bounding box center [670, 232] width 303 height 68
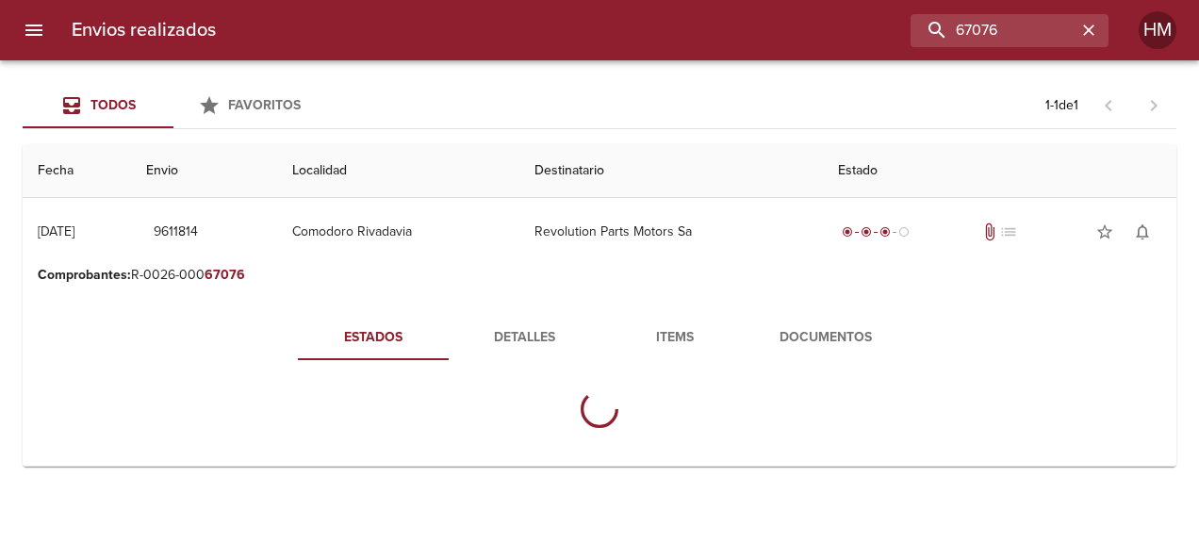
click at [531, 344] on span "Detalles" at bounding box center [524, 338] width 128 height 24
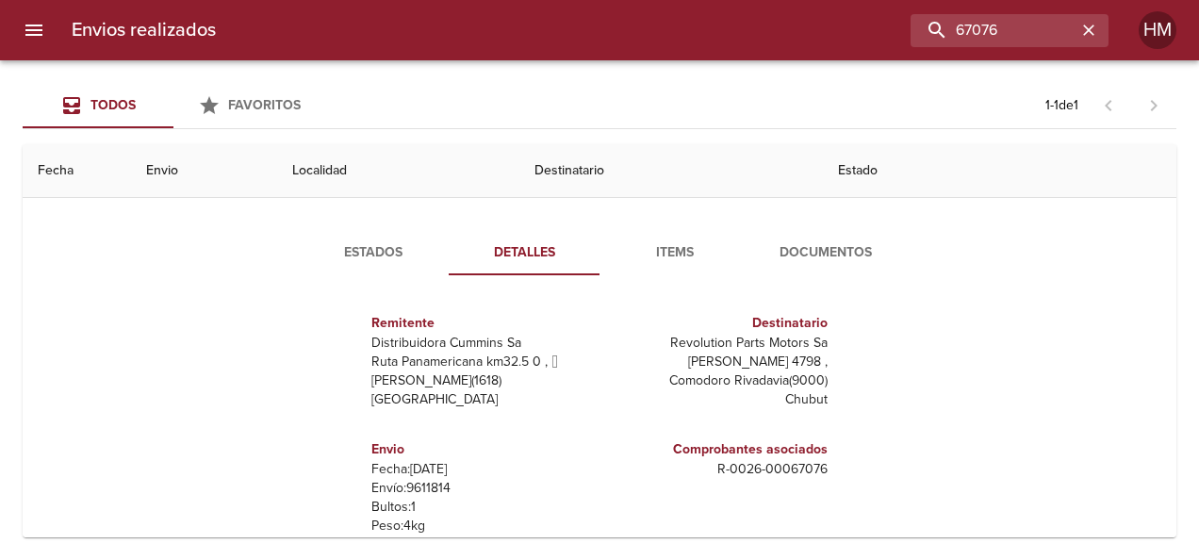
scroll to position [188, 0]
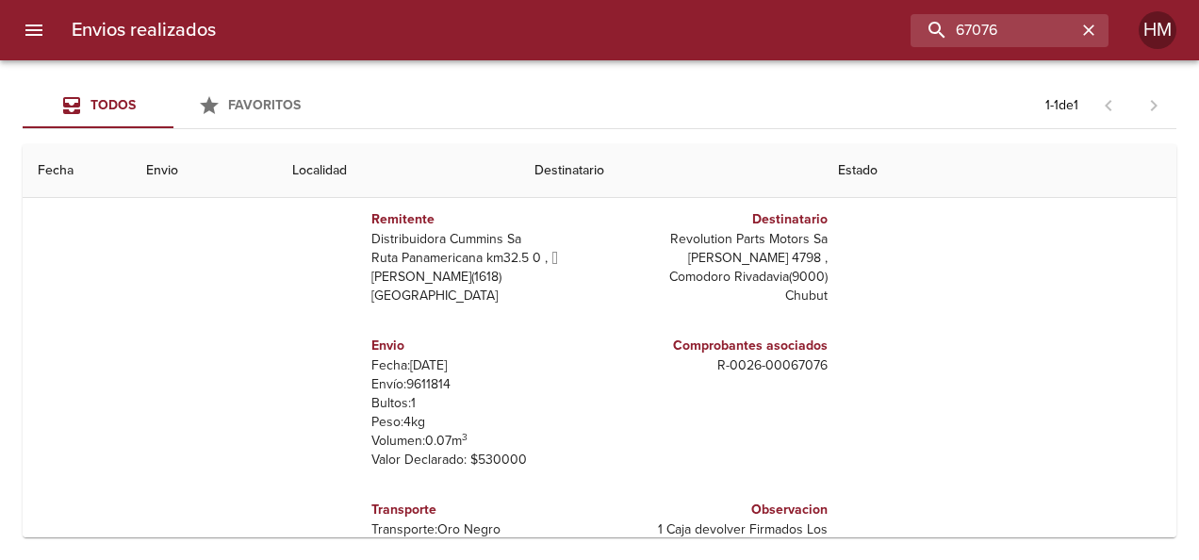
click at [414, 380] on p "Envío: 9611814" at bounding box center [481, 384] width 221 height 19
click at [1051, 24] on input "67076" at bounding box center [955, 30] width 241 height 33
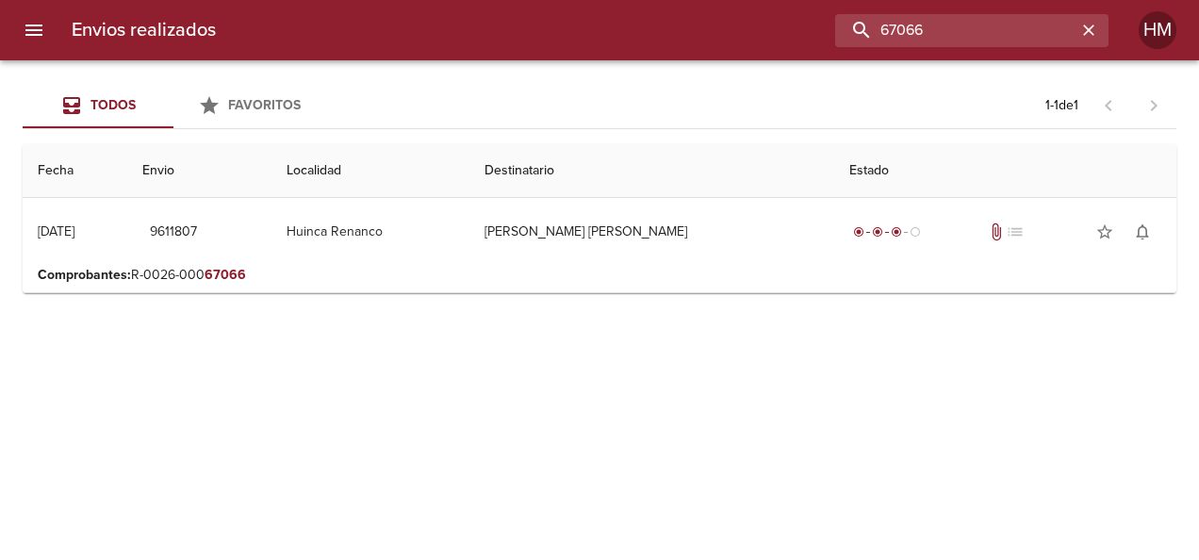
scroll to position [0, 0]
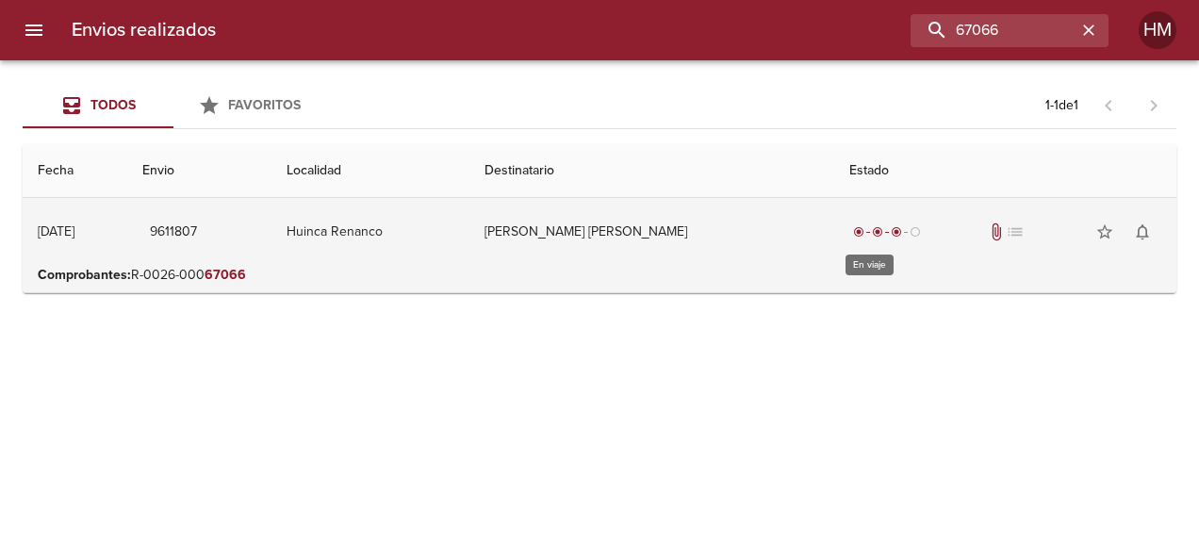
click at [849, 237] on div "radio_button_checked radio_button_checked radio_button_checked radio_button_unc…" at bounding box center [886, 231] width 75 height 19
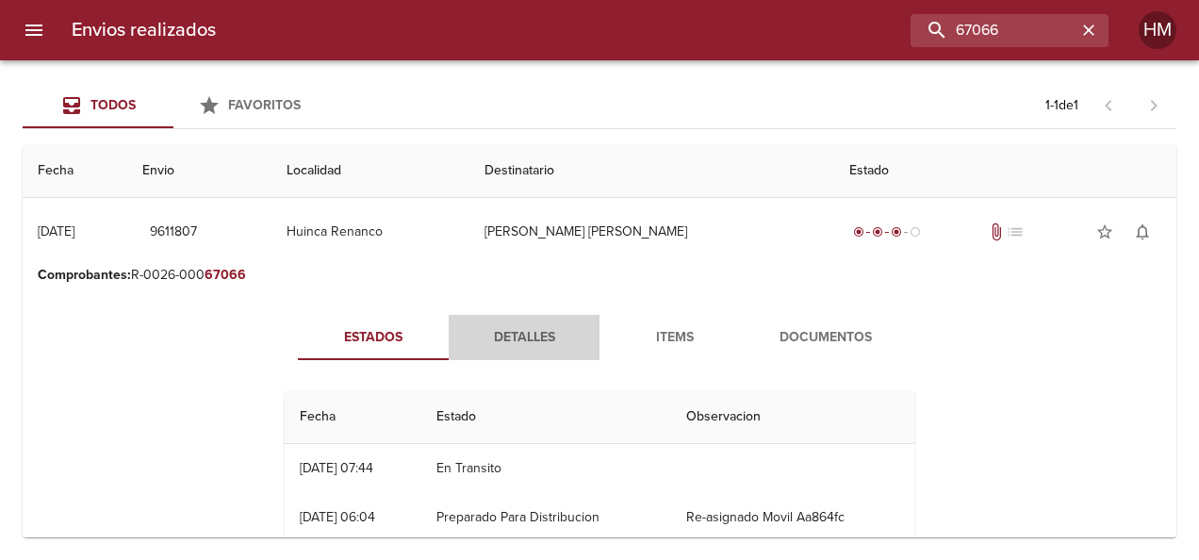
click at [510, 330] on span "Detalles" at bounding box center [524, 338] width 128 height 24
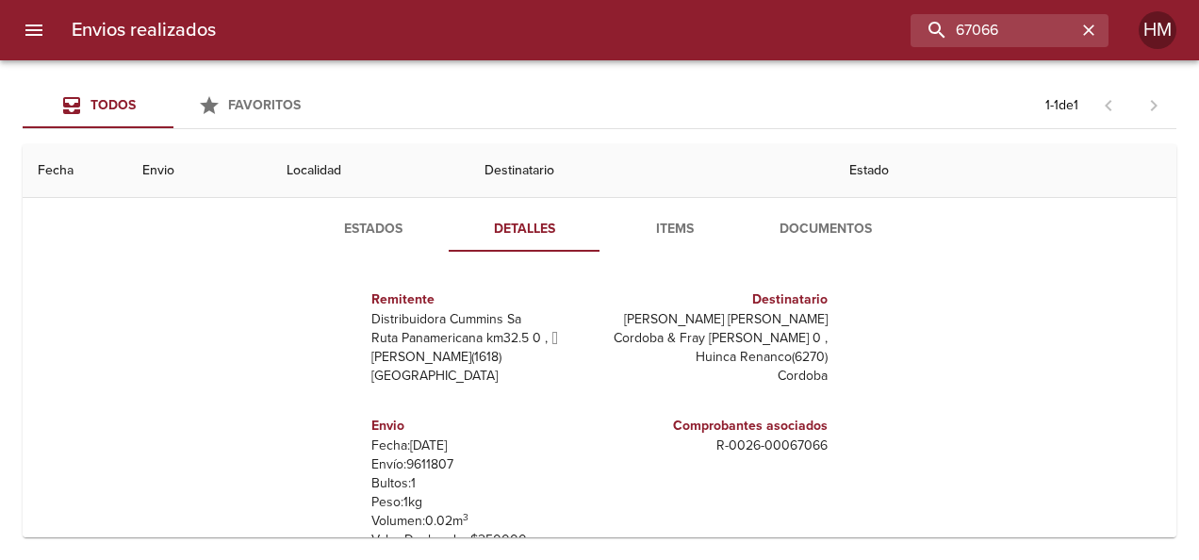
scroll to position [237, 0]
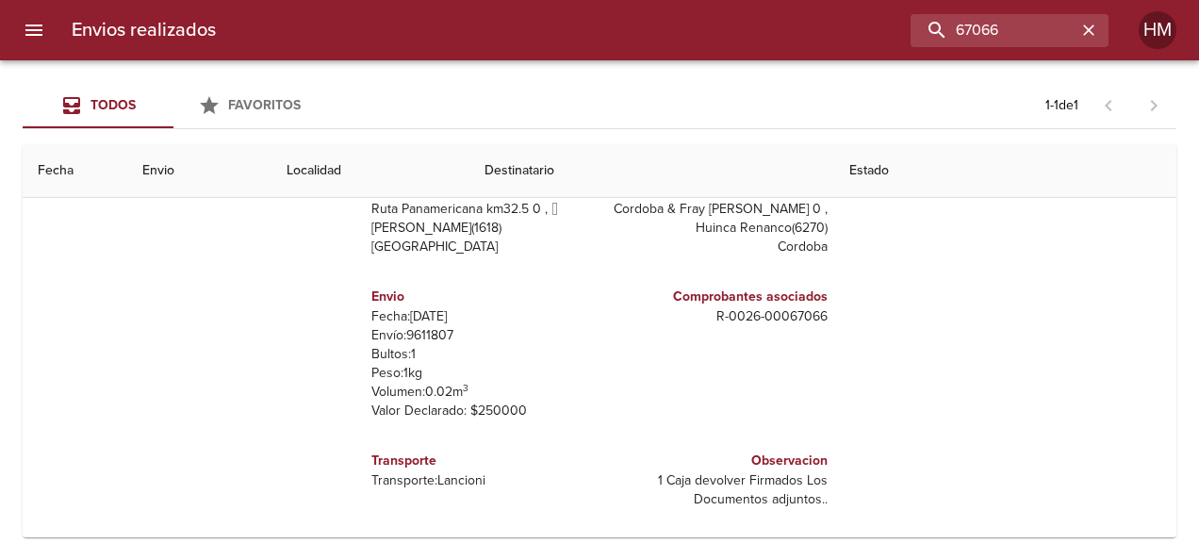
click at [432, 332] on p "Envío: 9611807" at bounding box center [481, 335] width 221 height 19
click at [431, 331] on p "Envío: 9611807" at bounding box center [481, 335] width 221 height 19
click at [1008, 32] on input "67066" at bounding box center [955, 30] width 241 height 33
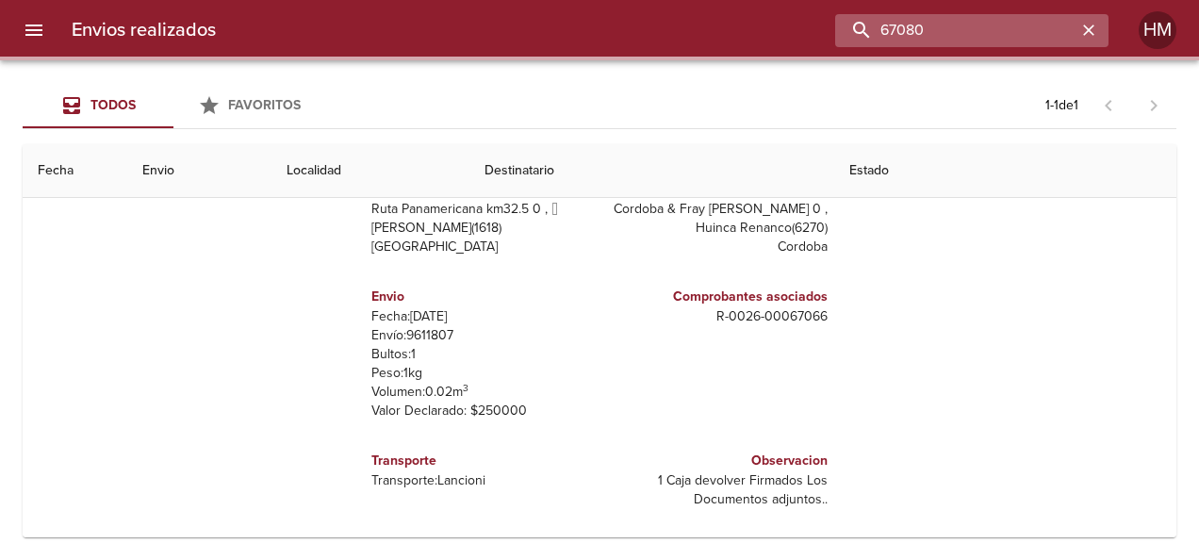
scroll to position [0, 0]
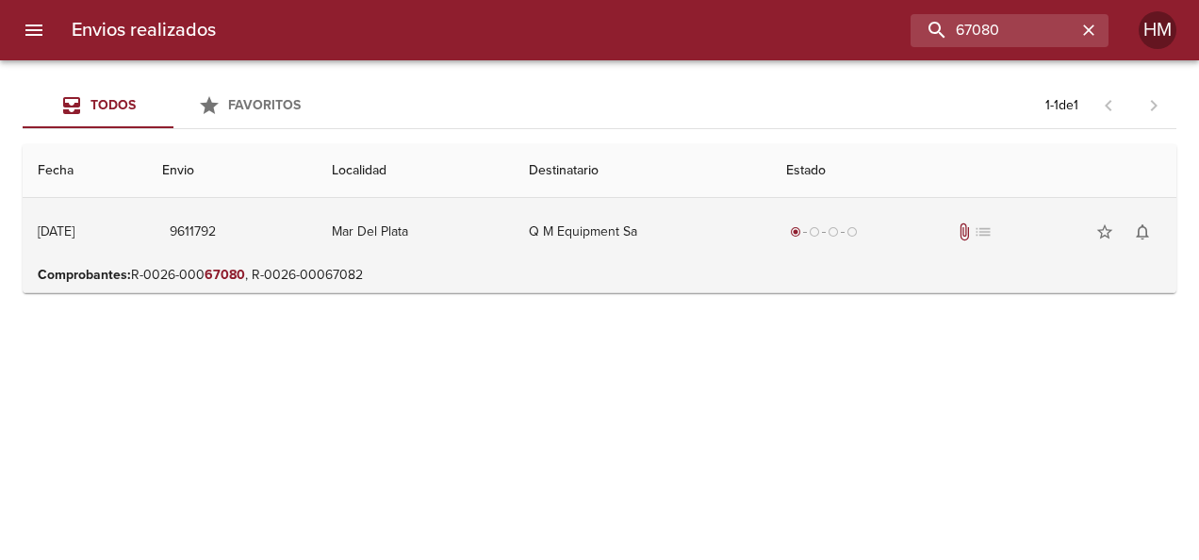
click at [656, 239] on td "Q M Equipment Sa" at bounding box center [642, 232] width 257 height 68
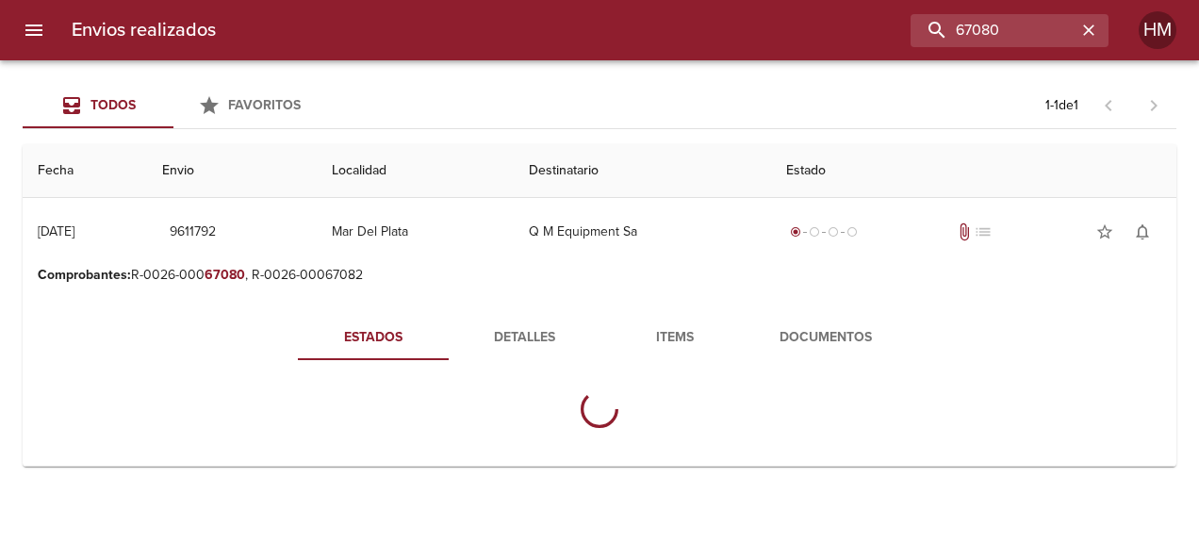
click at [506, 322] on button "Detalles" at bounding box center [524, 337] width 151 height 45
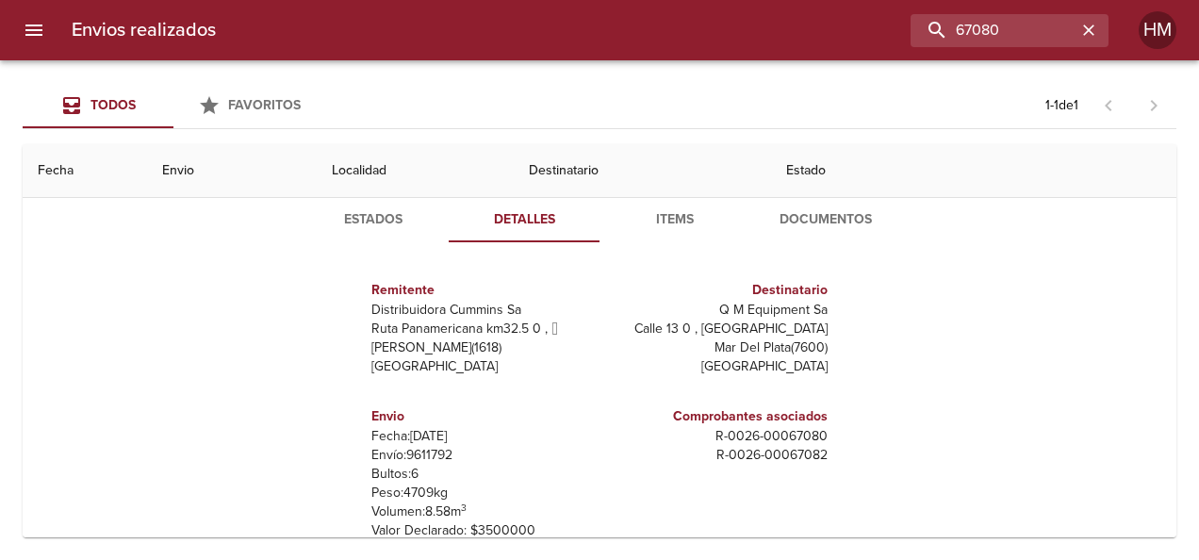
scroll to position [237, 0]
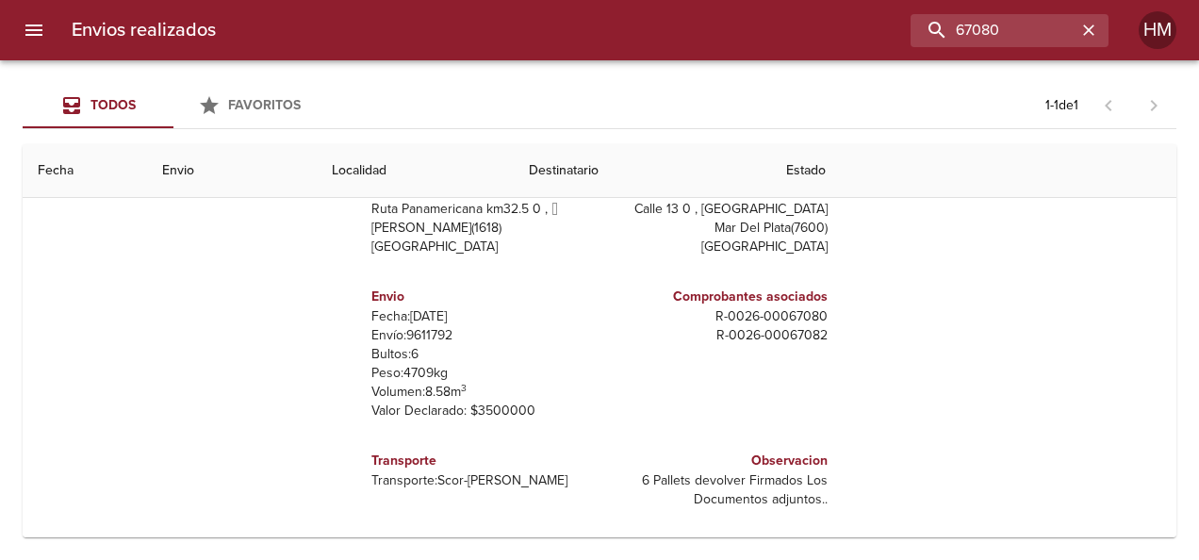
click at [433, 331] on p "Envío: 9611792" at bounding box center [481, 335] width 221 height 19
drag, startPoint x: 433, startPoint y: 331, endPoint x: 422, endPoint y: 332, distance: 11.3
click at [1030, 40] on input "67080" at bounding box center [955, 30] width 241 height 33
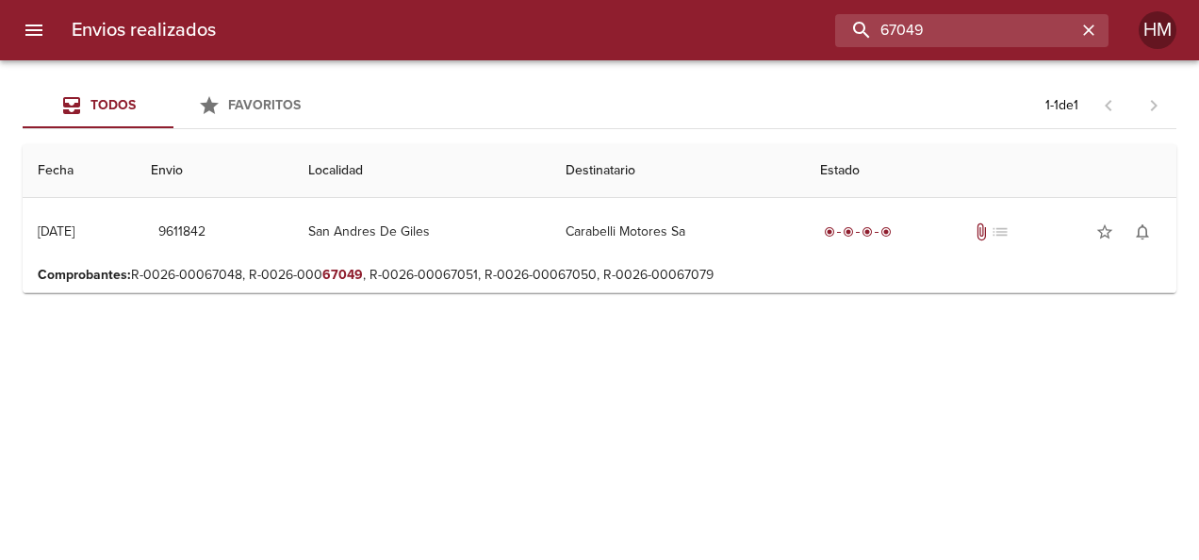
scroll to position [0, 0]
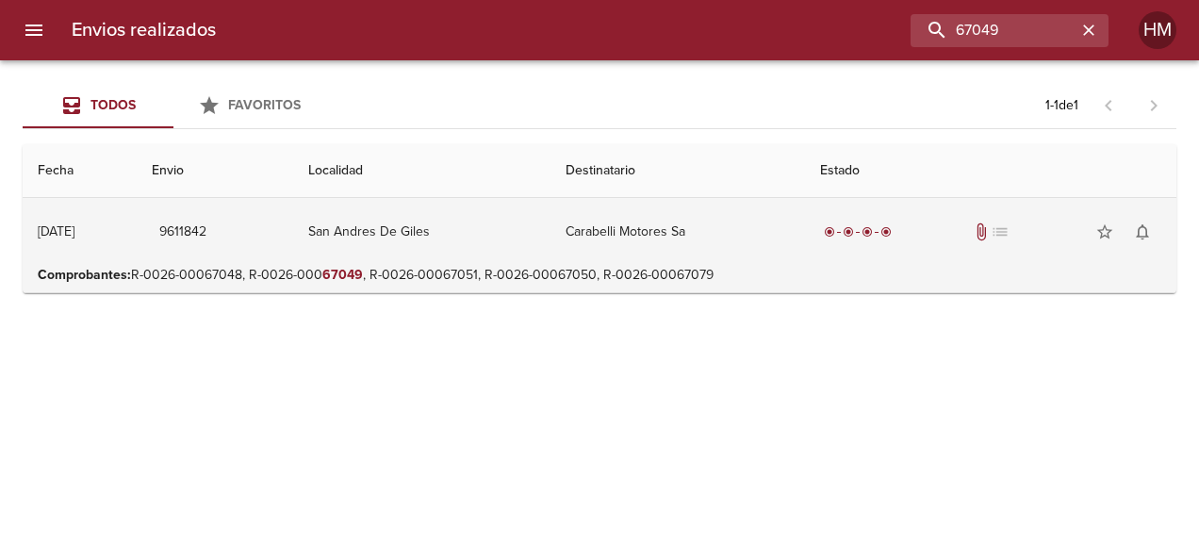
click at [665, 254] on td "Carabelli Motores Sa" at bounding box center [677, 232] width 254 height 68
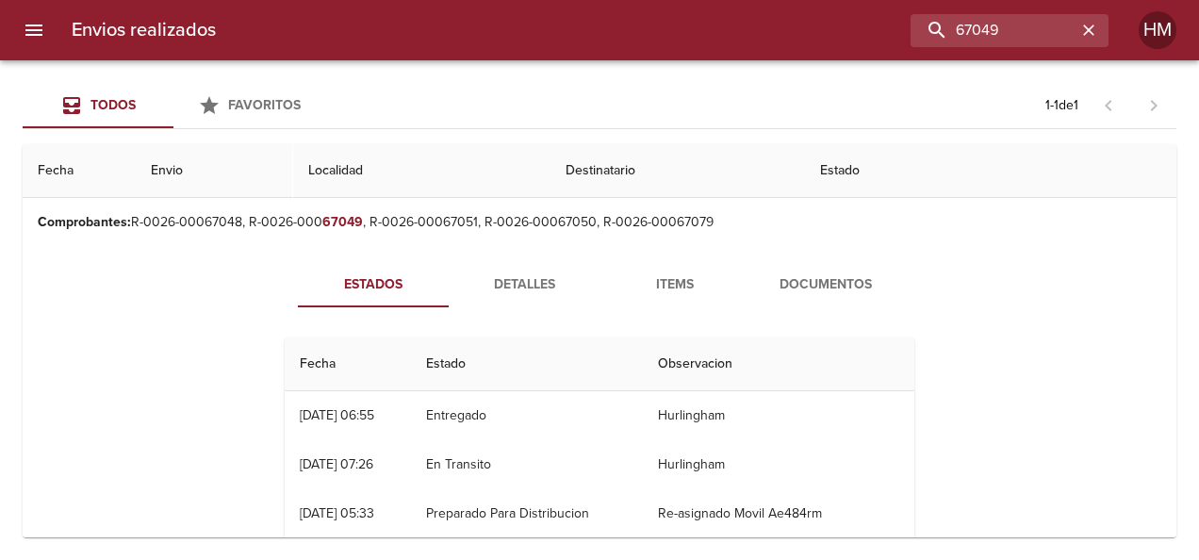
scroll to position [94, 0]
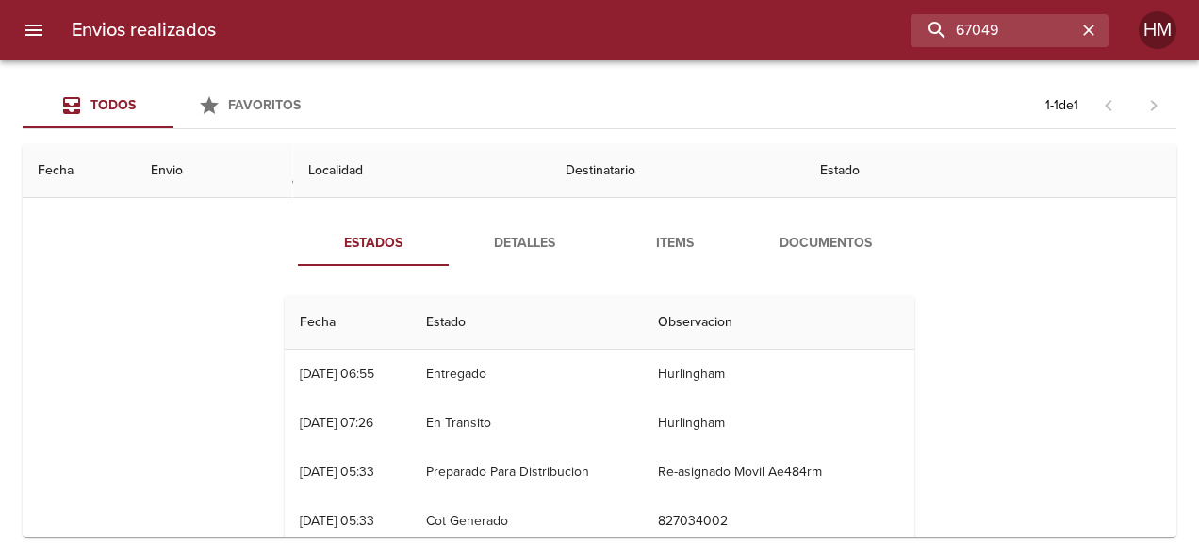
click at [520, 251] on span "Detalles" at bounding box center [524, 244] width 128 height 24
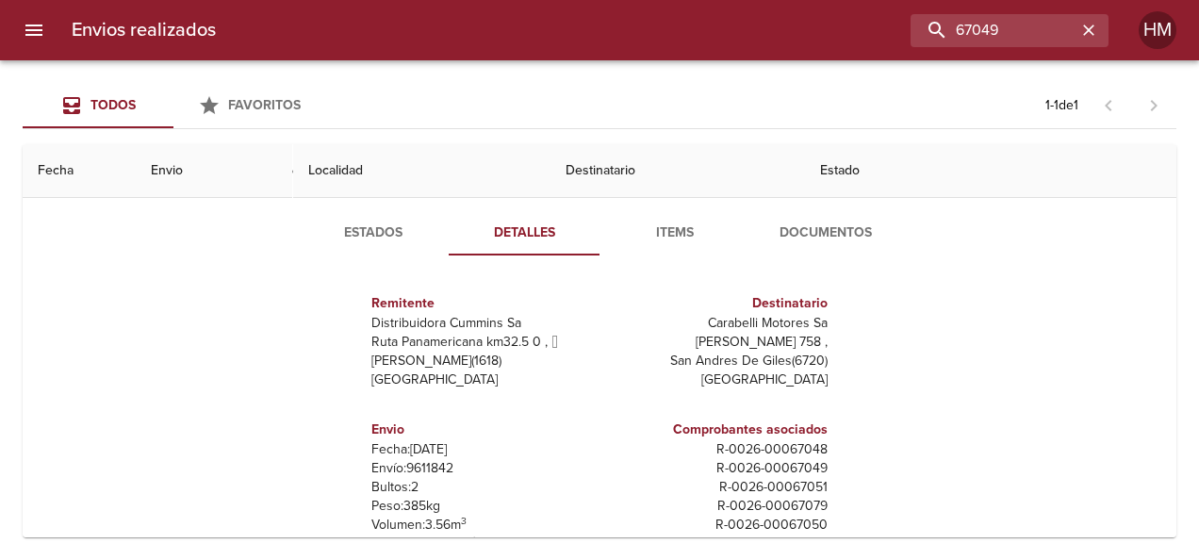
scroll to position [188, 0]
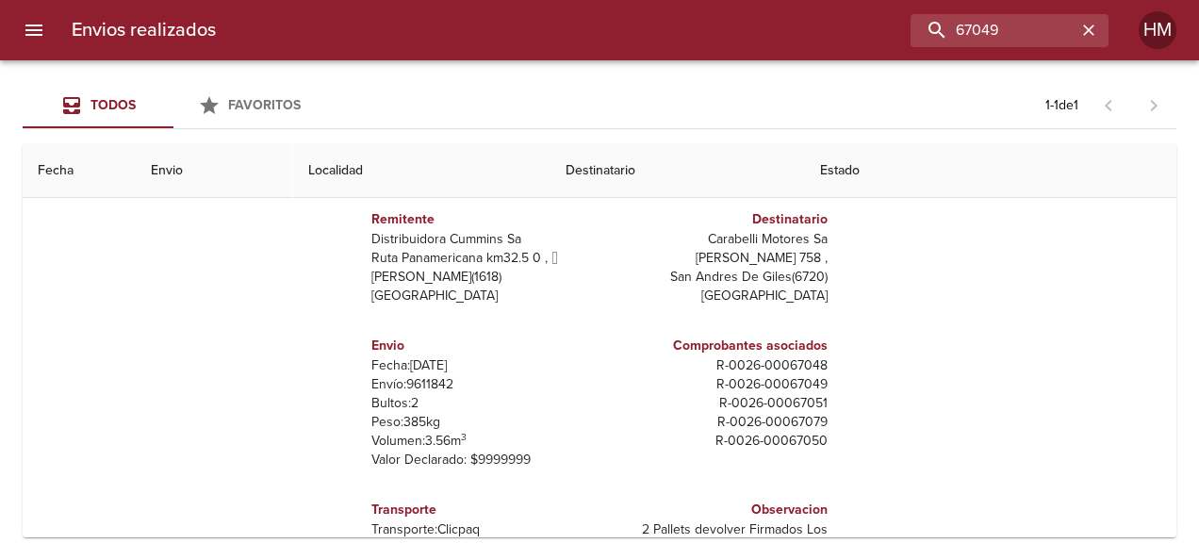
click at [432, 379] on p "Envío: 9611842" at bounding box center [481, 384] width 221 height 19
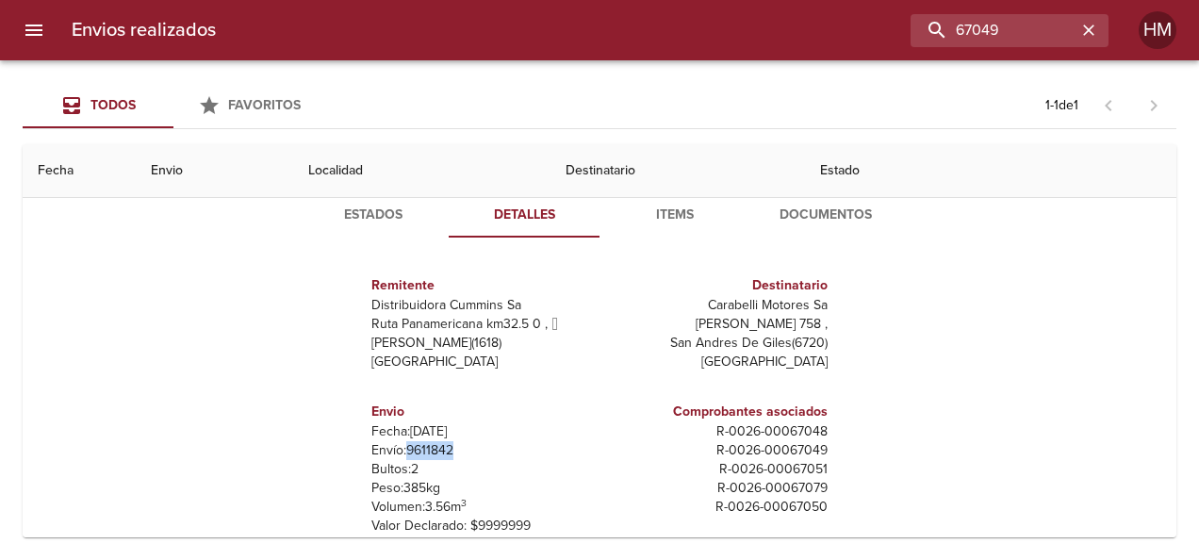
scroll to position [94, 0]
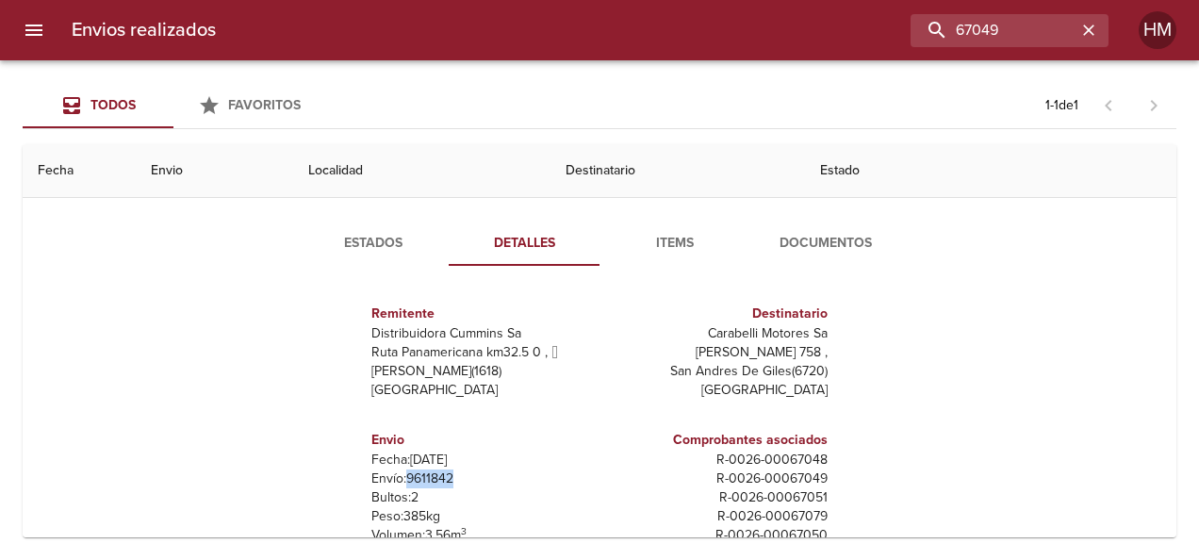
click at [366, 254] on button "Estados" at bounding box center [373, 243] width 151 height 45
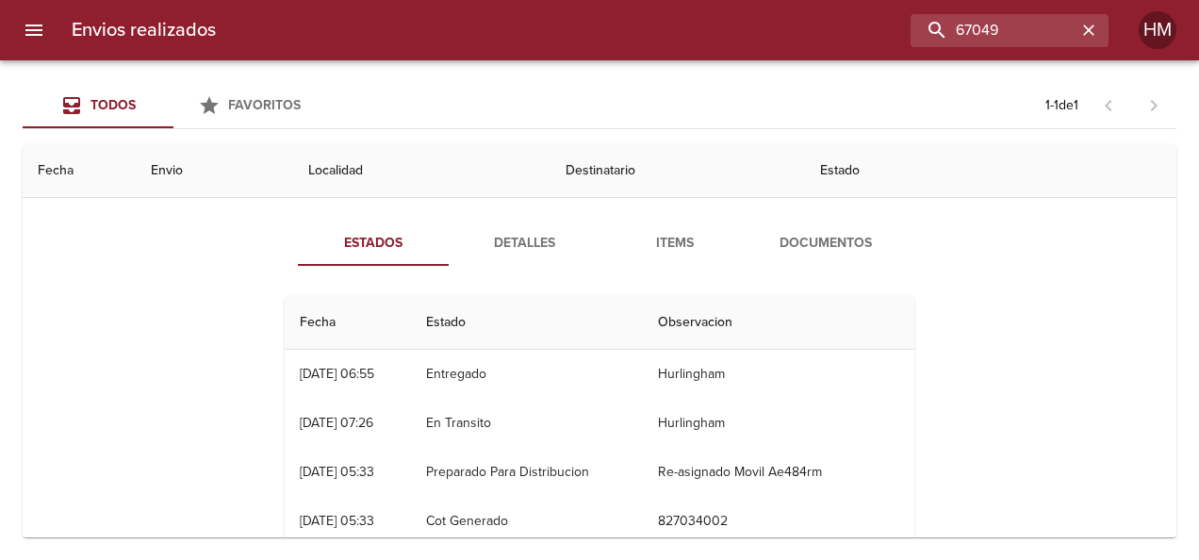
click at [489, 238] on span "Detalles" at bounding box center [524, 244] width 128 height 24
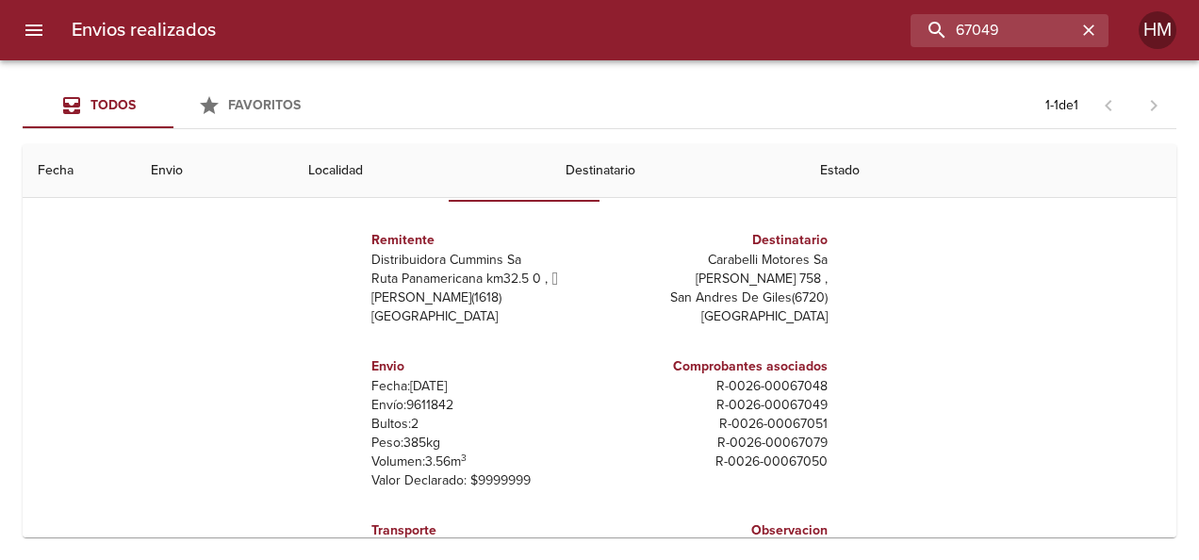
scroll to position [188, 0]
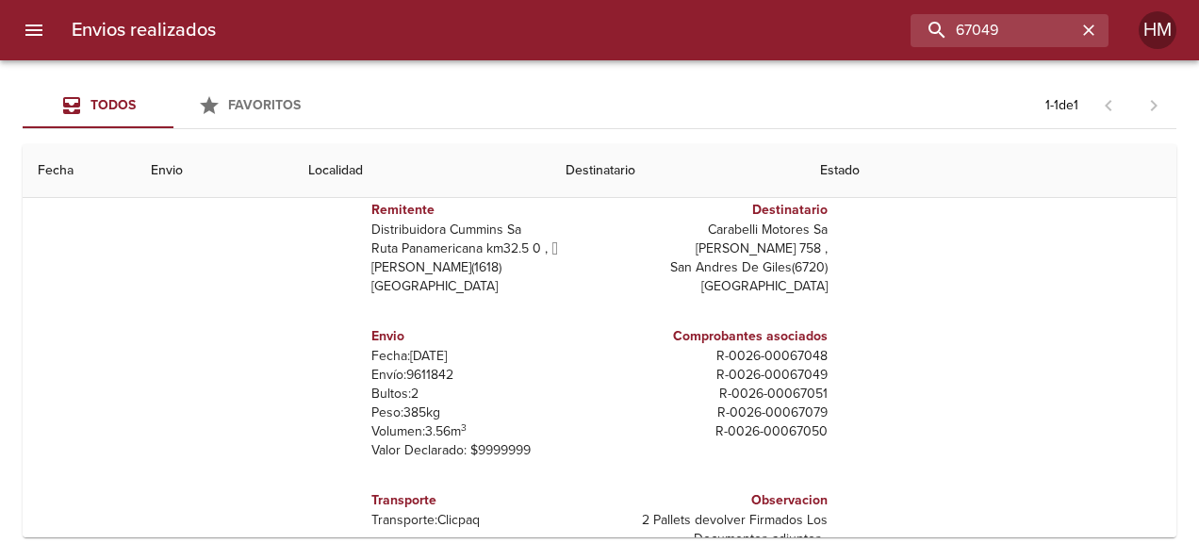
click at [420, 377] on p "Envío: 9611842" at bounding box center [481, 375] width 221 height 19
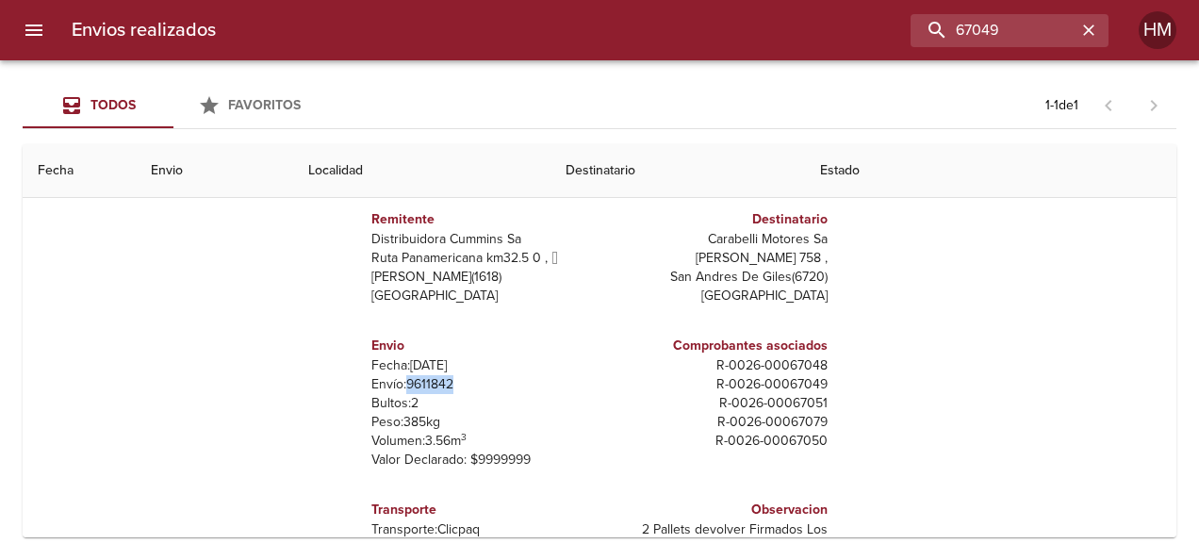
scroll to position [0, 0]
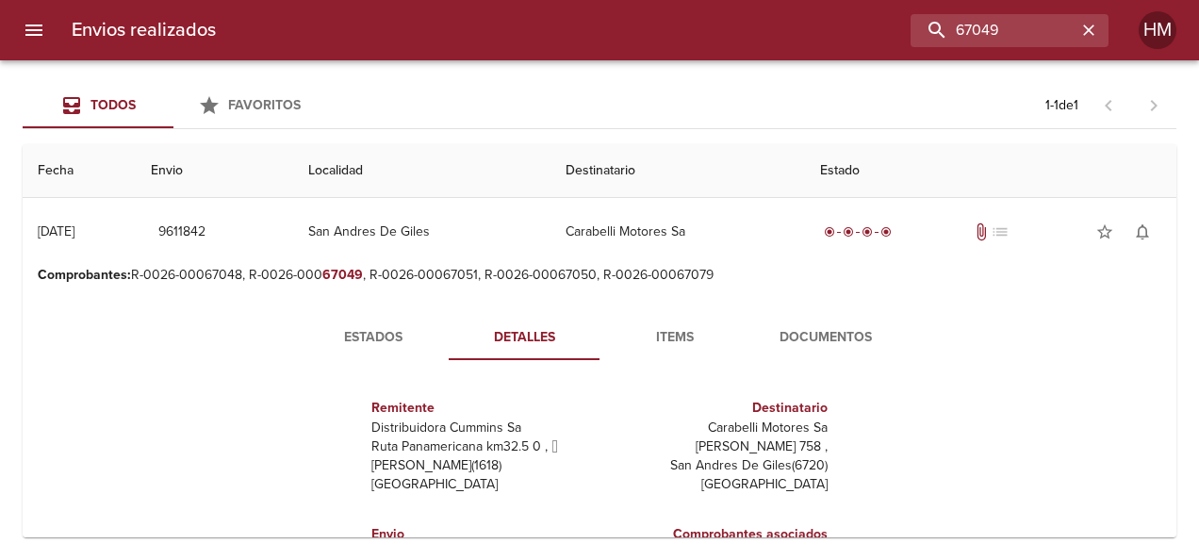
click at [386, 326] on span "Estados" at bounding box center [373, 338] width 128 height 24
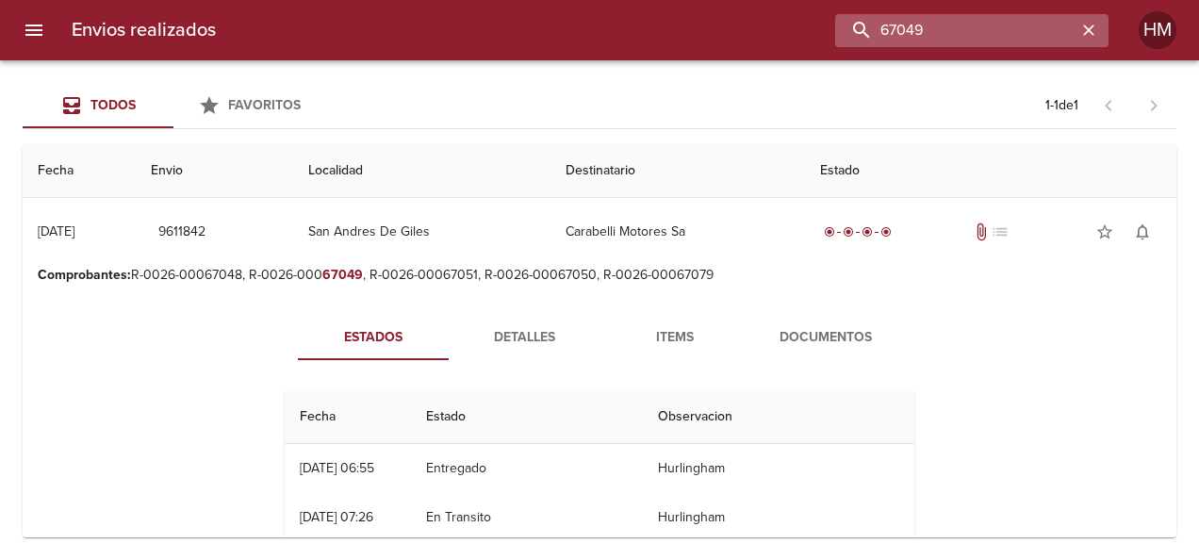
click at [1022, 43] on input "67049" at bounding box center [955, 30] width 241 height 33
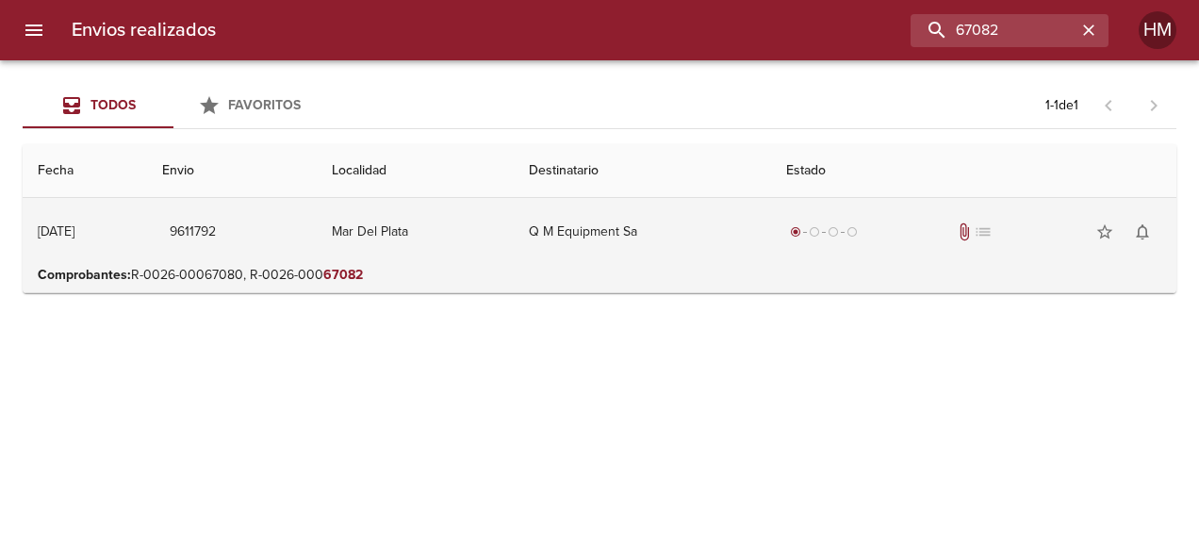
click at [558, 261] on td "Q M Equipment Sa" at bounding box center [642, 232] width 257 height 68
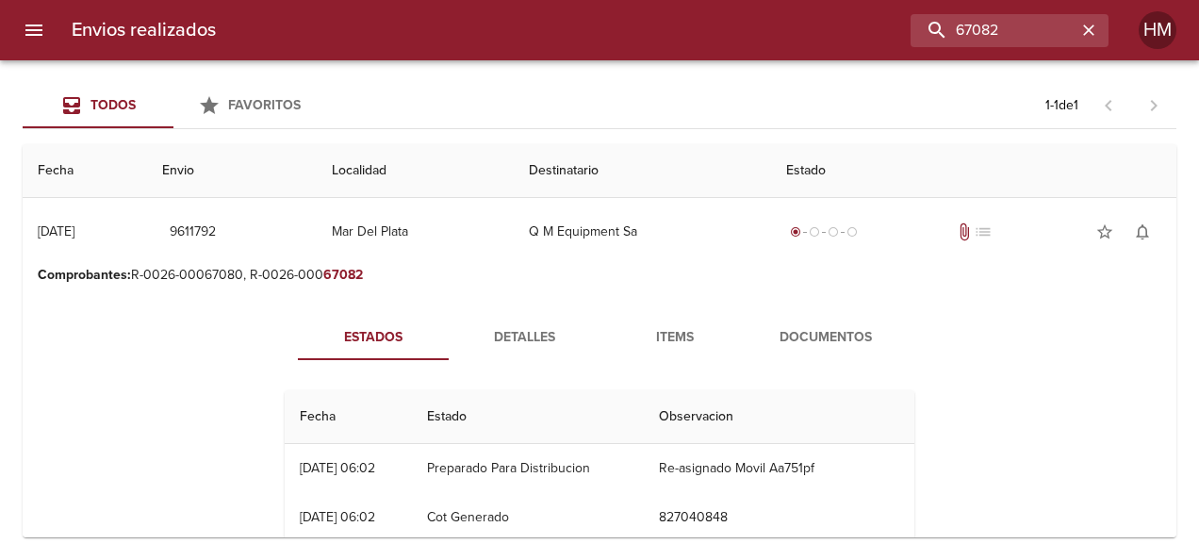
click at [516, 341] on span "Detalles" at bounding box center [524, 338] width 128 height 24
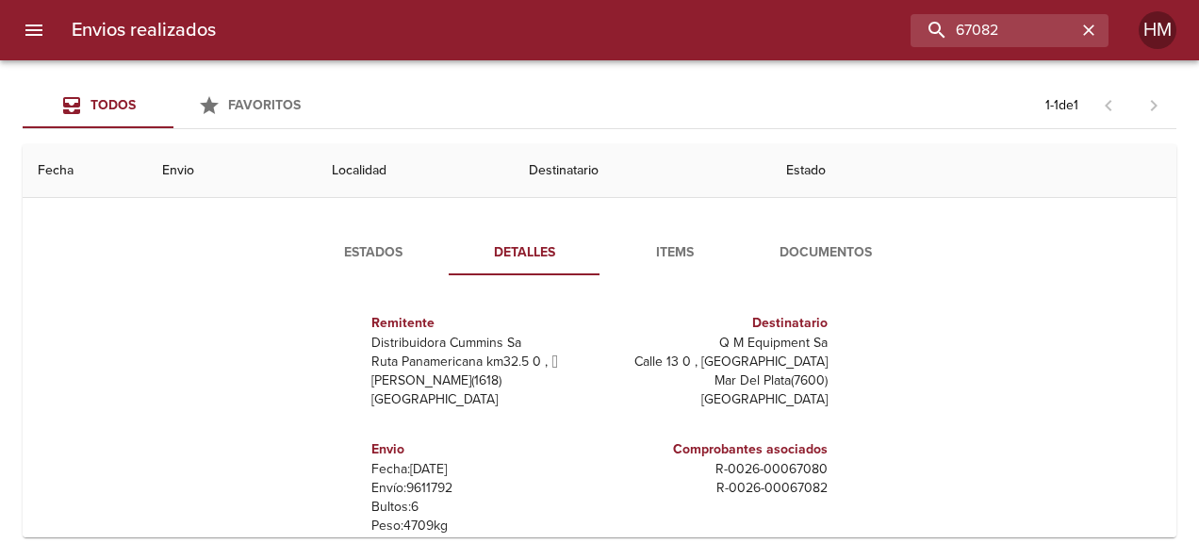
scroll to position [237, 0]
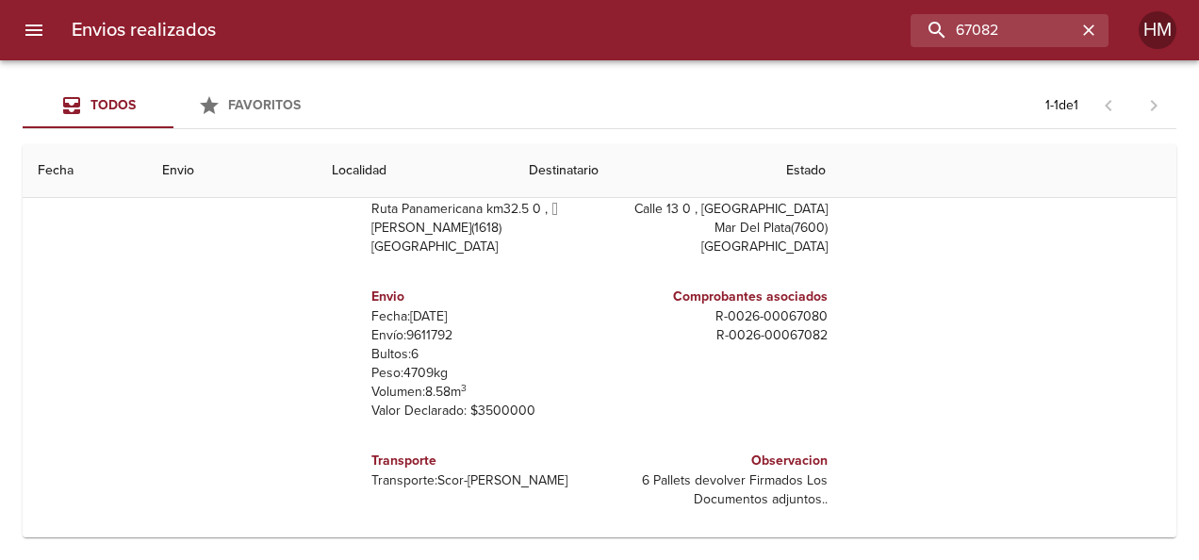
click at [417, 335] on p "Envío: 9611792" at bounding box center [481, 335] width 221 height 19
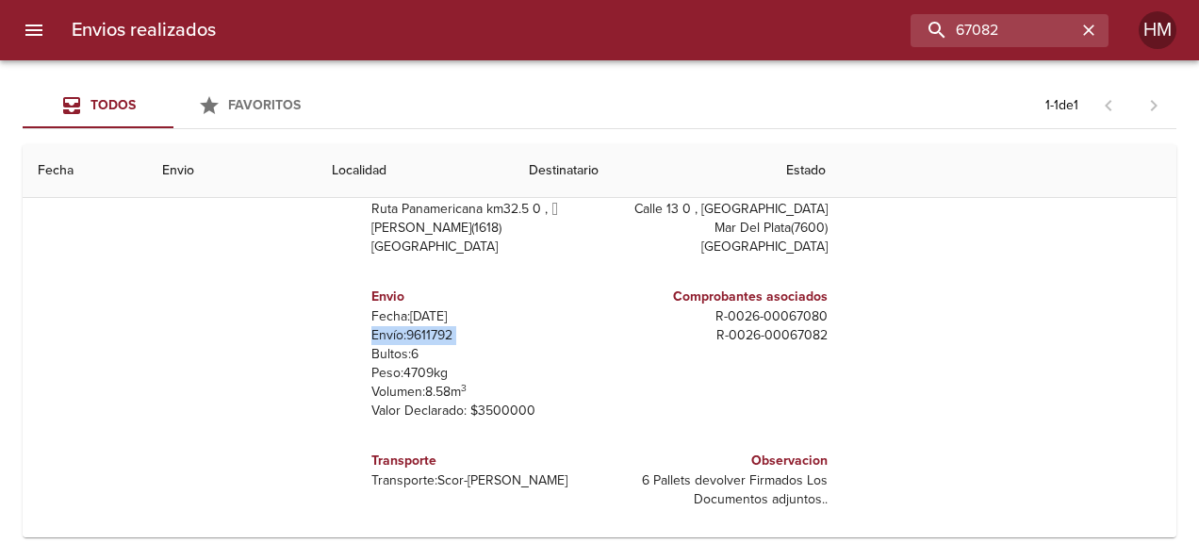
drag, startPoint x: 417, startPoint y: 335, endPoint x: 493, endPoint y: 340, distance: 76.5
click at [493, 340] on p "Envío: 9611792" at bounding box center [481, 335] width 221 height 19
click at [492, 341] on p "Envío: 9611792" at bounding box center [481, 335] width 221 height 19
click at [425, 332] on p "Envío: 9611792" at bounding box center [481, 335] width 221 height 19
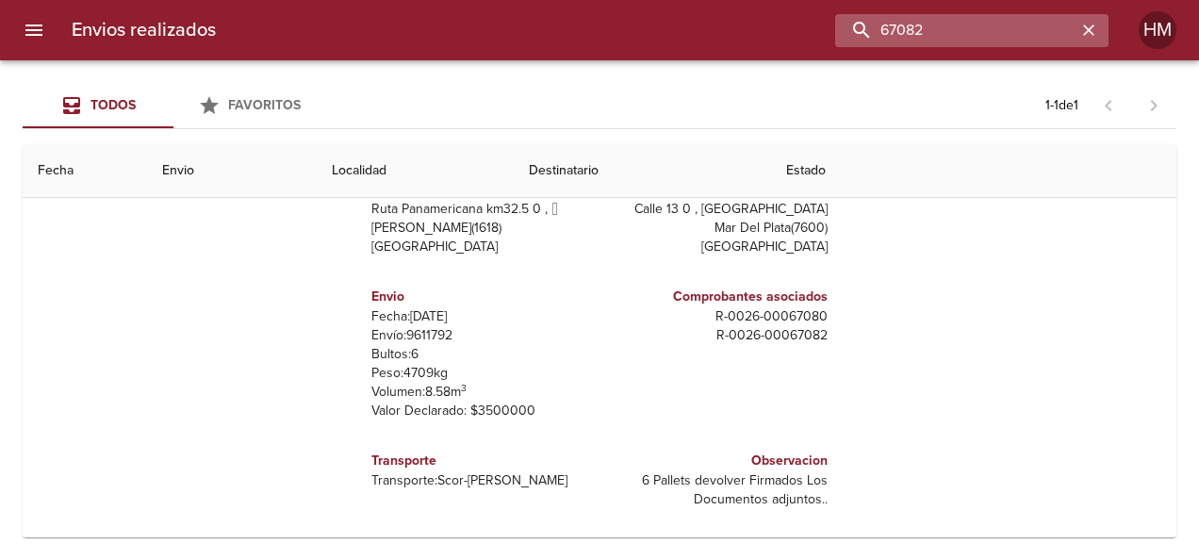
click at [1023, 25] on input "67082" at bounding box center [955, 30] width 241 height 33
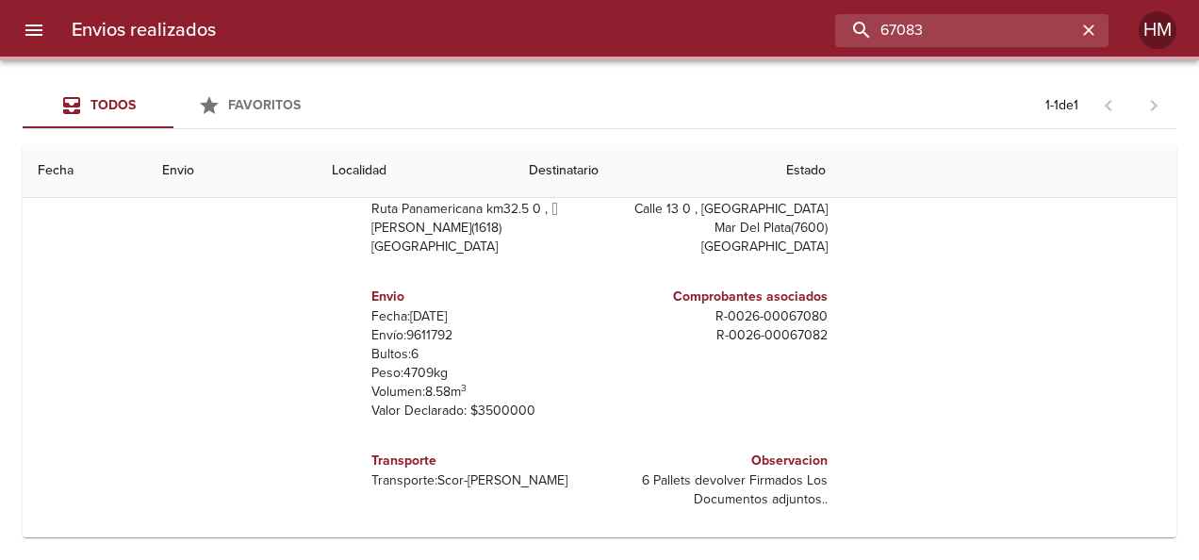
scroll to position [0, 0]
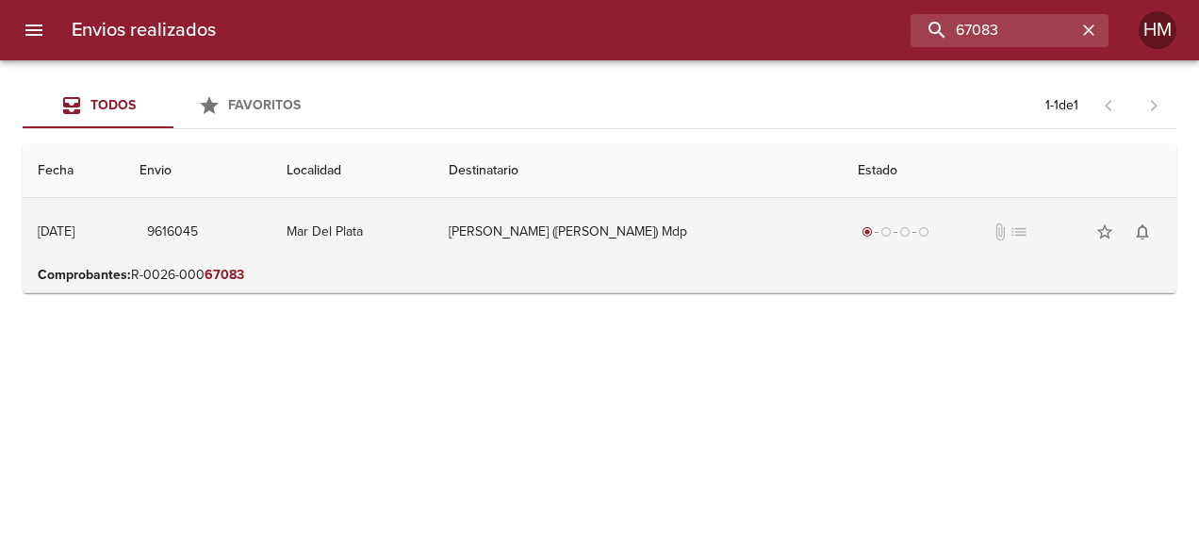
click at [765, 263] on td "[PERSON_NAME] ([PERSON_NAME]) Mdp" at bounding box center [637, 232] width 409 height 68
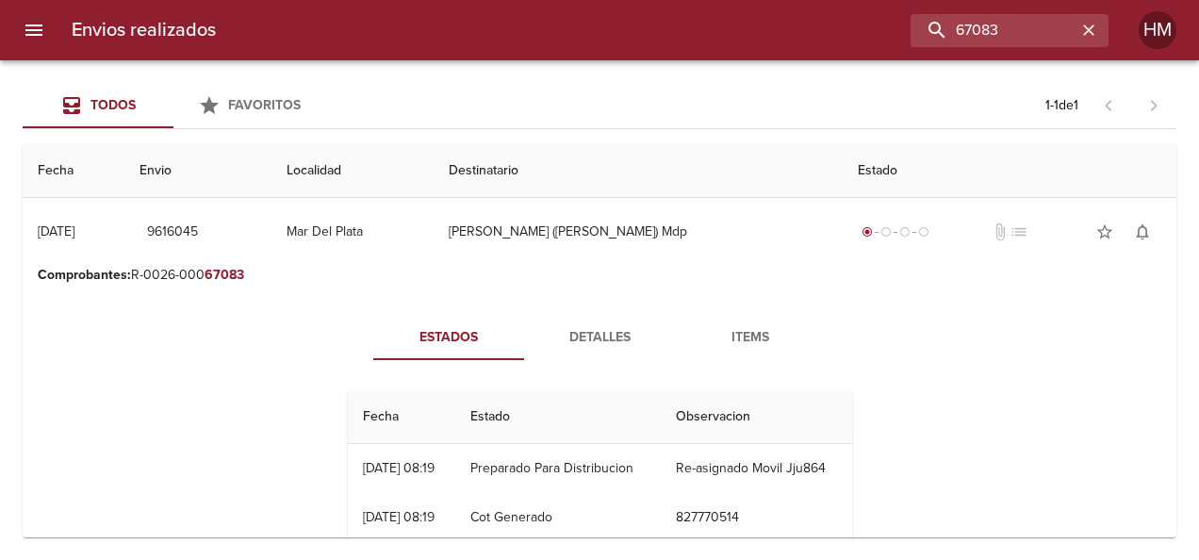
click at [605, 328] on span "Detalles" at bounding box center [599, 338] width 128 height 24
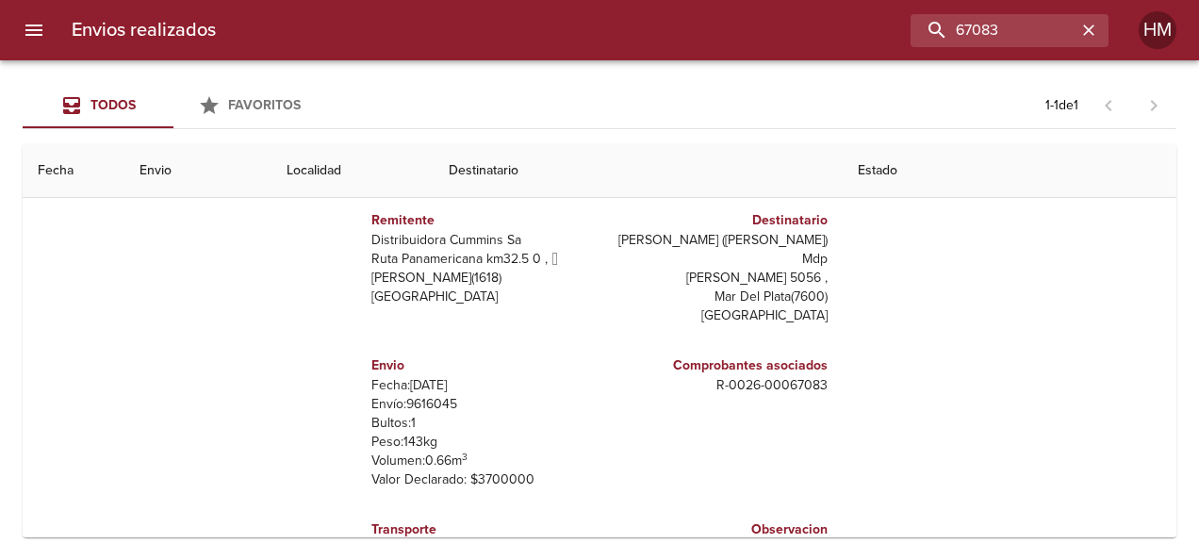
scroll to position [188, 0]
click at [438, 394] on p "Envío: 9616045" at bounding box center [481, 403] width 221 height 19
click at [1027, 24] on input "67083" at bounding box center [955, 30] width 241 height 33
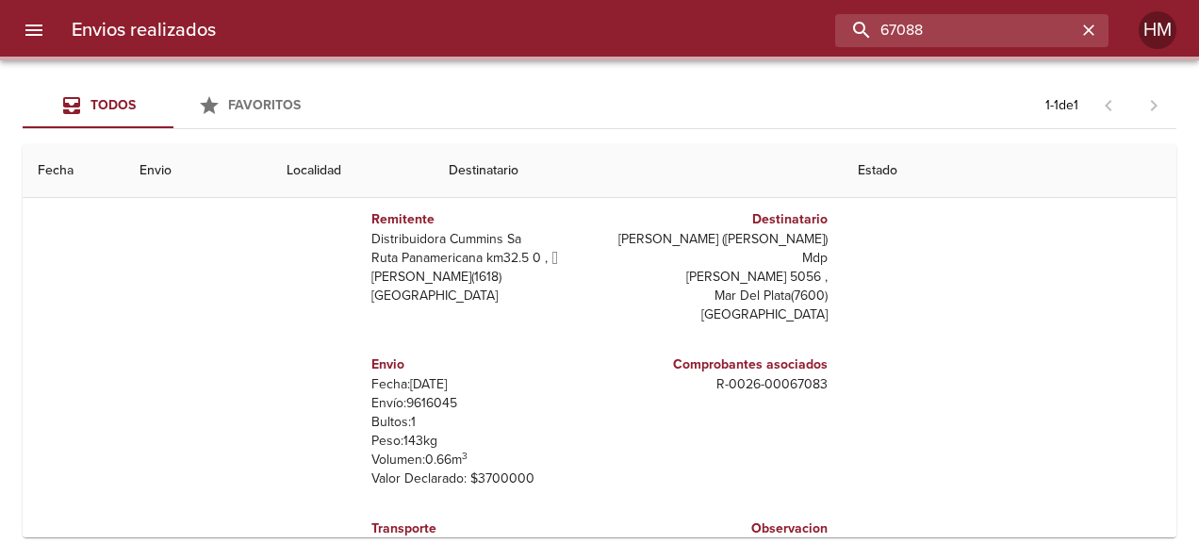
scroll to position [0, 0]
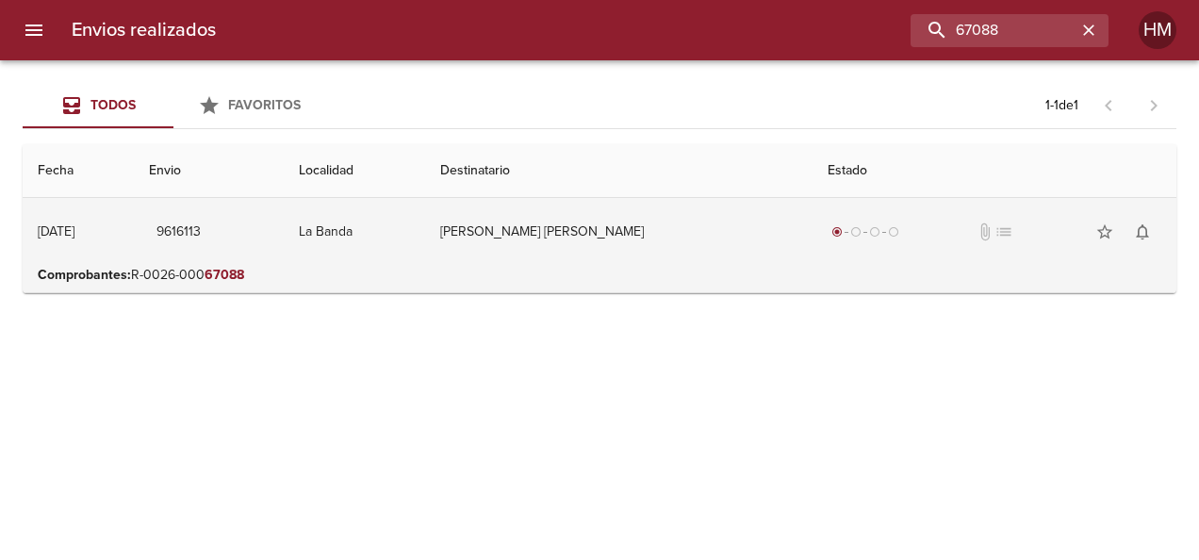
click at [610, 251] on td "[PERSON_NAME] [PERSON_NAME]" at bounding box center [618, 232] width 387 height 68
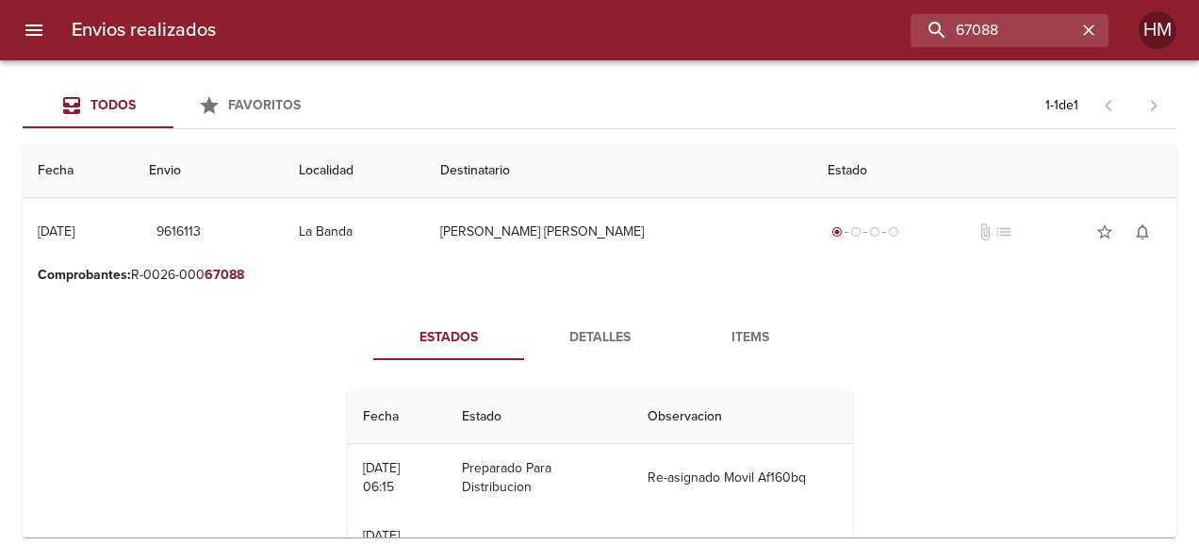
click at [622, 337] on span "Detalles" at bounding box center [599, 338] width 128 height 24
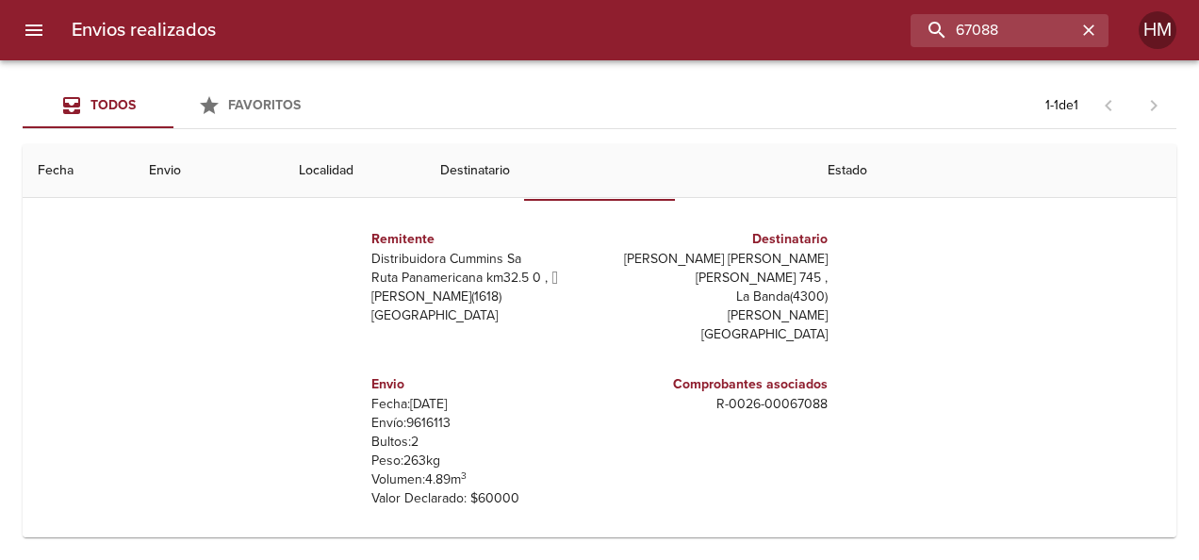
scroll to position [188, 0]
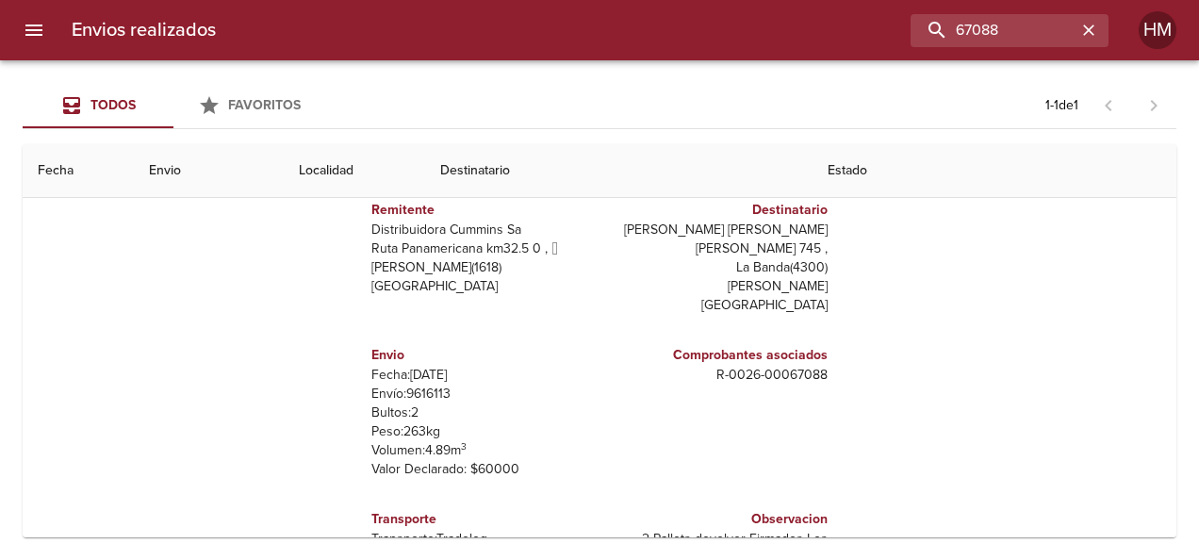
click at [412, 384] on p "Envío: 9616113" at bounding box center [481, 393] width 221 height 19
click at [1016, 28] on input "67088" at bounding box center [955, 30] width 241 height 33
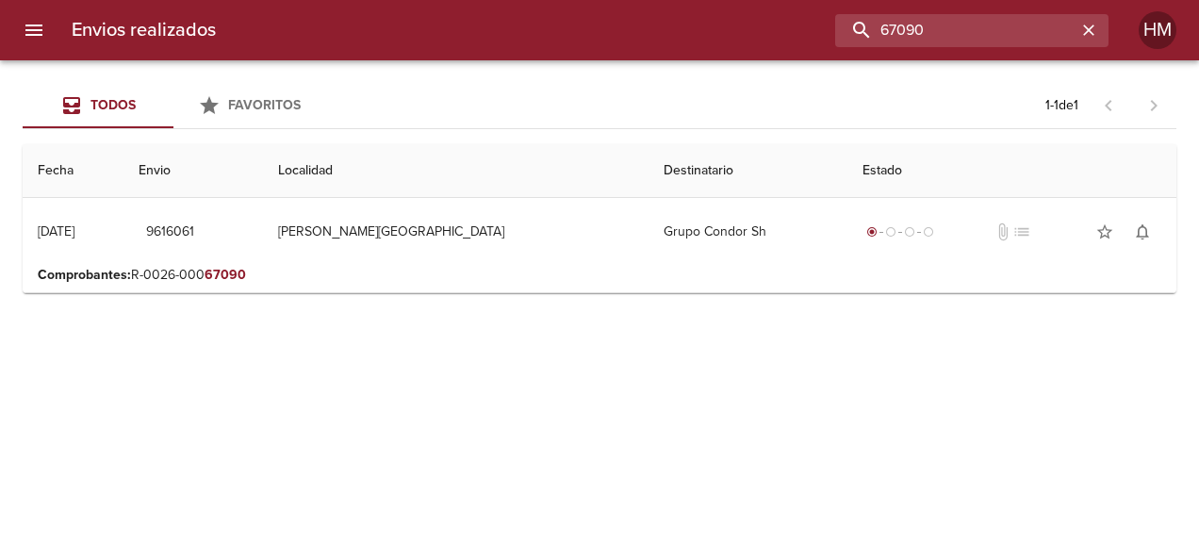
scroll to position [0, 0]
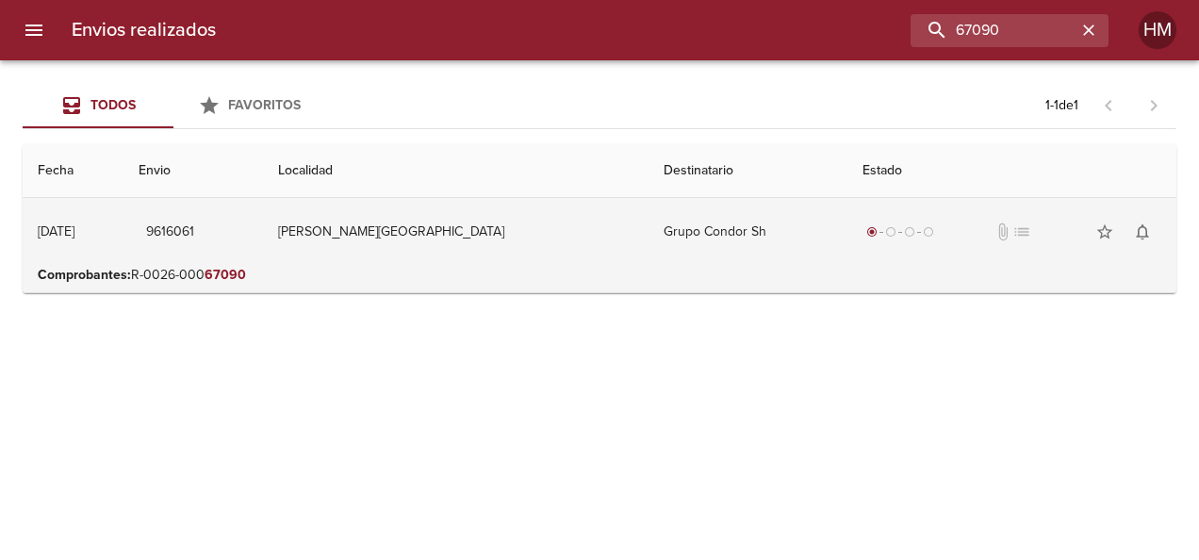
click at [566, 236] on td "[PERSON_NAME][GEOGRAPHIC_DATA]" at bounding box center [455, 232] width 384 height 68
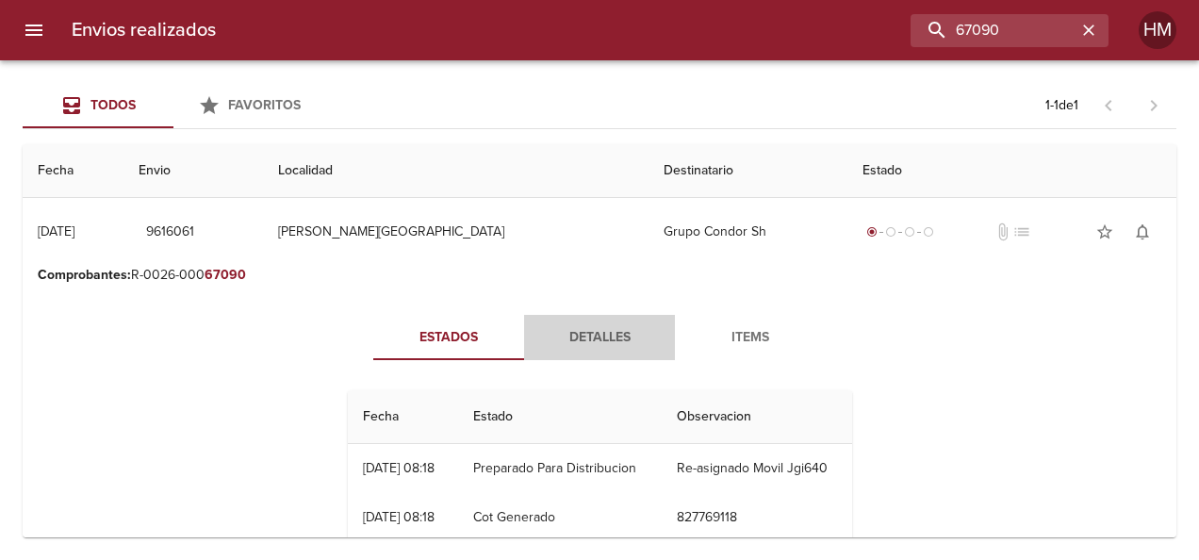
click at [608, 328] on span "Detalles" at bounding box center [599, 338] width 128 height 24
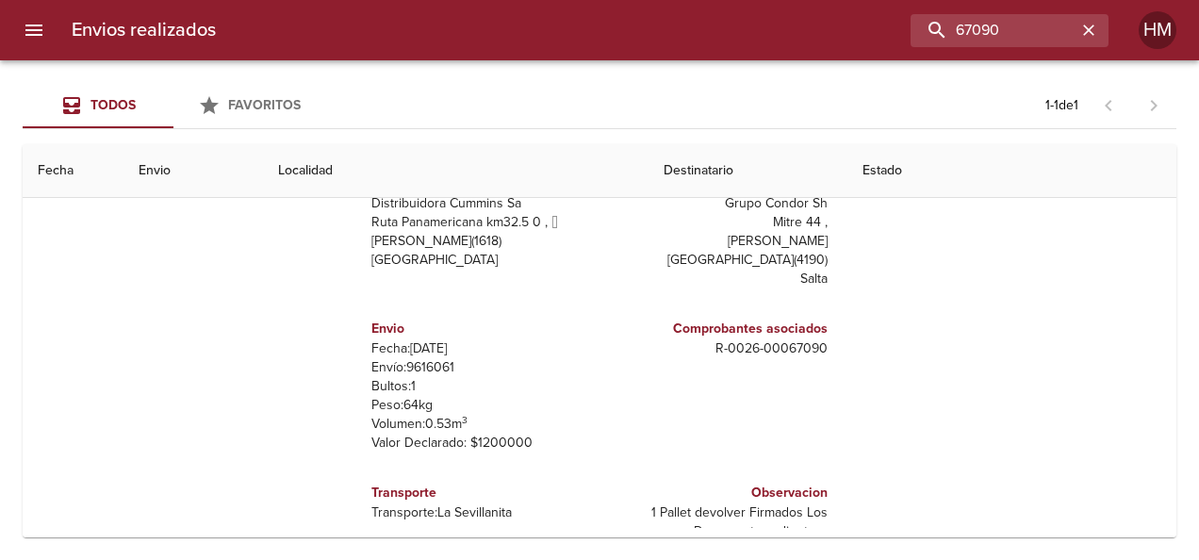
scroll to position [237, 0]
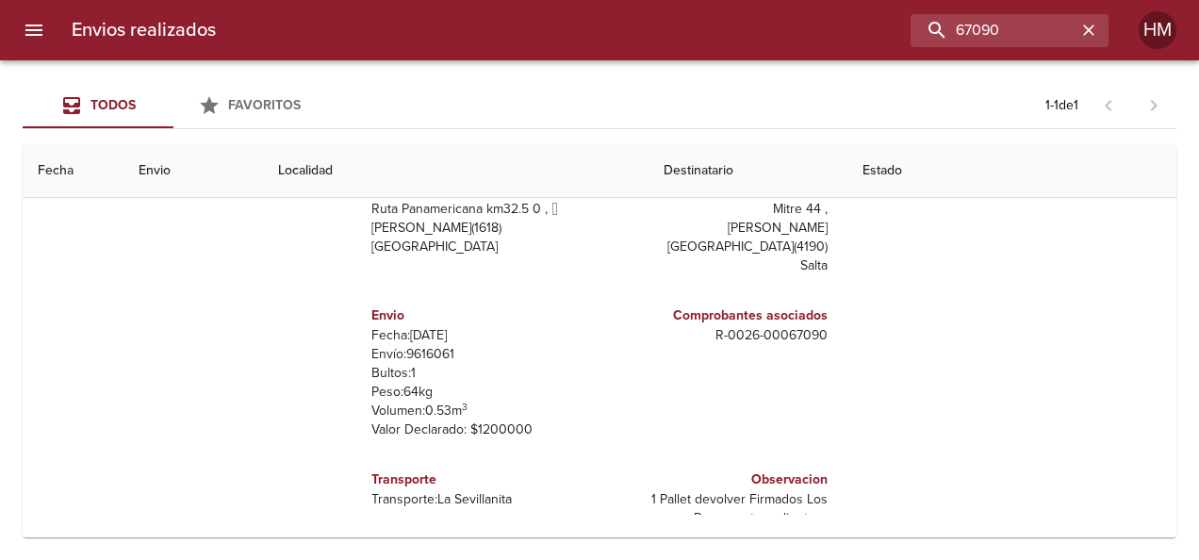
click at [433, 345] on p "Envío: 9616061" at bounding box center [481, 354] width 221 height 19
click at [1054, 31] on input "67090" at bounding box center [955, 30] width 241 height 33
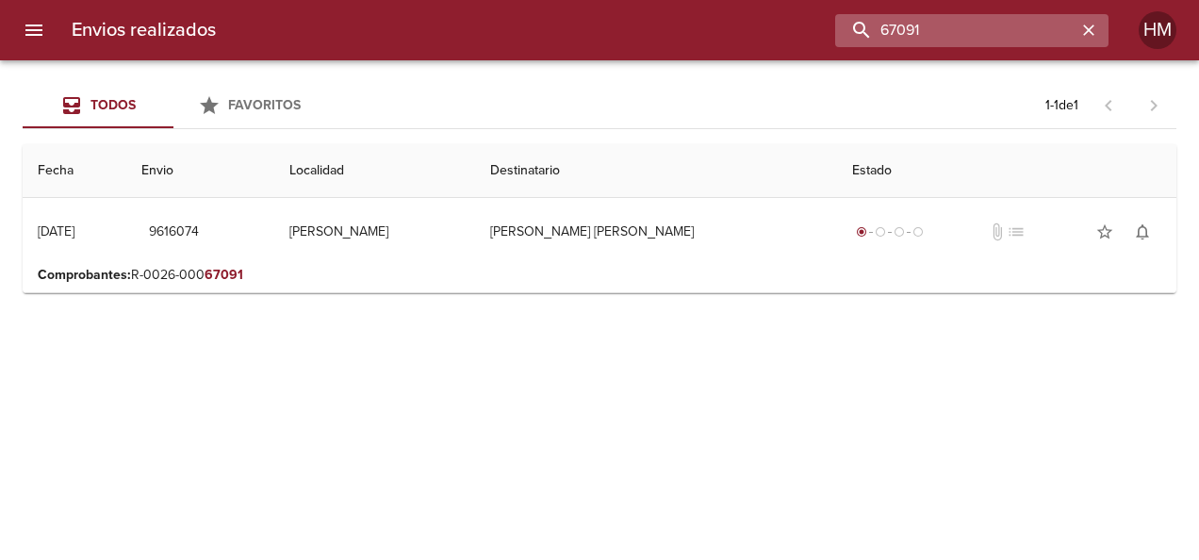
scroll to position [0, 0]
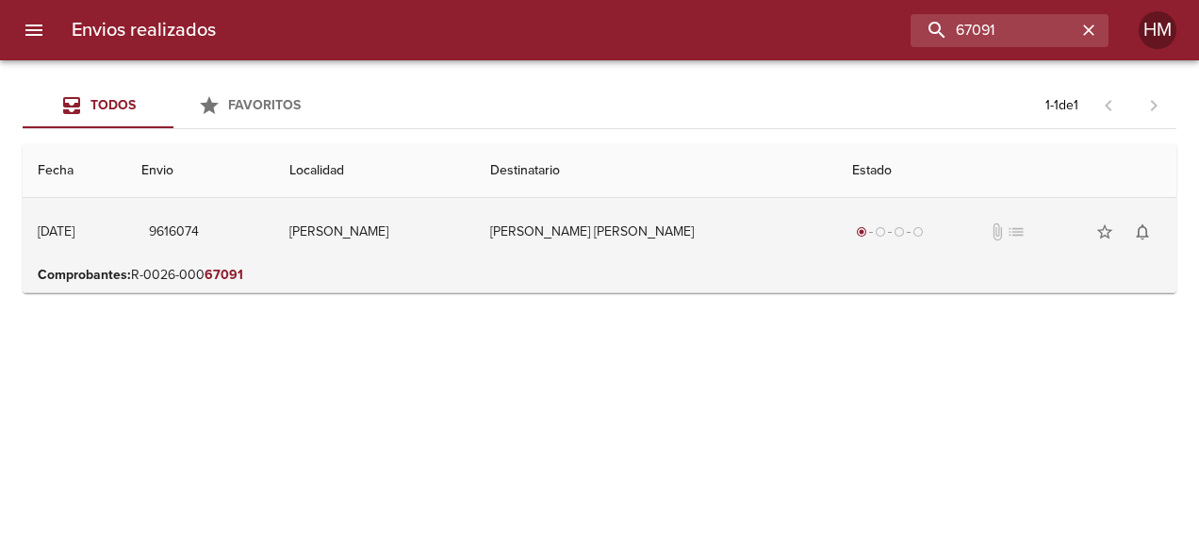
click at [542, 259] on td "[PERSON_NAME] [PERSON_NAME]" at bounding box center [656, 232] width 362 height 68
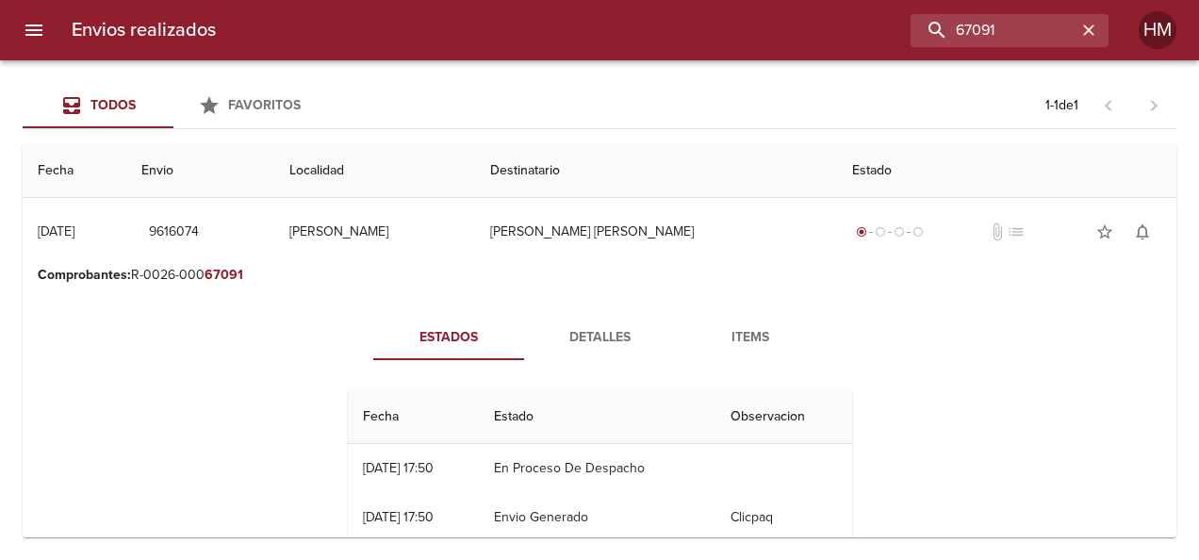
click at [567, 328] on span "Detalles" at bounding box center [599, 338] width 128 height 24
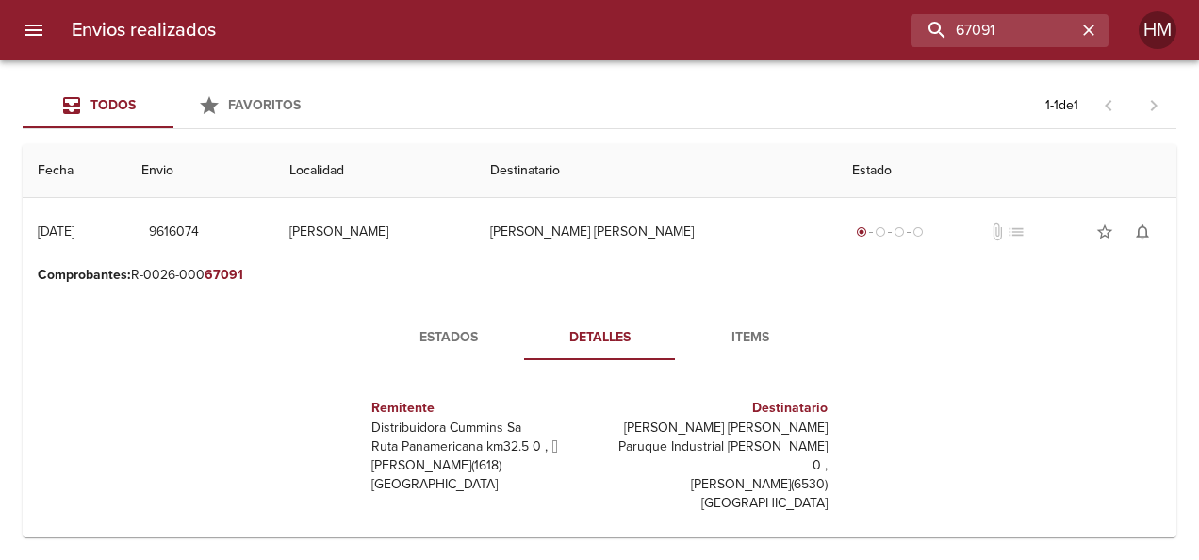
scroll to position [237, 0]
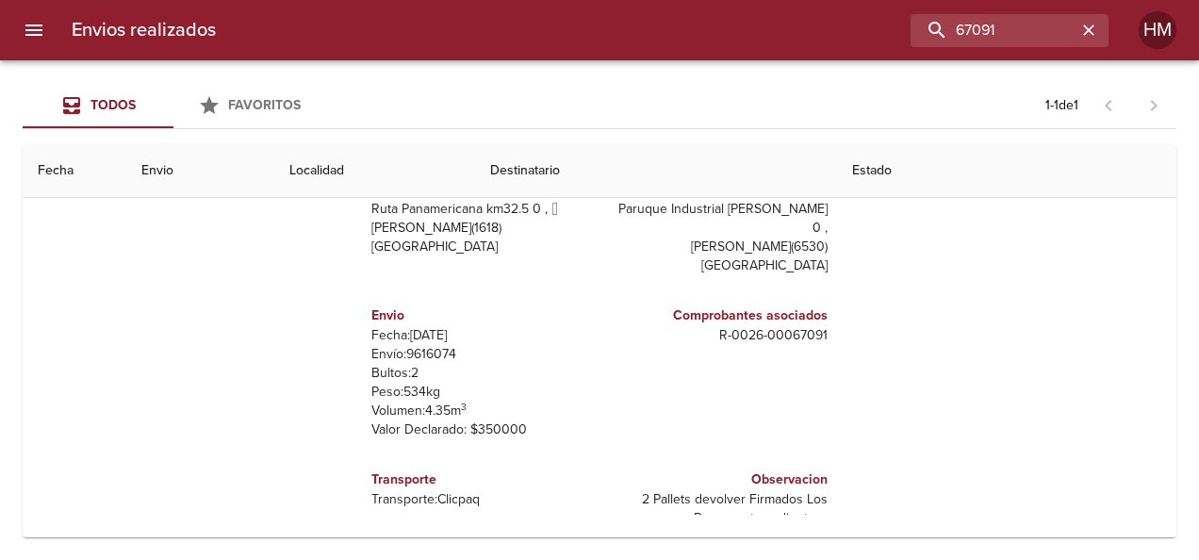
click at [413, 345] on p "Envío: 9616074" at bounding box center [481, 354] width 221 height 19
click at [1011, 23] on input "67091" at bounding box center [955, 30] width 241 height 33
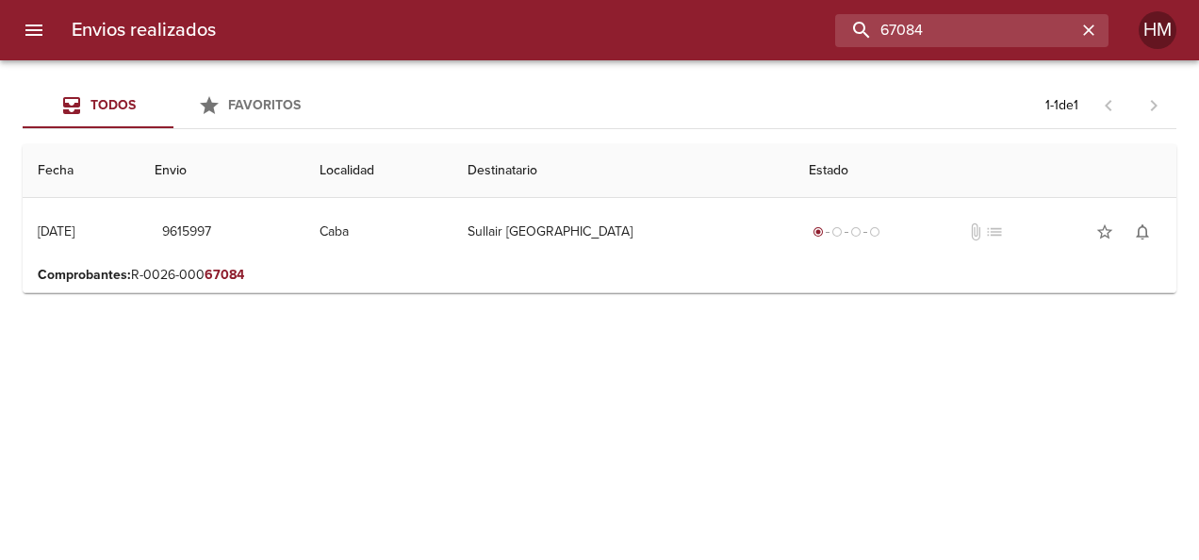
scroll to position [0, 0]
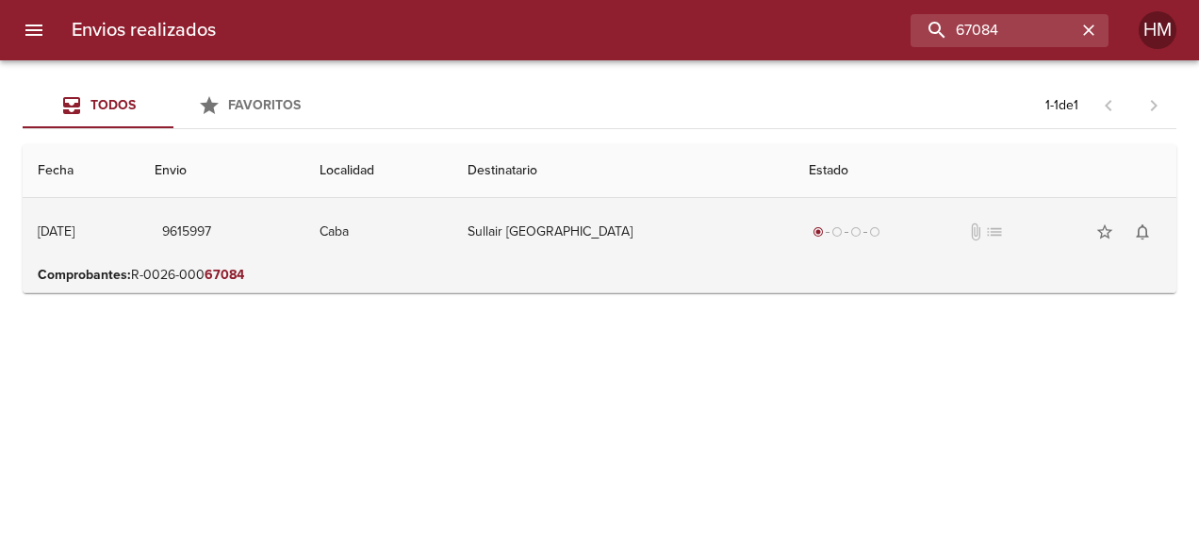
click at [679, 235] on td "Sullair [GEOGRAPHIC_DATA]" at bounding box center [622, 232] width 341 height 68
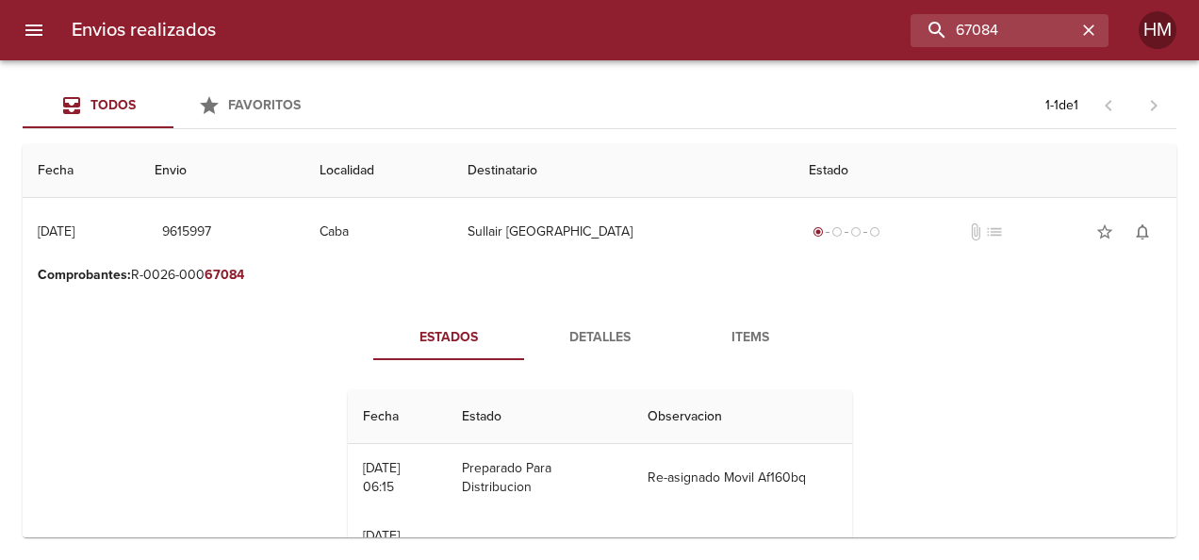
drag, startPoint x: 597, startPoint y: 351, endPoint x: 560, endPoint y: 312, distance: 54.0
click at [597, 350] on button "Detalles" at bounding box center [599, 337] width 151 height 45
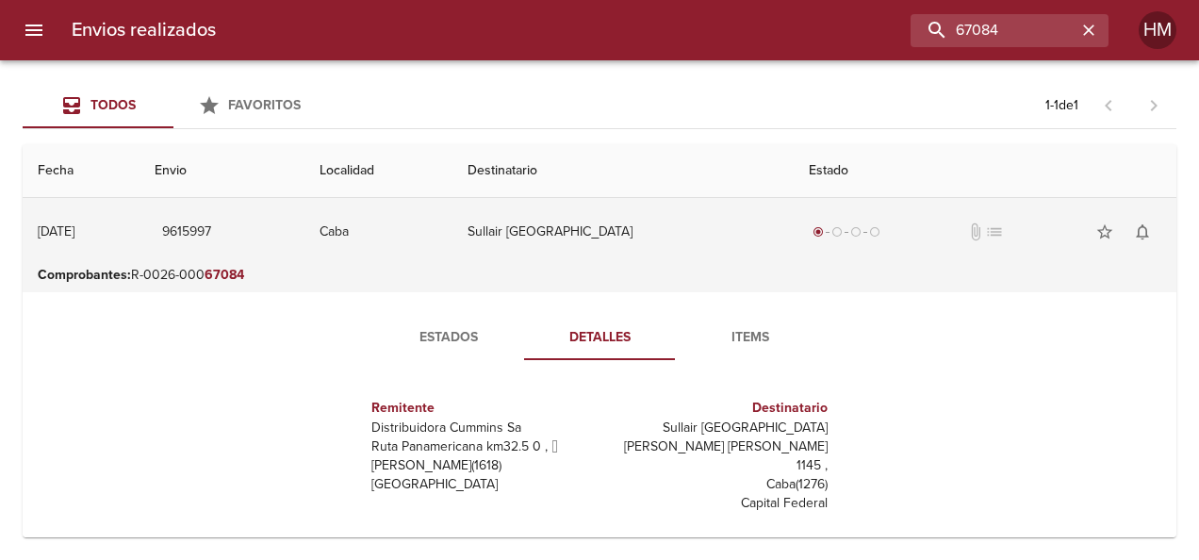
scroll to position [188, 0]
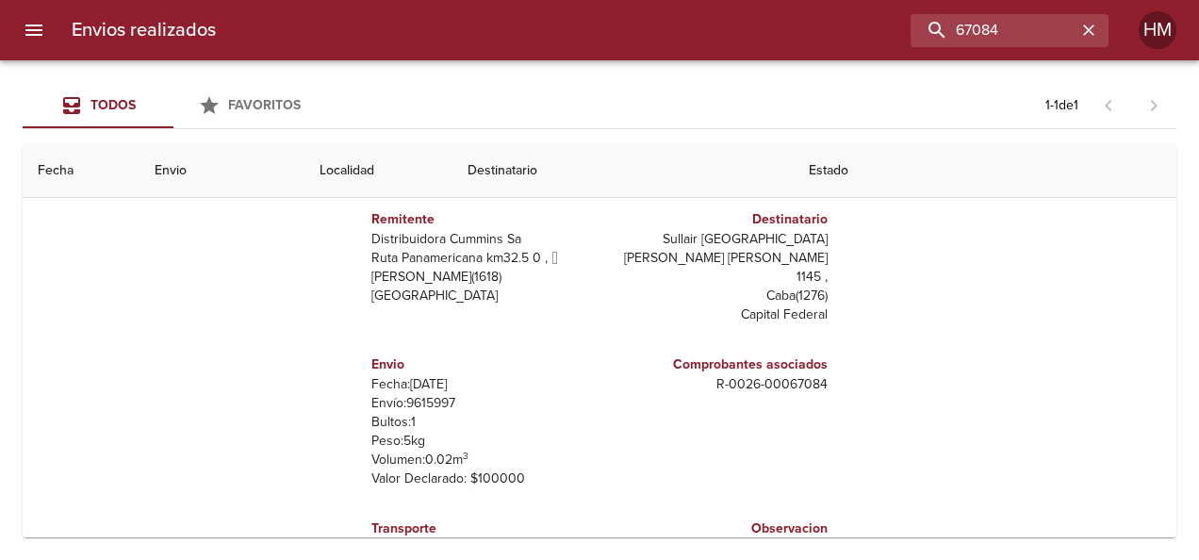
click at [426, 394] on p "Envío: 9615997" at bounding box center [481, 403] width 221 height 19
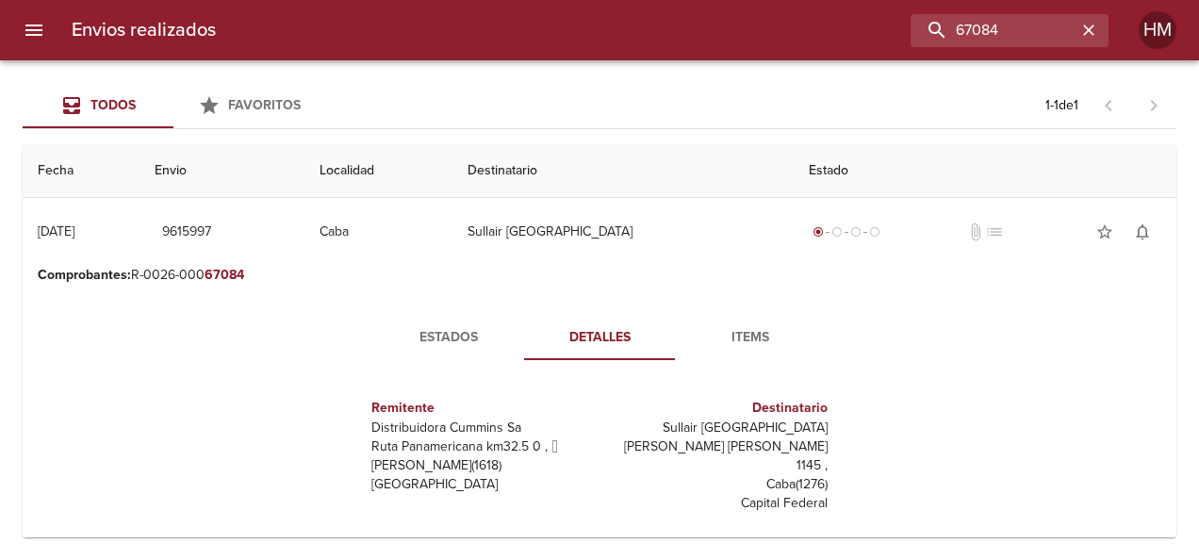
click at [448, 346] on span "Estados" at bounding box center [448, 338] width 128 height 24
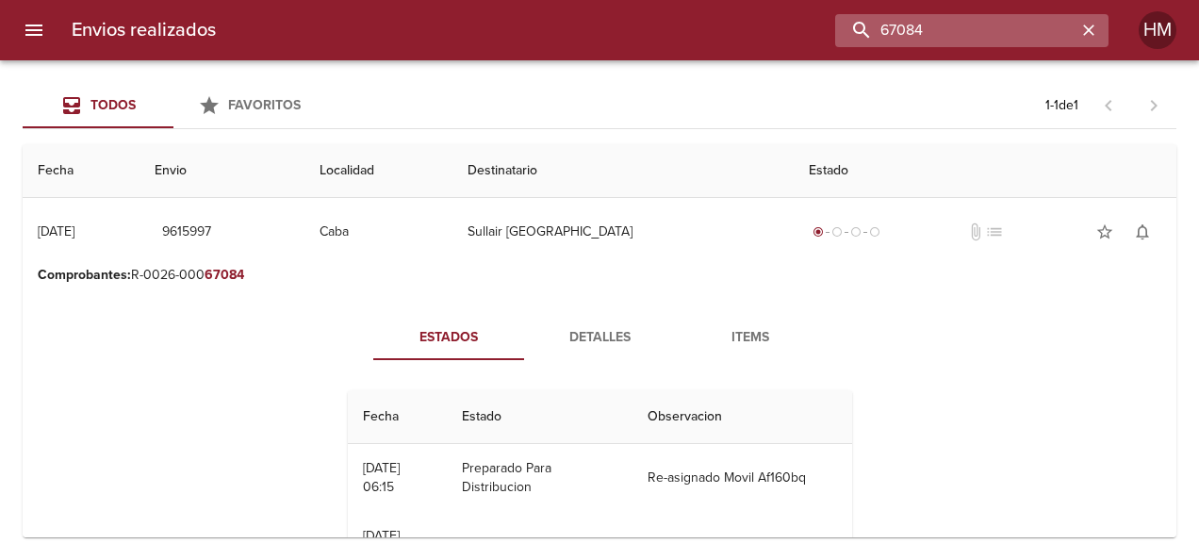
click at [1022, 21] on input "67084" at bounding box center [955, 30] width 241 height 33
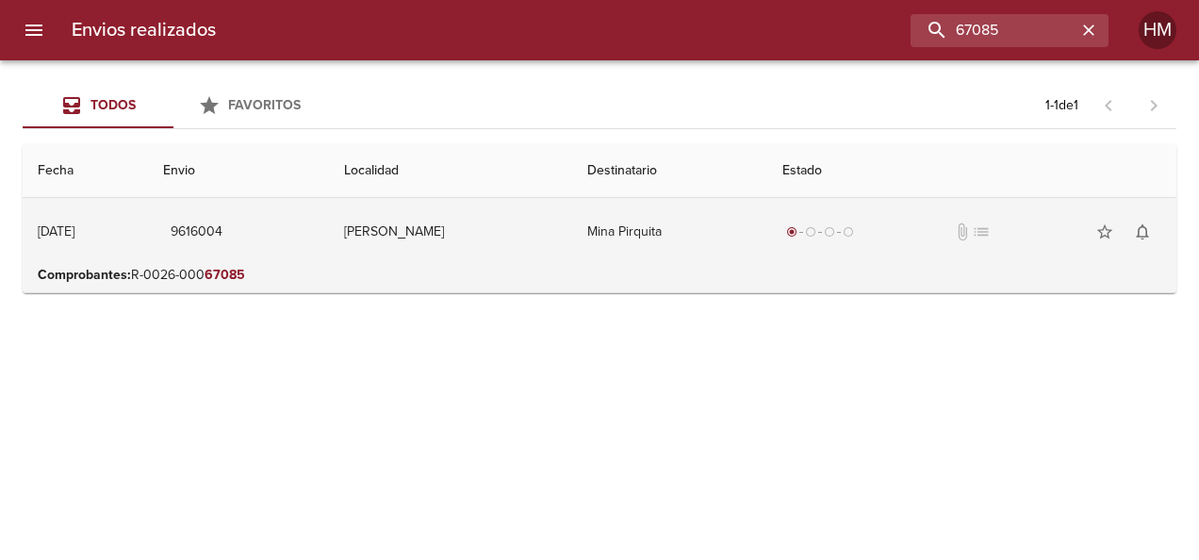
click at [702, 221] on td "Mina Pirquita" at bounding box center [669, 232] width 195 height 68
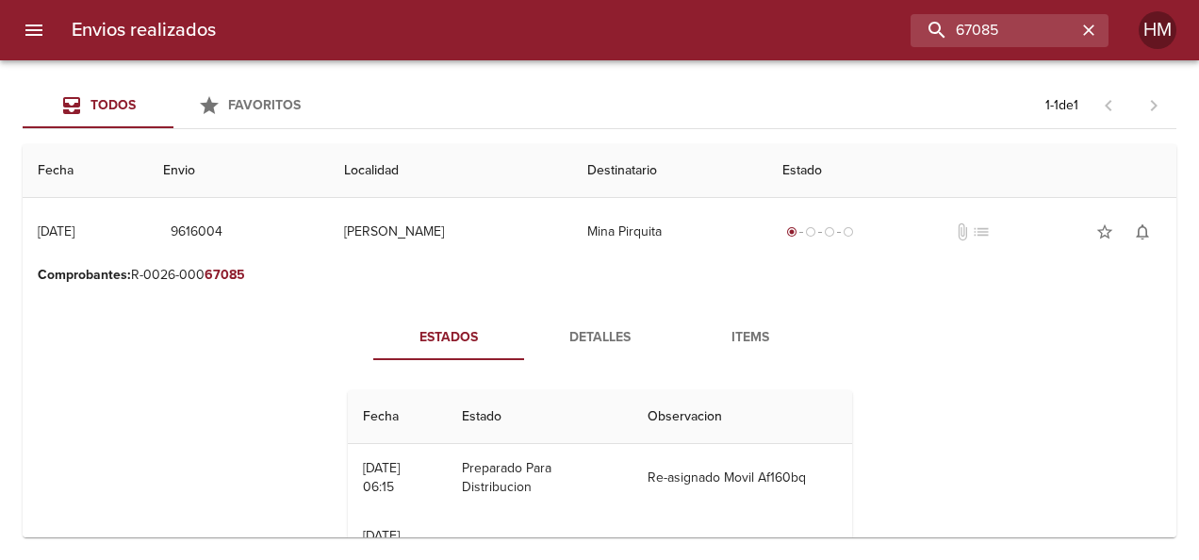
click at [611, 341] on span "Detalles" at bounding box center [599, 338] width 128 height 24
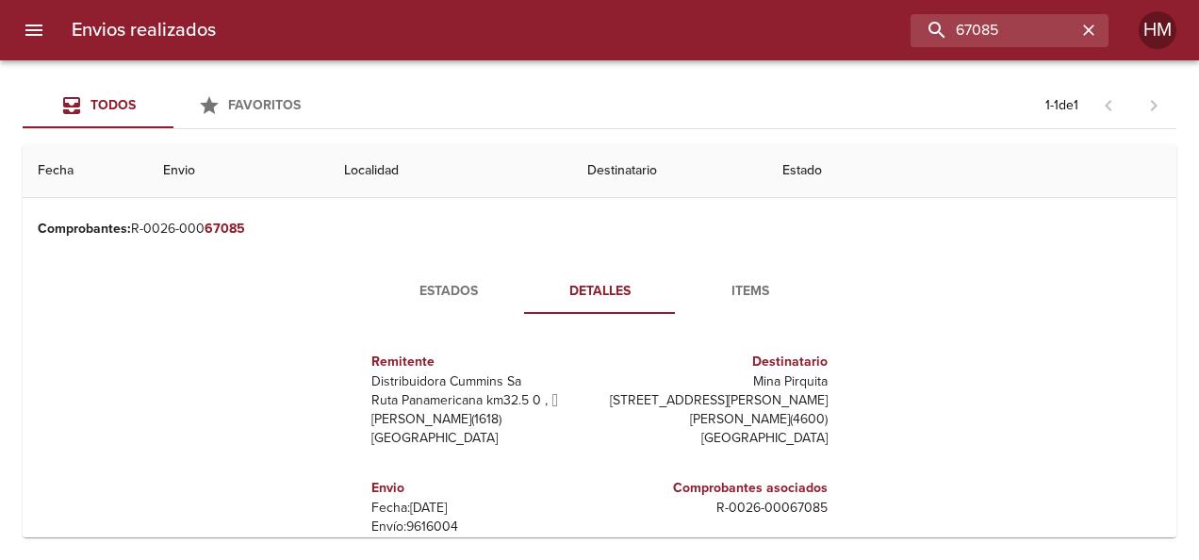
scroll to position [188, 0]
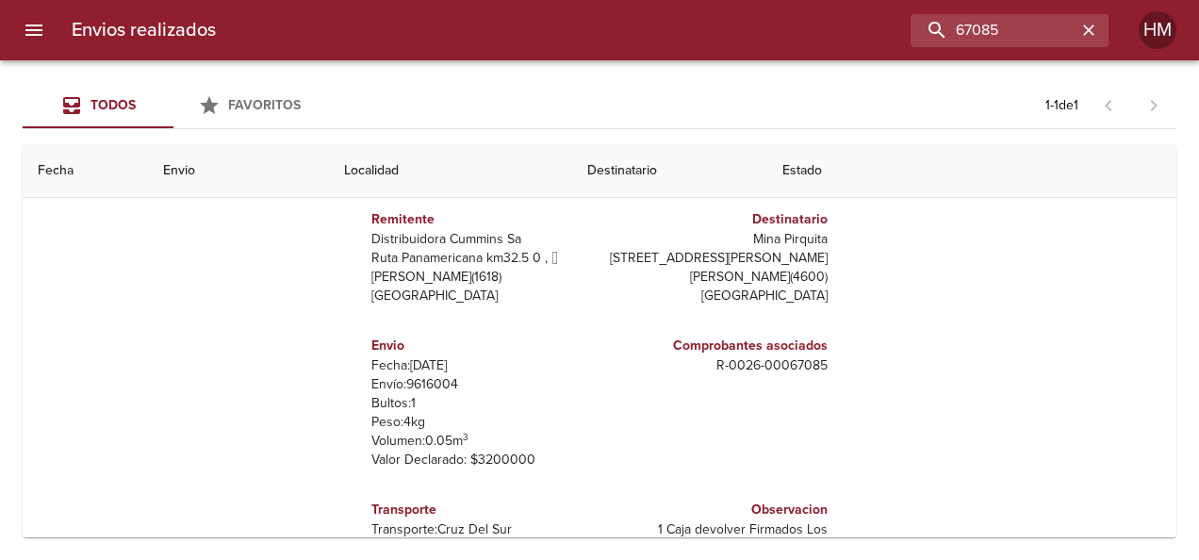
click at [426, 385] on p "Envío: 9616004" at bounding box center [481, 384] width 221 height 19
drag, startPoint x: 426, startPoint y: 385, endPoint x: 416, endPoint y: 390, distance: 11.4
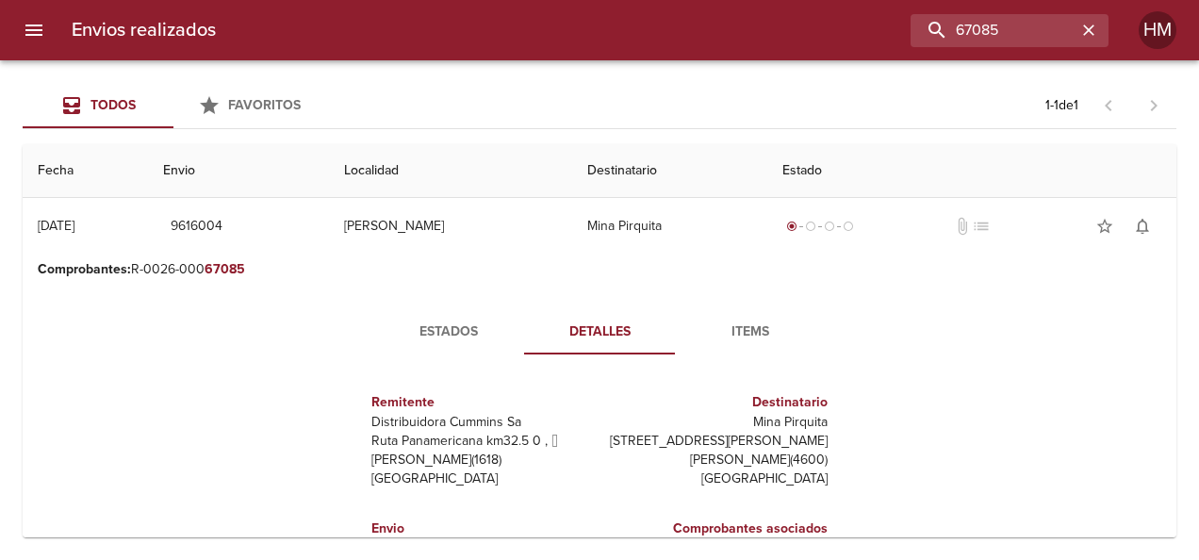
scroll to position [0, 0]
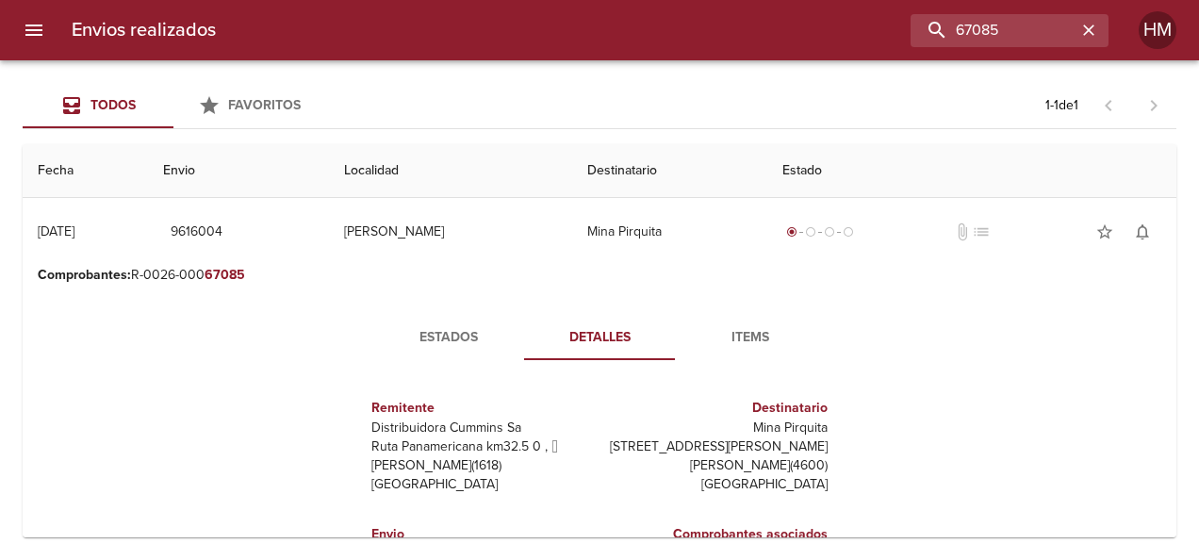
click at [467, 334] on span "Estados" at bounding box center [448, 338] width 128 height 24
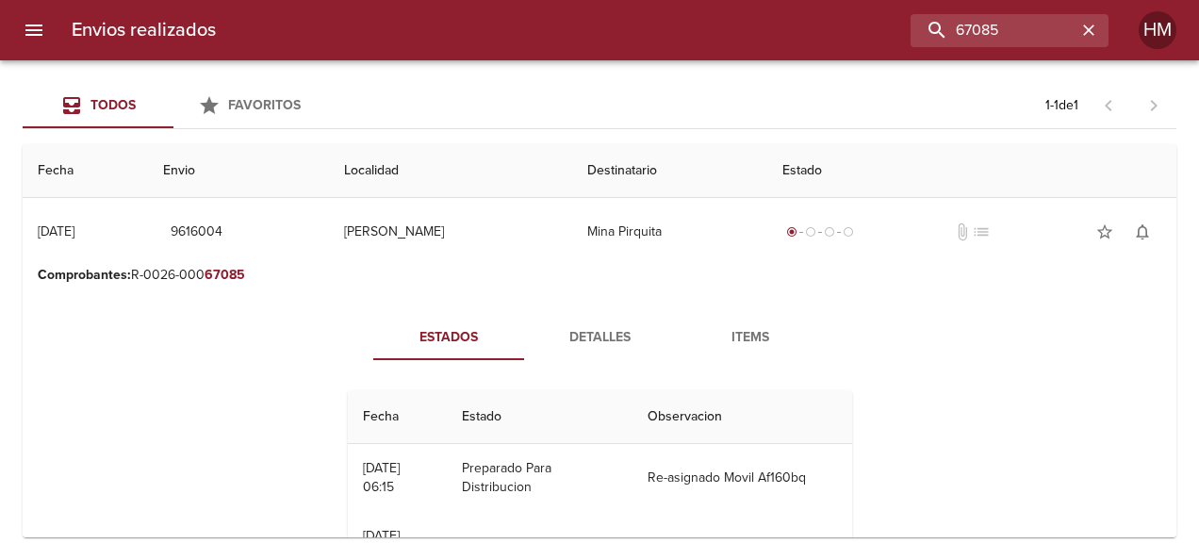
scroll to position [188, 0]
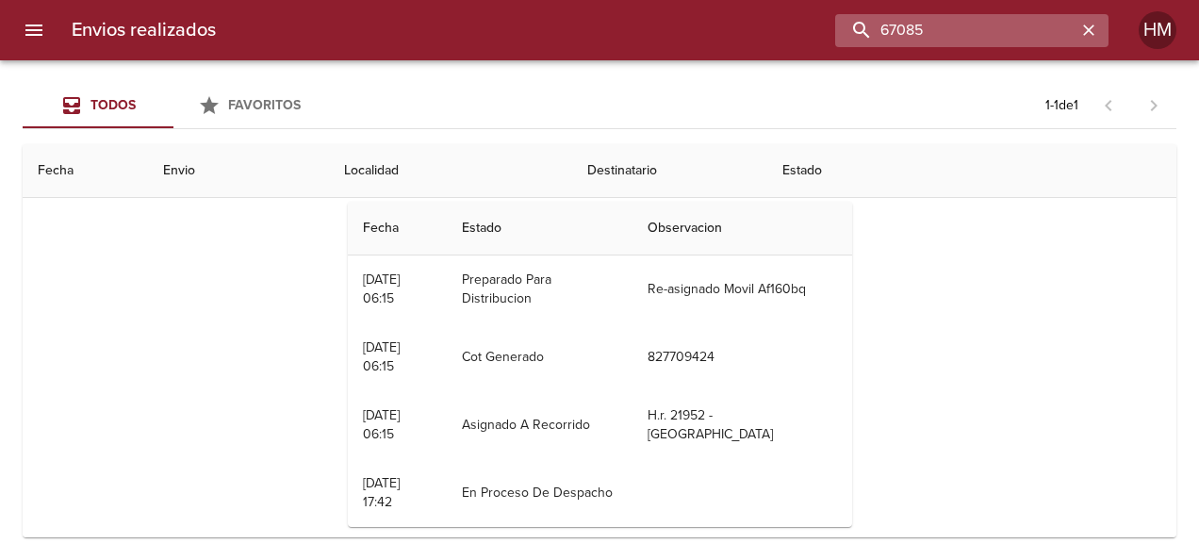
click at [1031, 30] on input "67085" at bounding box center [955, 30] width 241 height 33
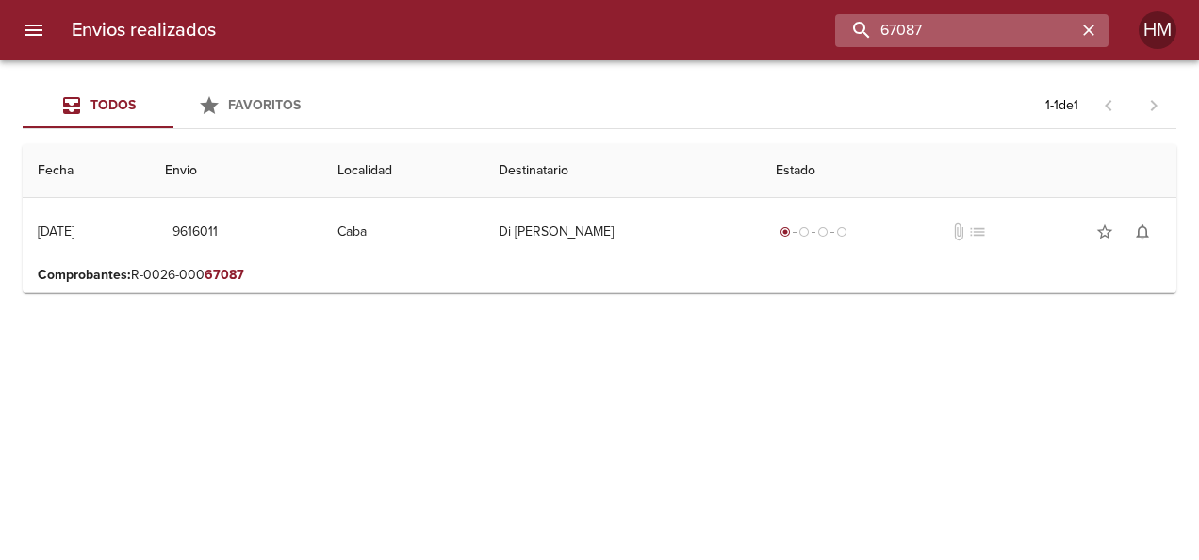
scroll to position [0, 0]
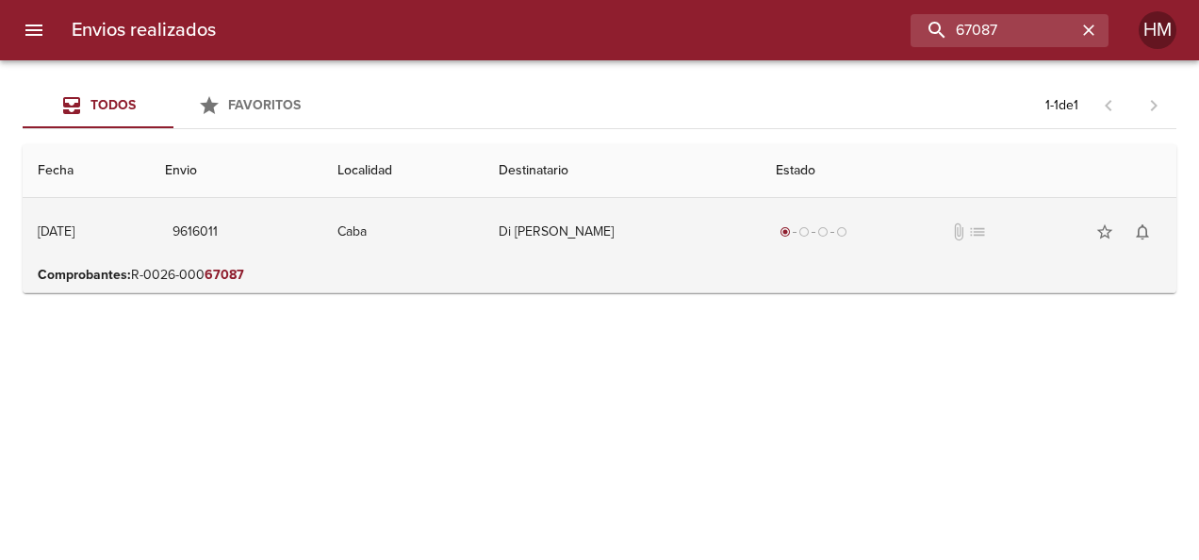
click at [754, 224] on td "Di [PERSON_NAME]" at bounding box center [621, 232] width 277 height 68
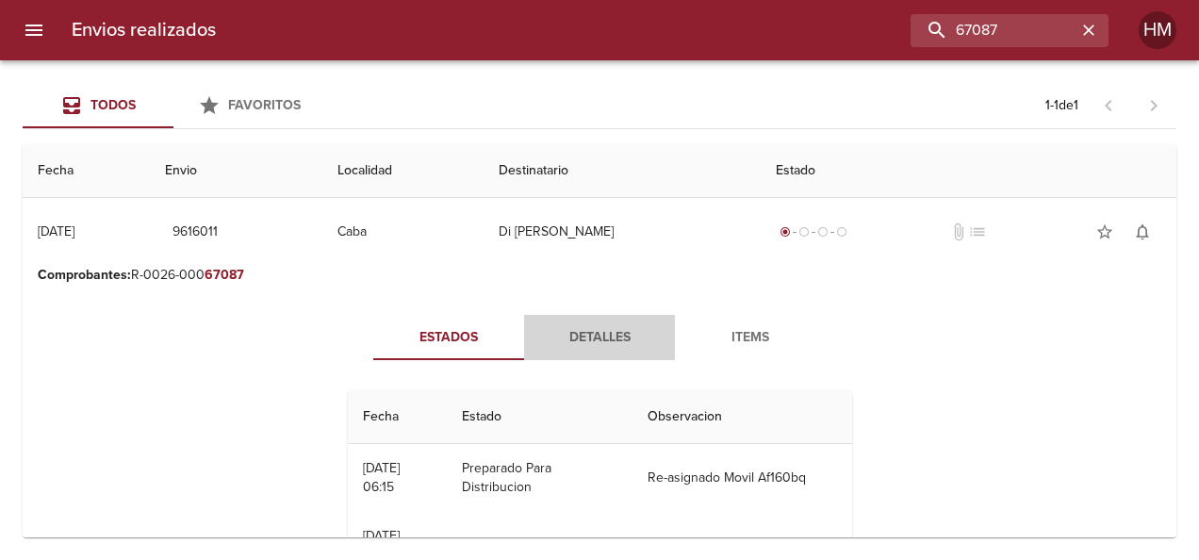
click at [598, 341] on span "Detalles" at bounding box center [599, 338] width 128 height 24
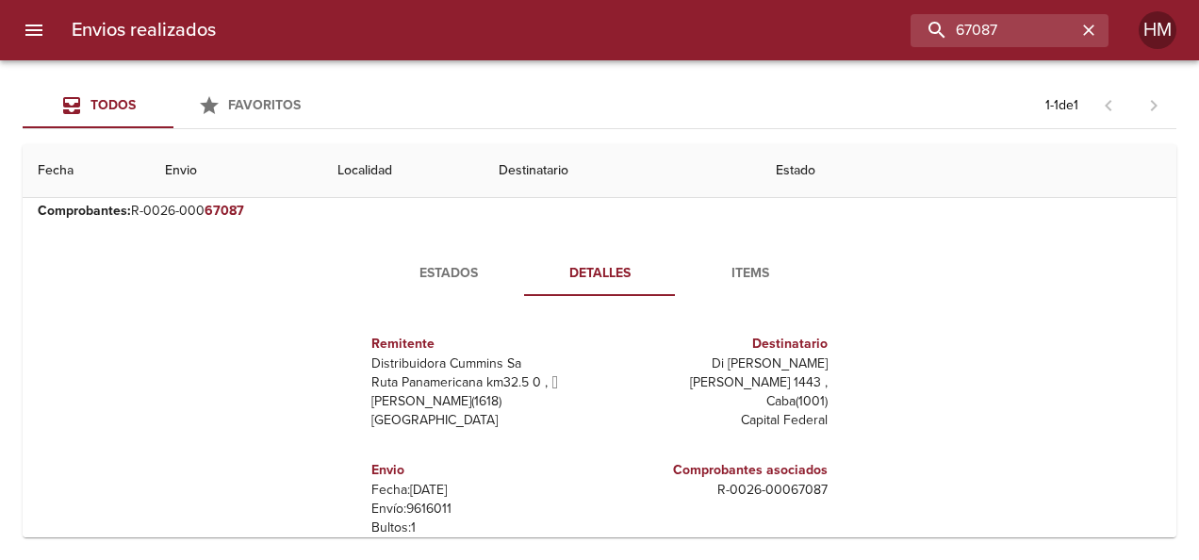
scroll to position [94, 0]
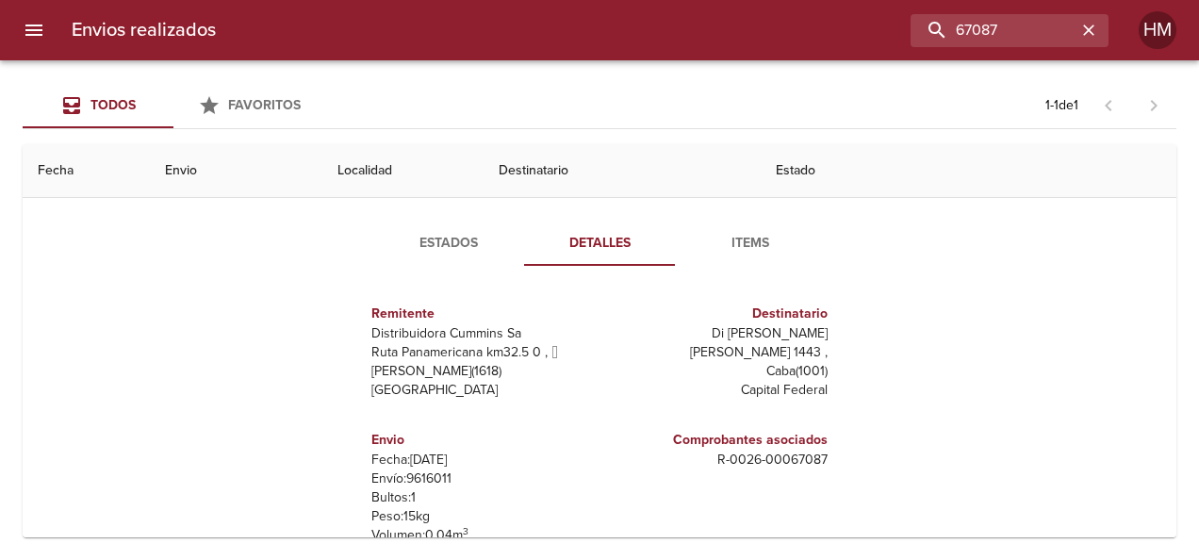
click at [424, 483] on p "Envío: 9616011" at bounding box center [481, 478] width 221 height 19
click at [424, 481] on p "Envío: 9616011" at bounding box center [481, 478] width 221 height 19
click at [426, 479] on p "Envío: 9616011" at bounding box center [481, 478] width 221 height 19
click at [433, 254] on button "Estados" at bounding box center [448, 243] width 151 height 45
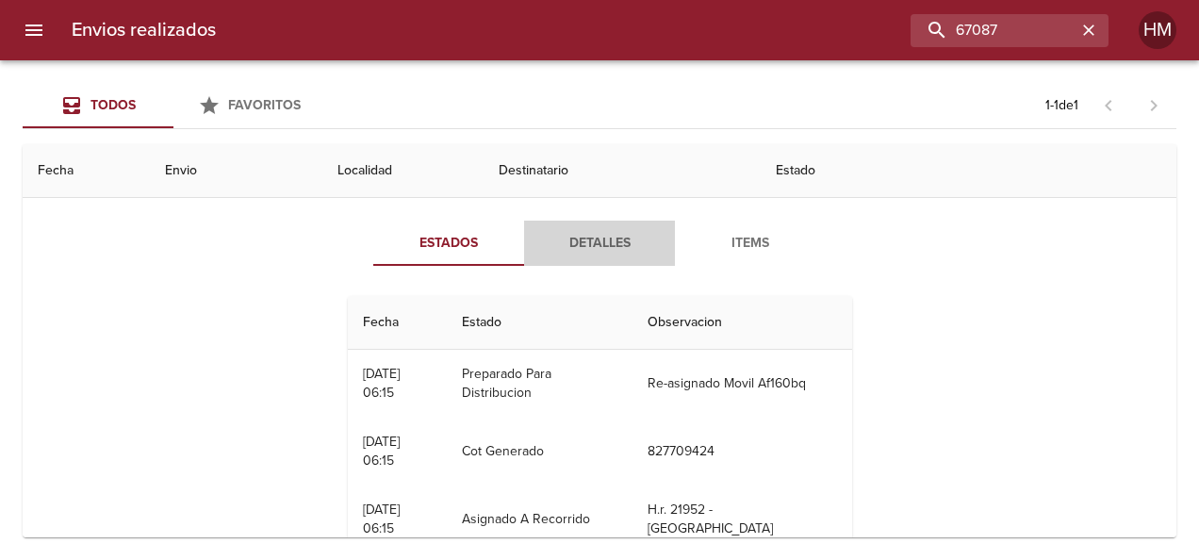
click at [584, 251] on span "Detalles" at bounding box center [599, 244] width 128 height 24
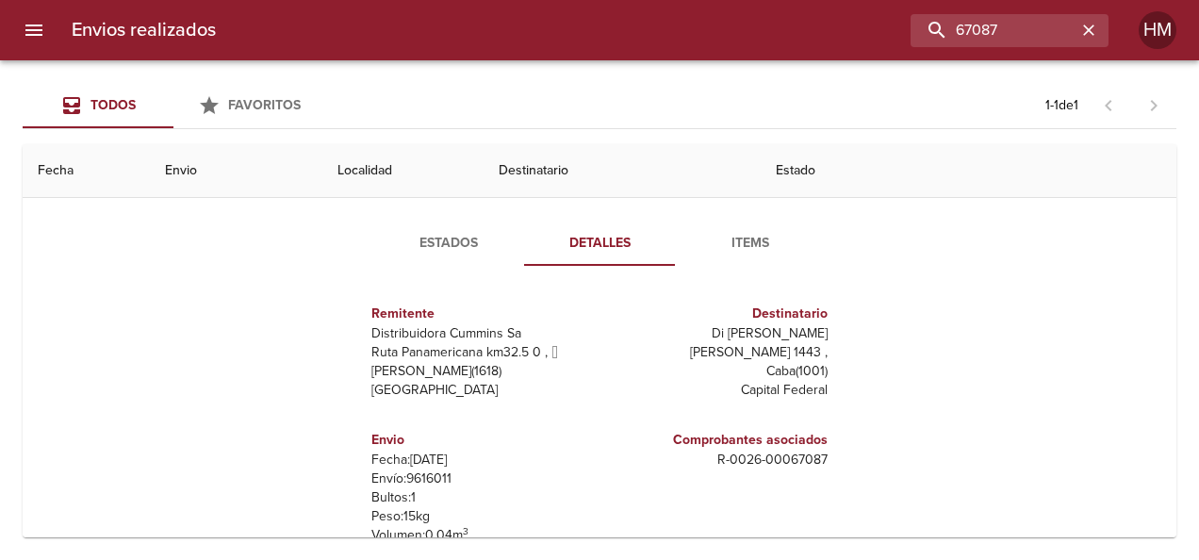
click at [432, 477] on p "Envío: 9616011" at bounding box center [481, 478] width 221 height 19
click at [431, 477] on p "Envío: 9616011" at bounding box center [481, 478] width 221 height 19
click at [475, 237] on span "Estados" at bounding box center [448, 244] width 128 height 24
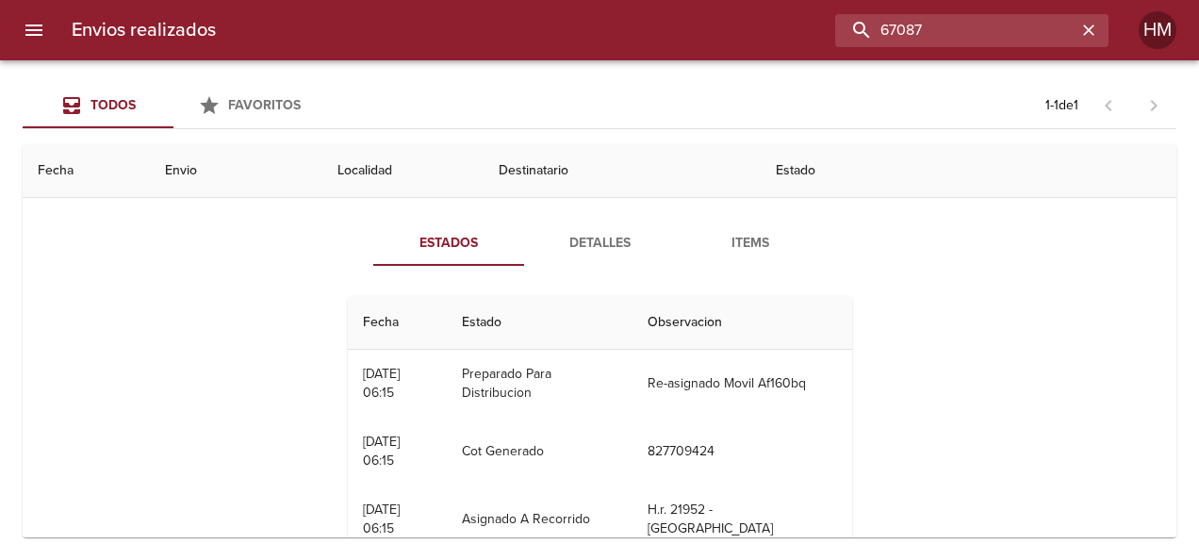
drag, startPoint x: 1037, startPoint y: 25, endPoint x: 871, endPoint y: 48, distance: 167.4
click at [871, 48] on div "Envios realizados 67087 HM" at bounding box center [599, 30] width 1199 height 60
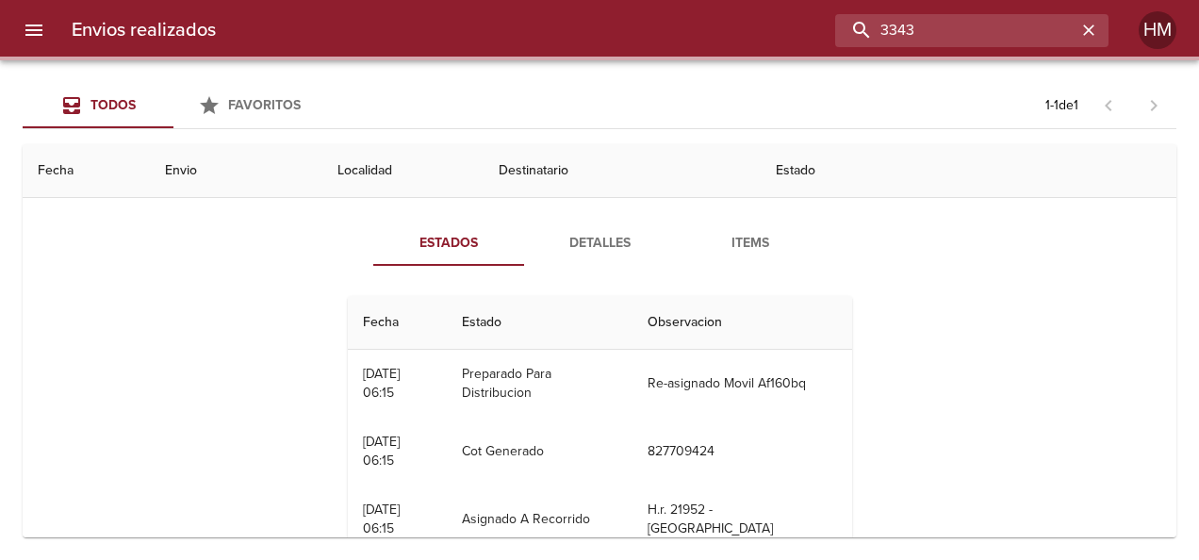
scroll to position [0, 0]
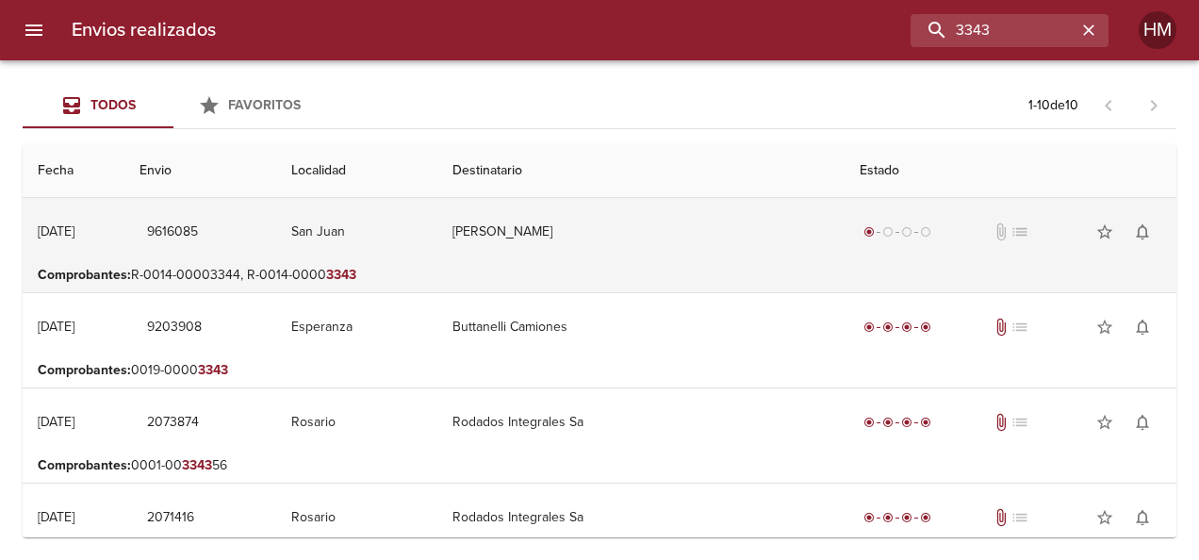
click at [574, 230] on td "[PERSON_NAME]" at bounding box center [640, 232] width 407 height 68
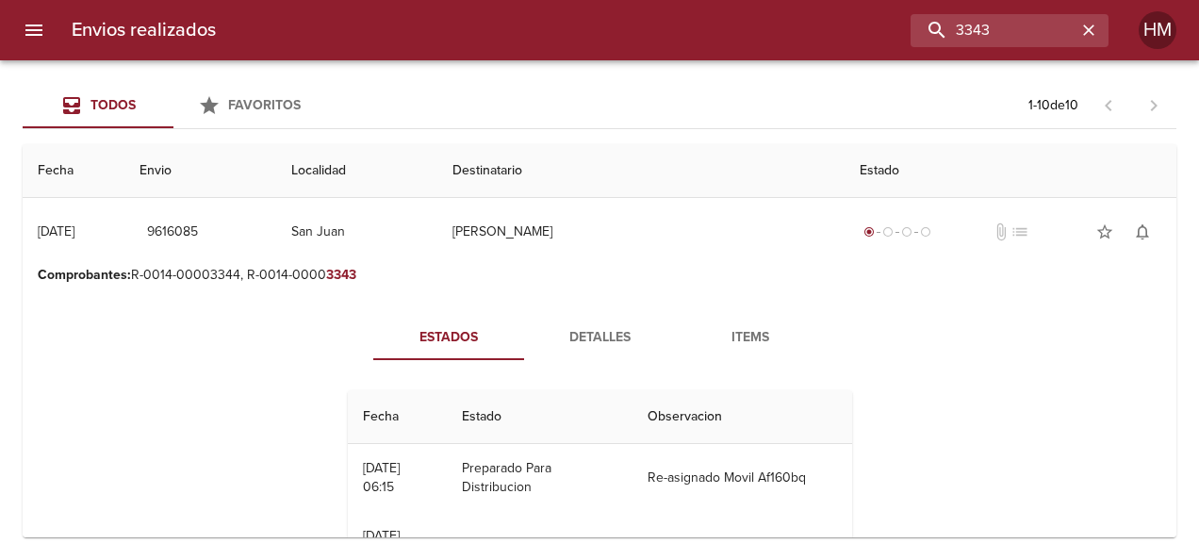
scroll to position [94, 0]
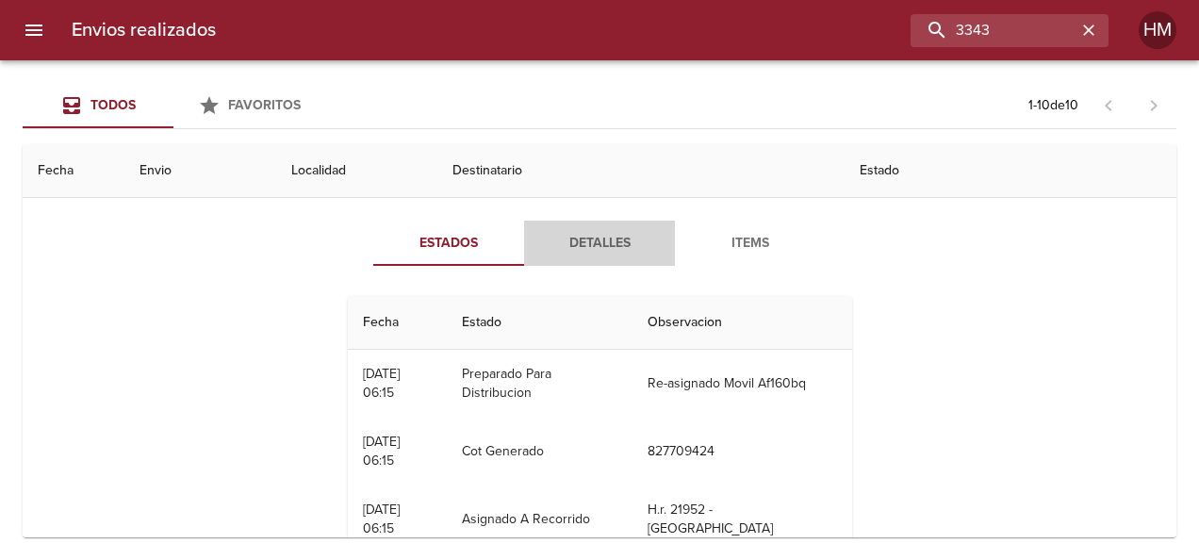
click at [590, 243] on span "Detalles" at bounding box center [599, 244] width 128 height 24
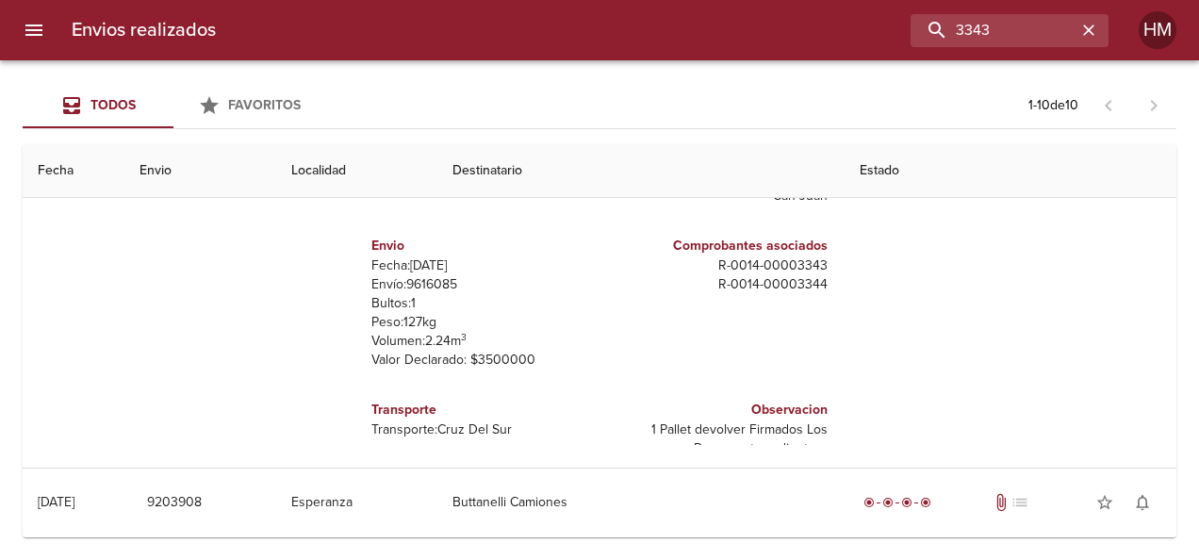
scroll to position [283, 0]
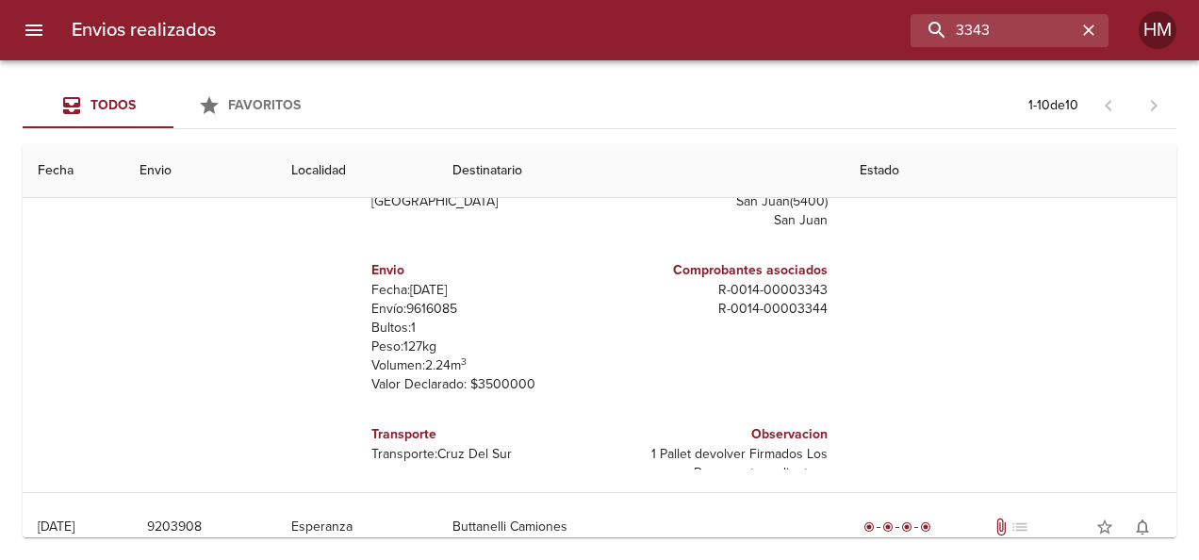
click at [438, 300] on p "Envío: 9616085" at bounding box center [481, 309] width 221 height 19
click at [437, 300] on p "Envío: 9616085" at bounding box center [481, 309] width 221 height 19
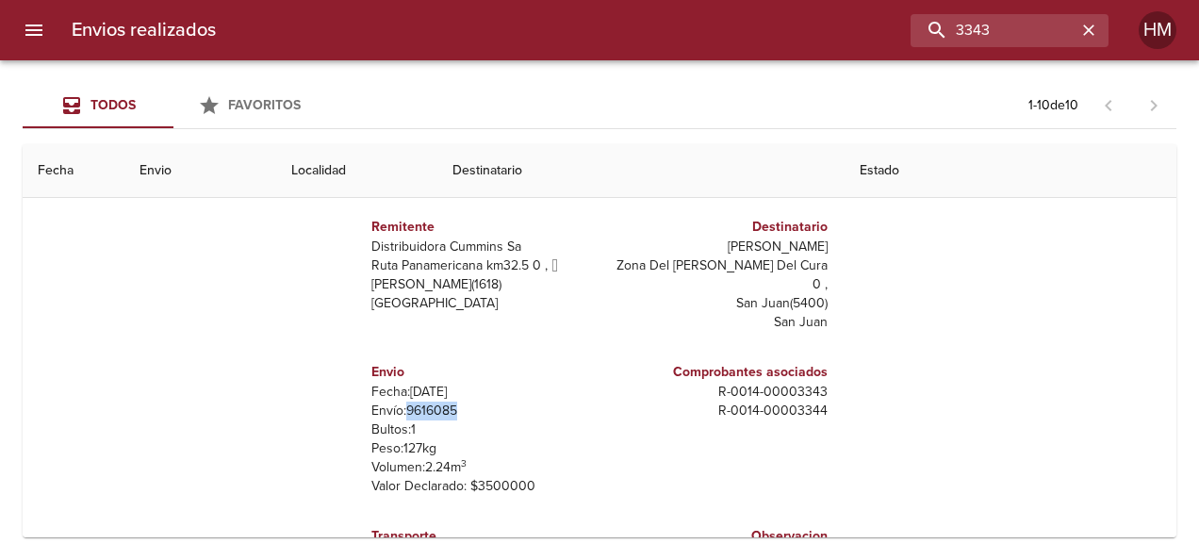
scroll to position [0, 0]
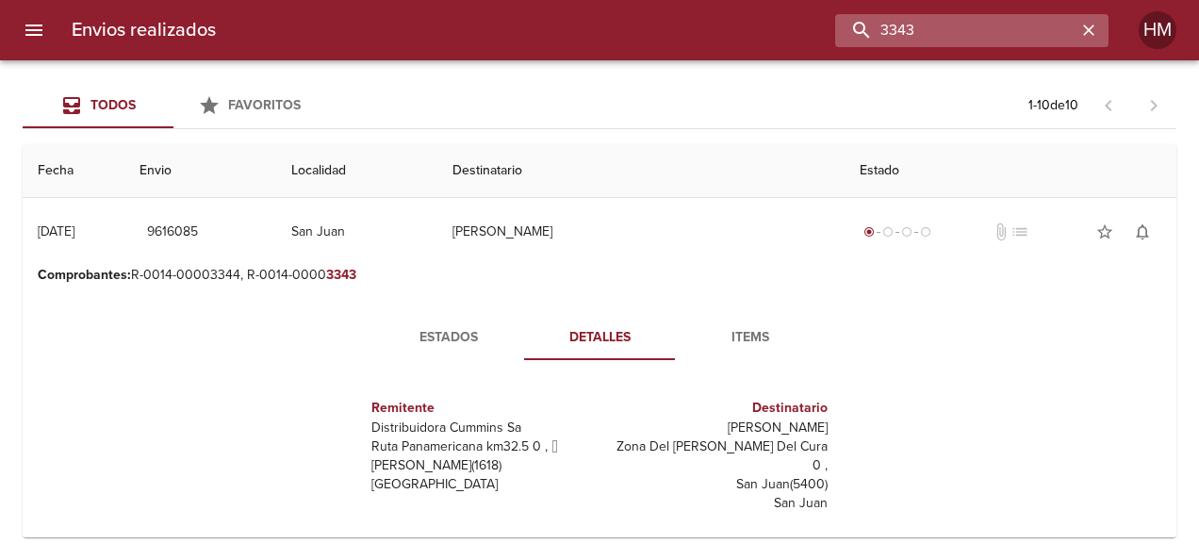
click at [1017, 32] on input "3343" at bounding box center [955, 30] width 241 height 33
type input "3"
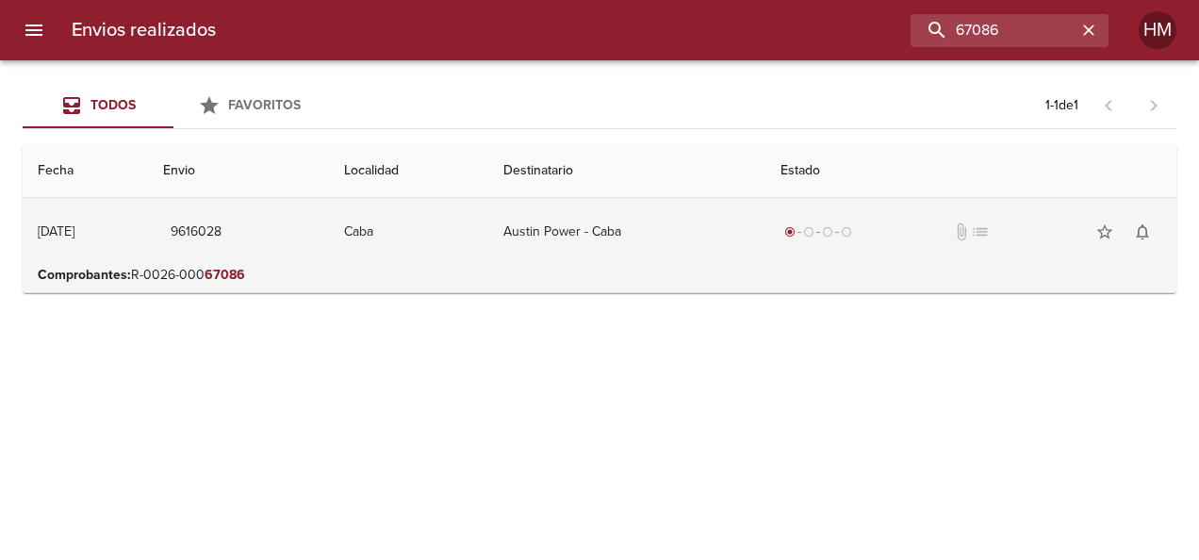
click at [694, 253] on td "Austin Power - Caba" at bounding box center [627, 232] width 278 height 68
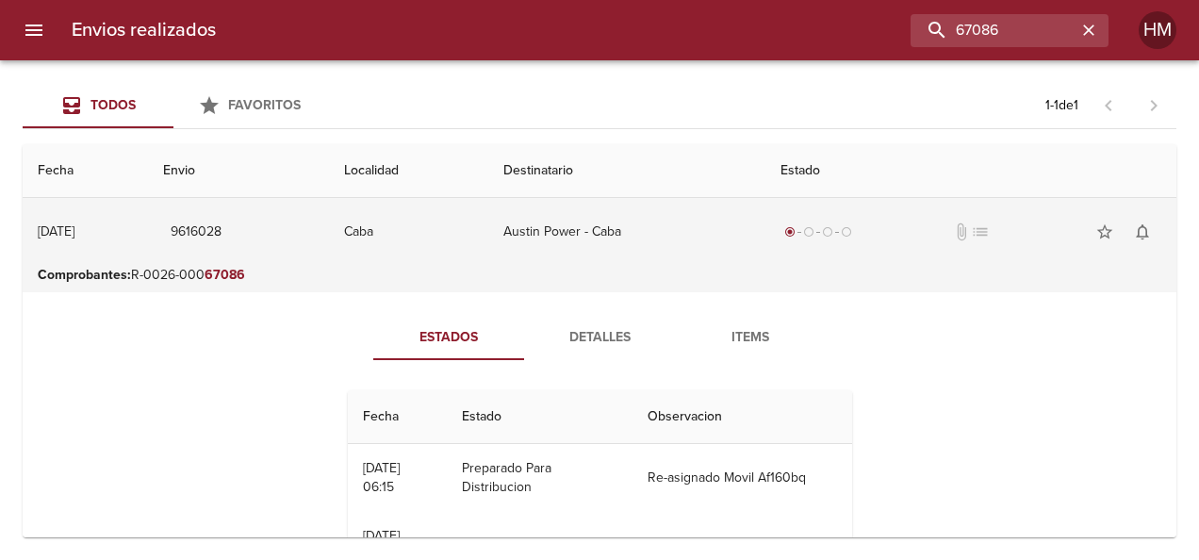
click at [662, 258] on td "Austin Power - Caba" at bounding box center [627, 232] width 278 height 68
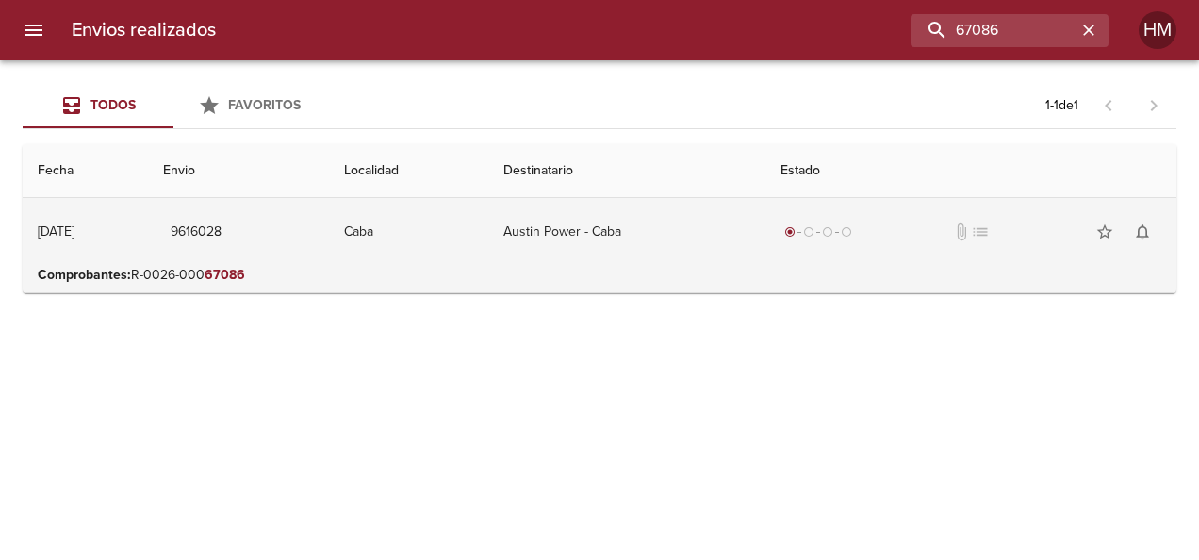
click at [607, 240] on td "Austin Power - Caba" at bounding box center [627, 232] width 278 height 68
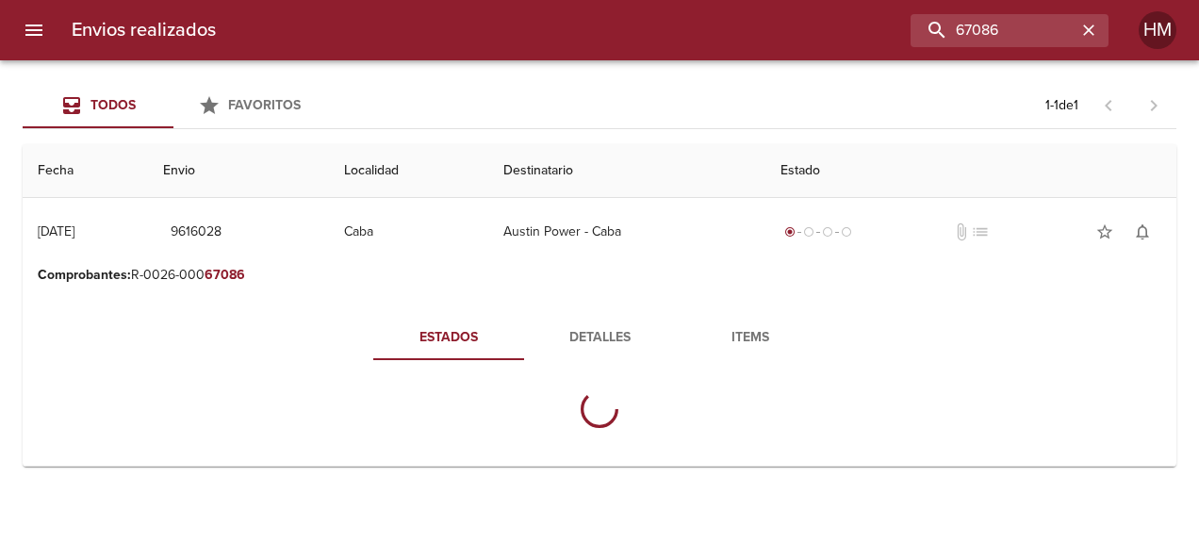
click at [615, 339] on span "Detalles" at bounding box center [599, 338] width 128 height 24
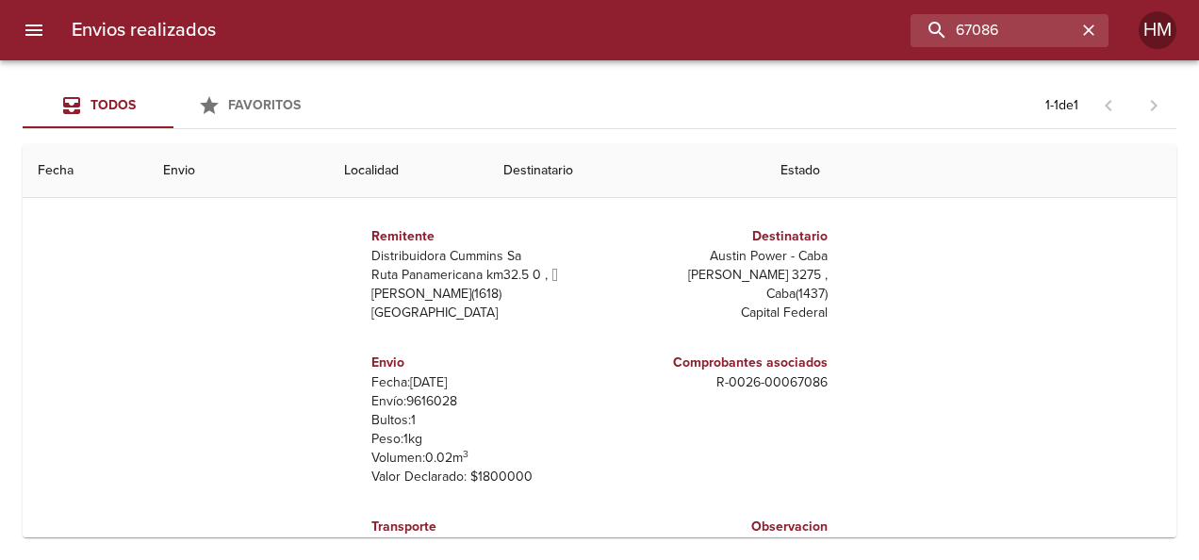
scroll to position [237, 0]
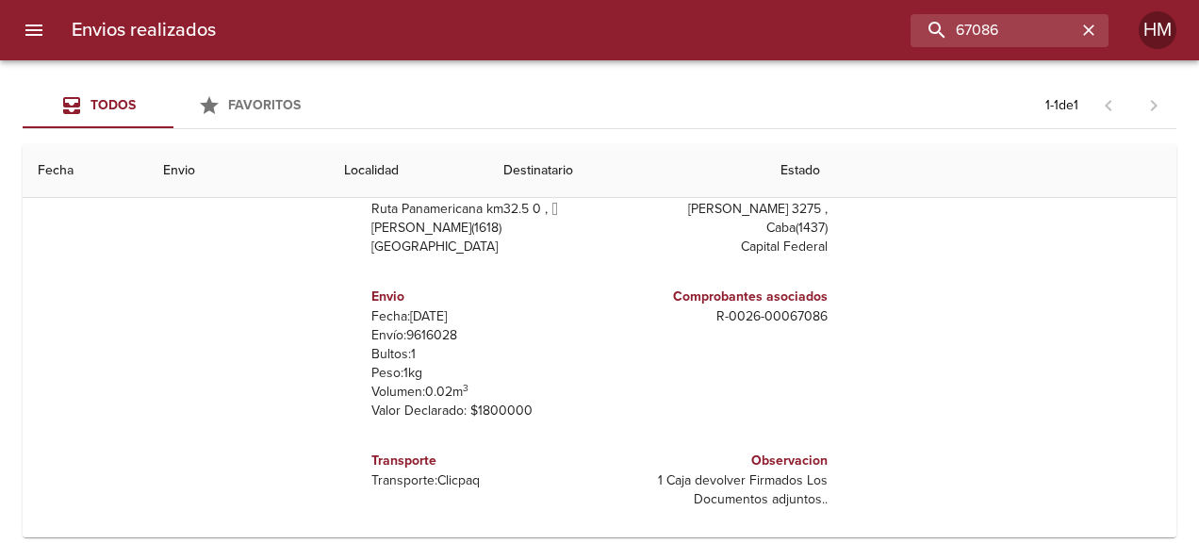
click at [435, 334] on p "Envío: 9616028" at bounding box center [481, 335] width 221 height 19
click at [1022, 43] on input "67086" at bounding box center [955, 30] width 241 height 33
paste input "5908"
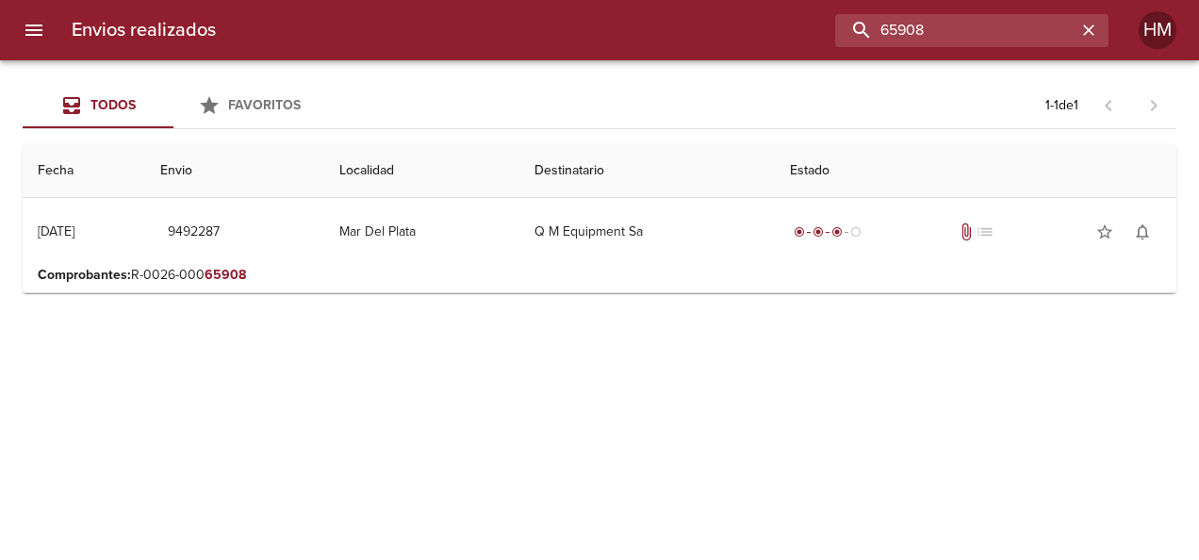
scroll to position [0, 0]
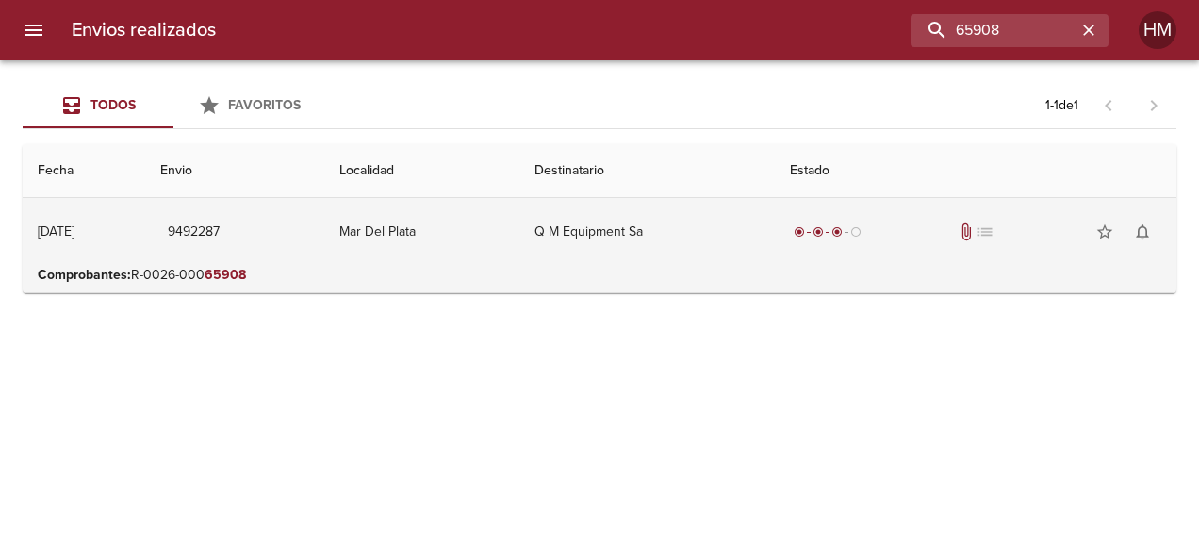
click at [695, 226] on td "Q M Equipment Sa" at bounding box center [646, 232] width 254 height 68
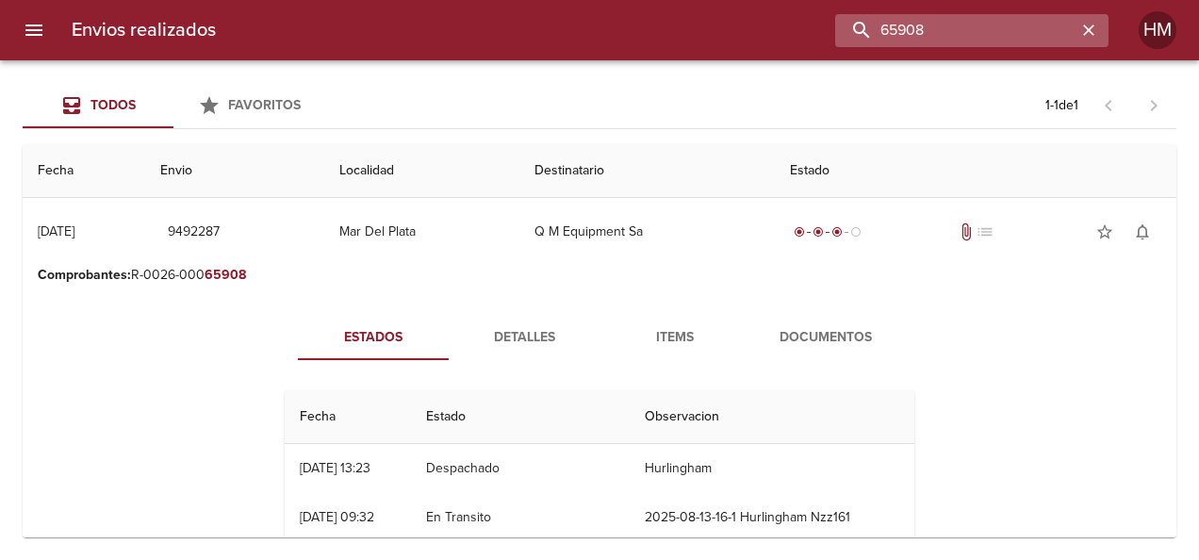
click at [1031, 22] on input "65908" at bounding box center [955, 30] width 241 height 33
paste input "5"
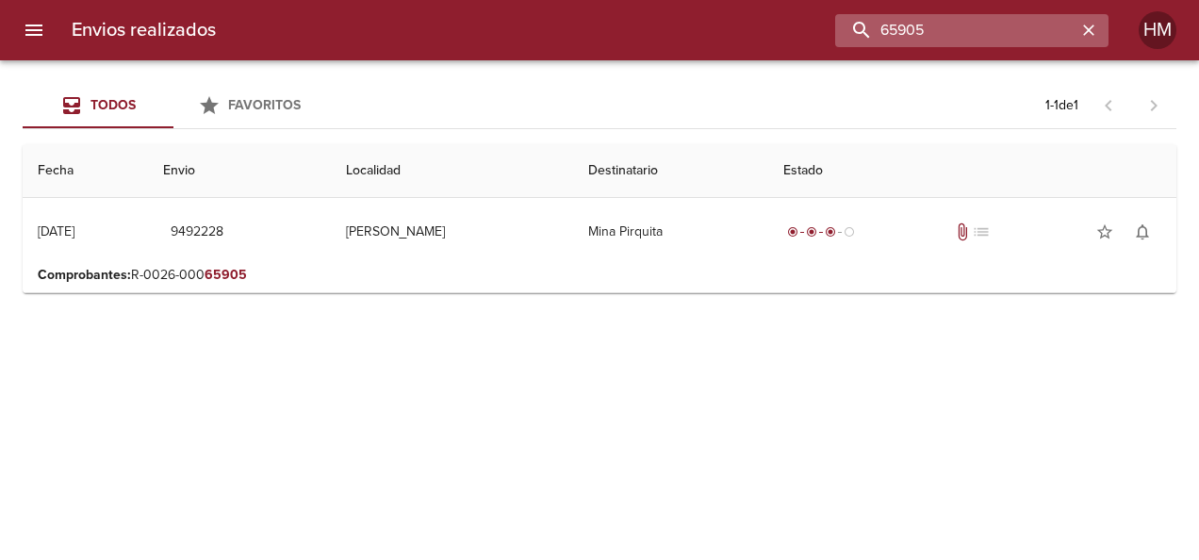
click at [1027, 35] on input "65905" at bounding box center [955, 30] width 241 height 33
paste input "6314"
click at [973, 19] on input "66314" at bounding box center [955, 30] width 241 height 33
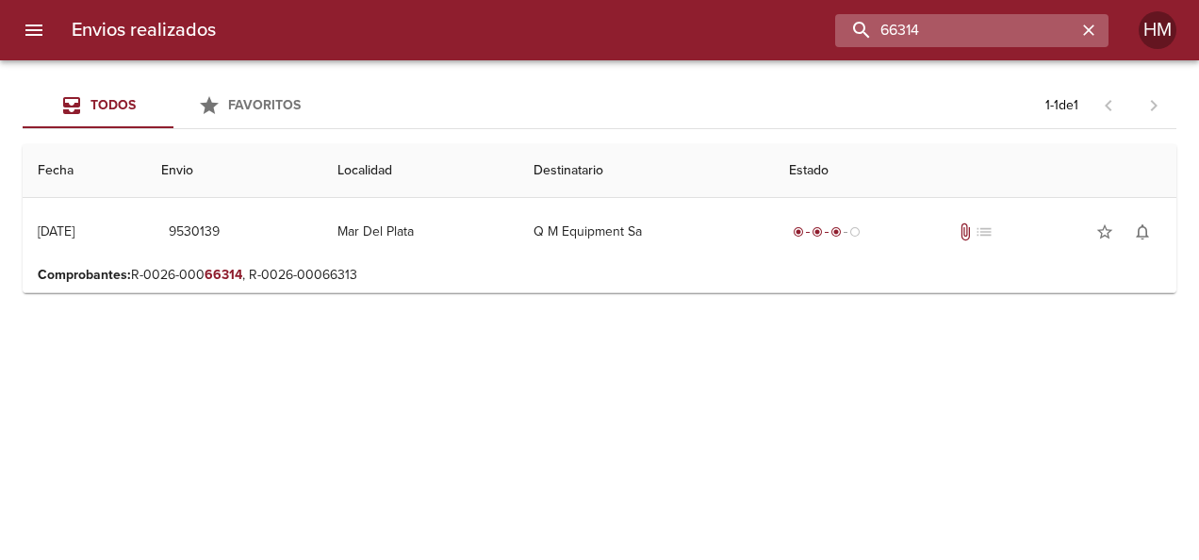
paste input "450"
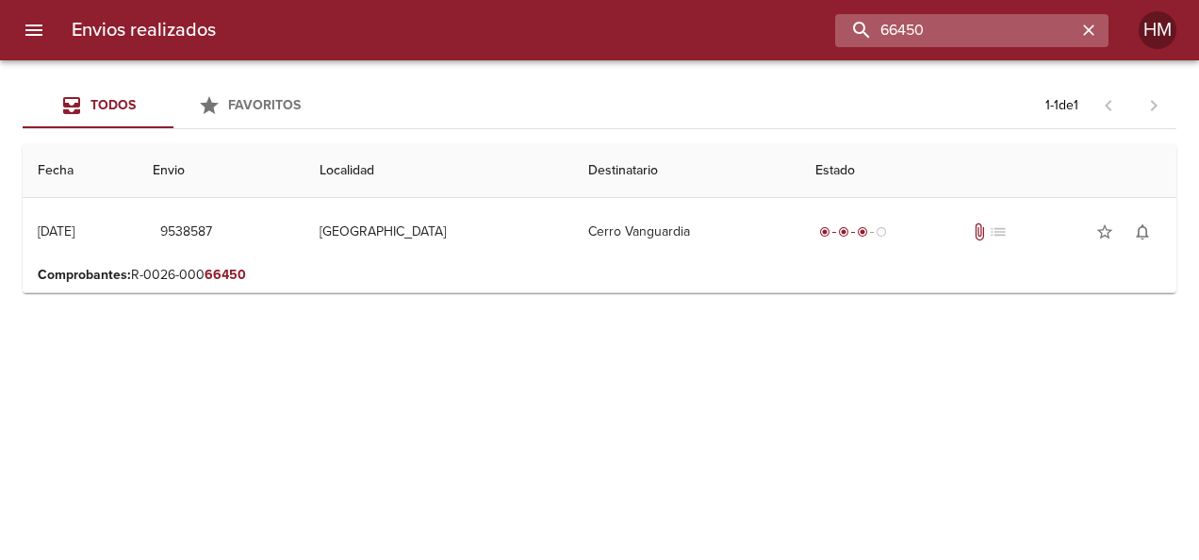
click at [958, 40] on input "66450" at bounding box center [955, 30] width 241 height 33
paste input "3317"
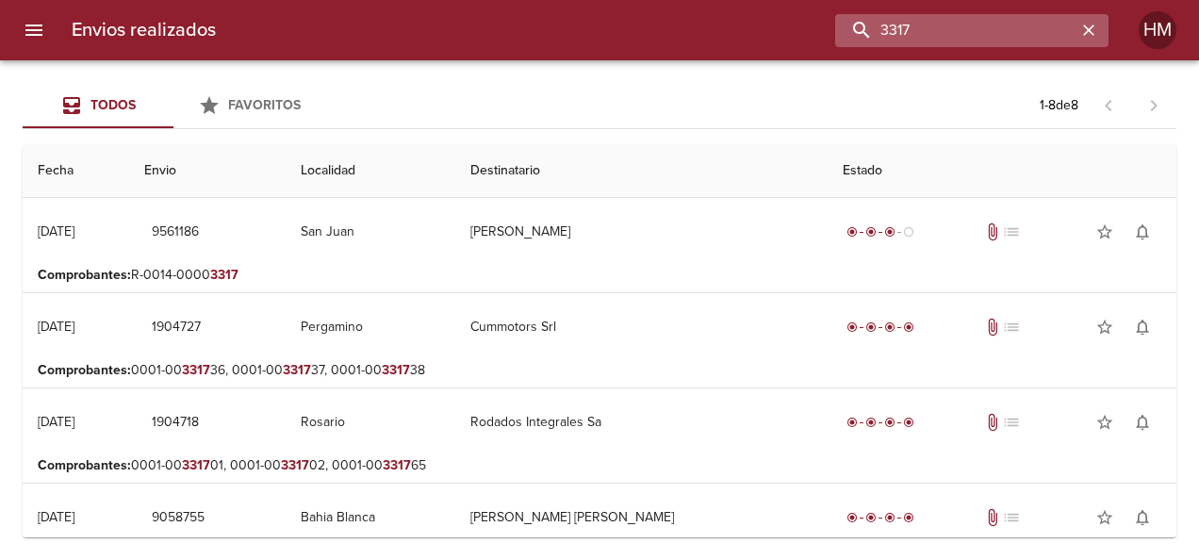
click at [921, 28] on input "3317" at bounding box center [955, 30] width 241 height 33
click at [925, 28] on input "3317" at bounding box center [955, 30] width 241 height 33
click at [929, 26] on input "3317" at bounding box center [955, 30] width 241 height 33
paste input "66664"
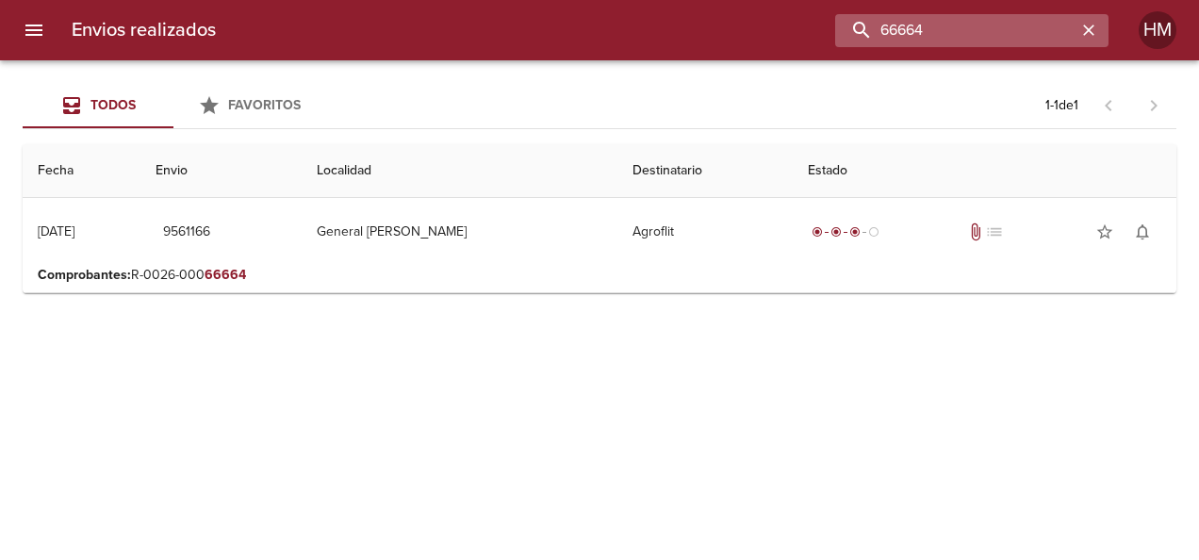
click at [980, 36] on input "66664" at bounding box center [955, 30] width 241 height 33
drag, startPoint x: 980, startPoint y: 36, endPoint x: 842, endPoint y: 46, distance: 138.0
click at [842, 46] on input "66664" at bounding box center [955, 30] width 241 height 33
click at [950, 22] on input "66664" at bounding box center [955, 30] width 241 height 33
click at [953, 22] on input "66664" at bounding box center [955, 30] width 241 height 33
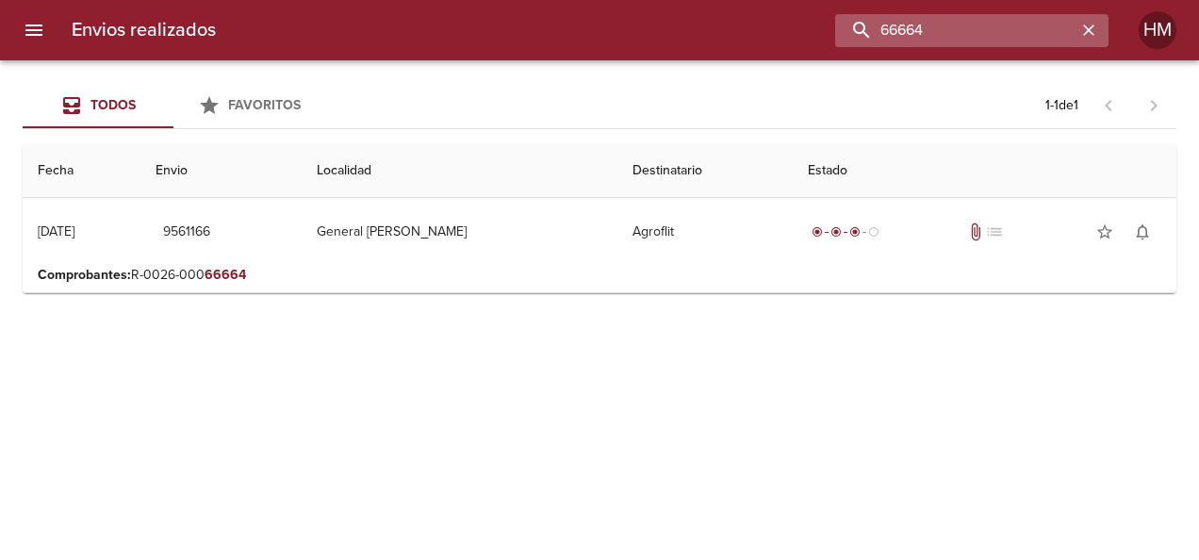
paste input "50"
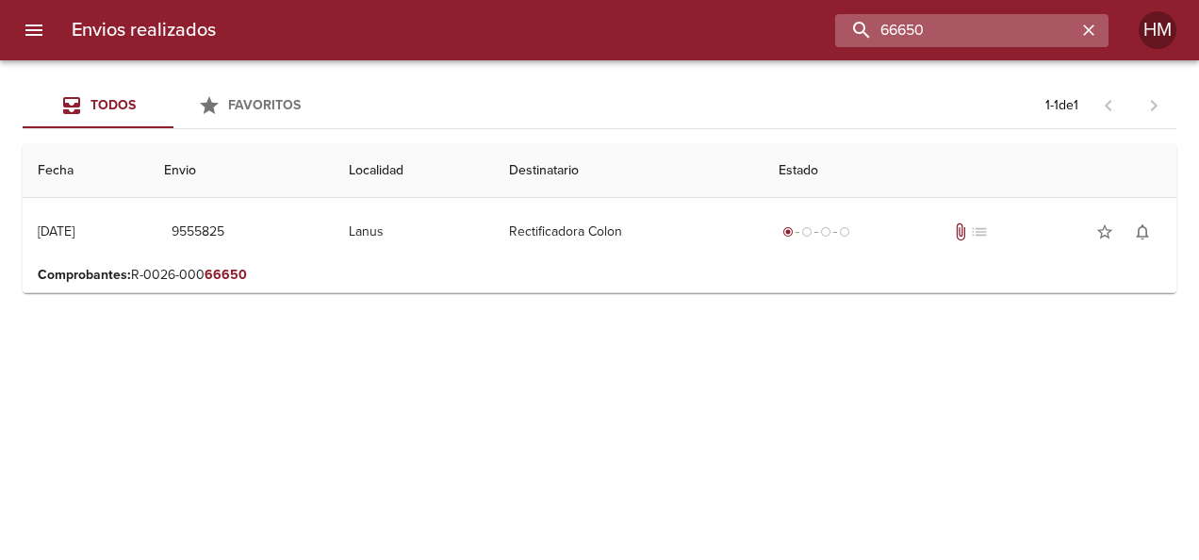
click at [948, 17] on input "66650" at bounding box center [955, 30] width 241 height 33
paste input "2"
type input "66652"
